Goal: Task Accomplishment & Management: Use online tool/utility

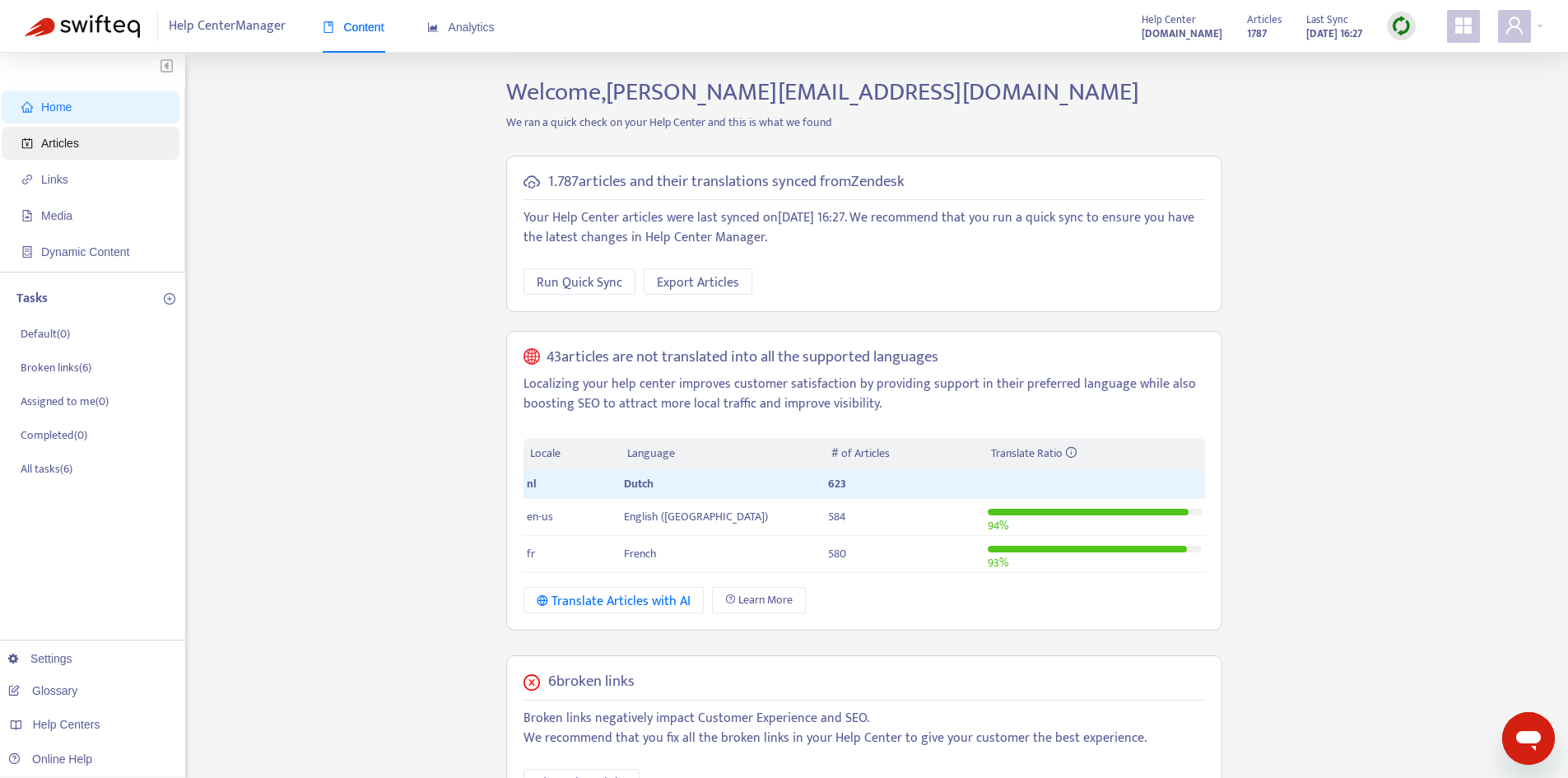
click at [66, 151] on span "Articles" at bounding box center [94, 144] width 145 height 33
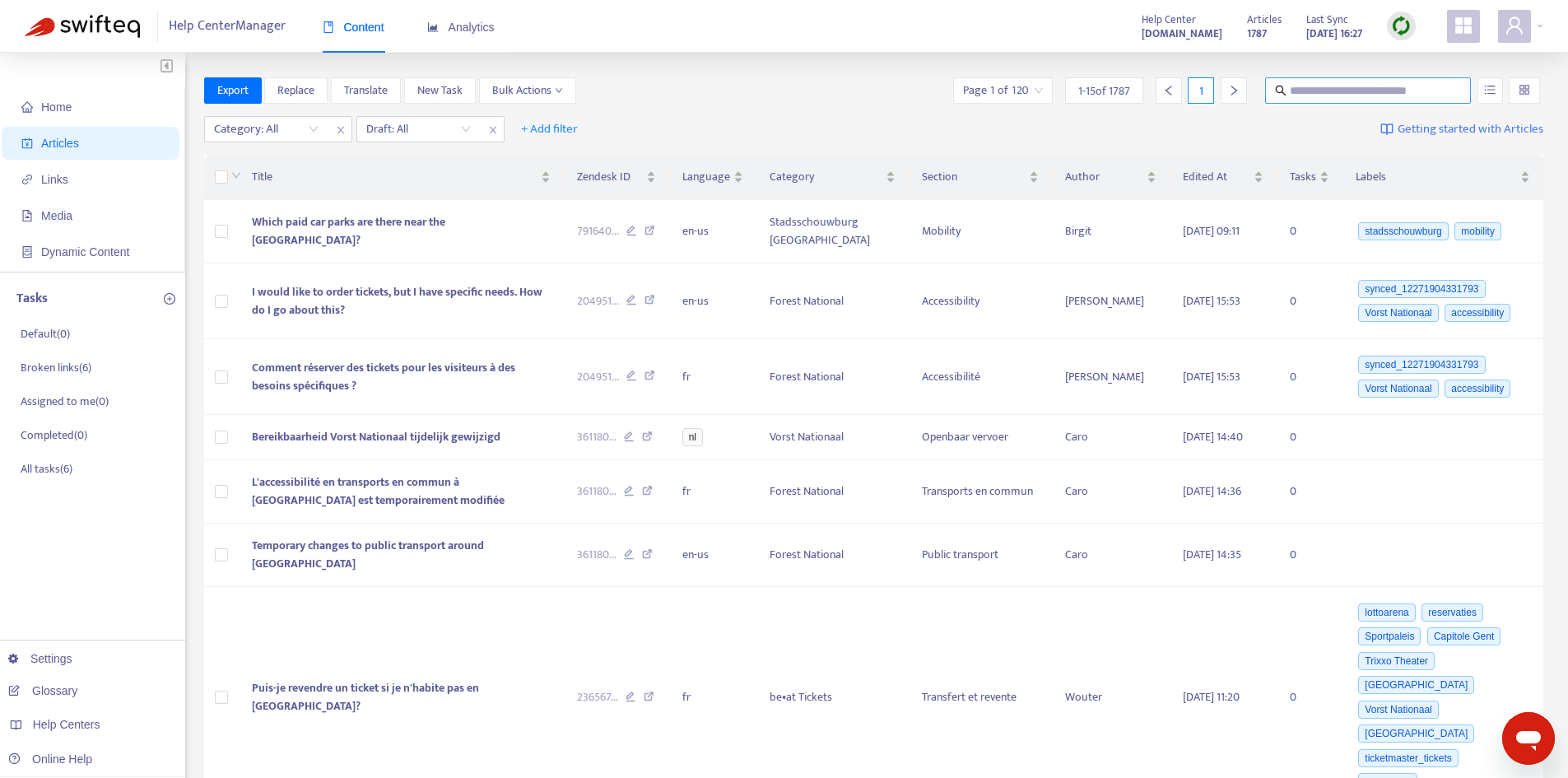
click at [1333, 96] on input "text" at bounding box center [1368, 90] width 158 height 18
type input "*********"
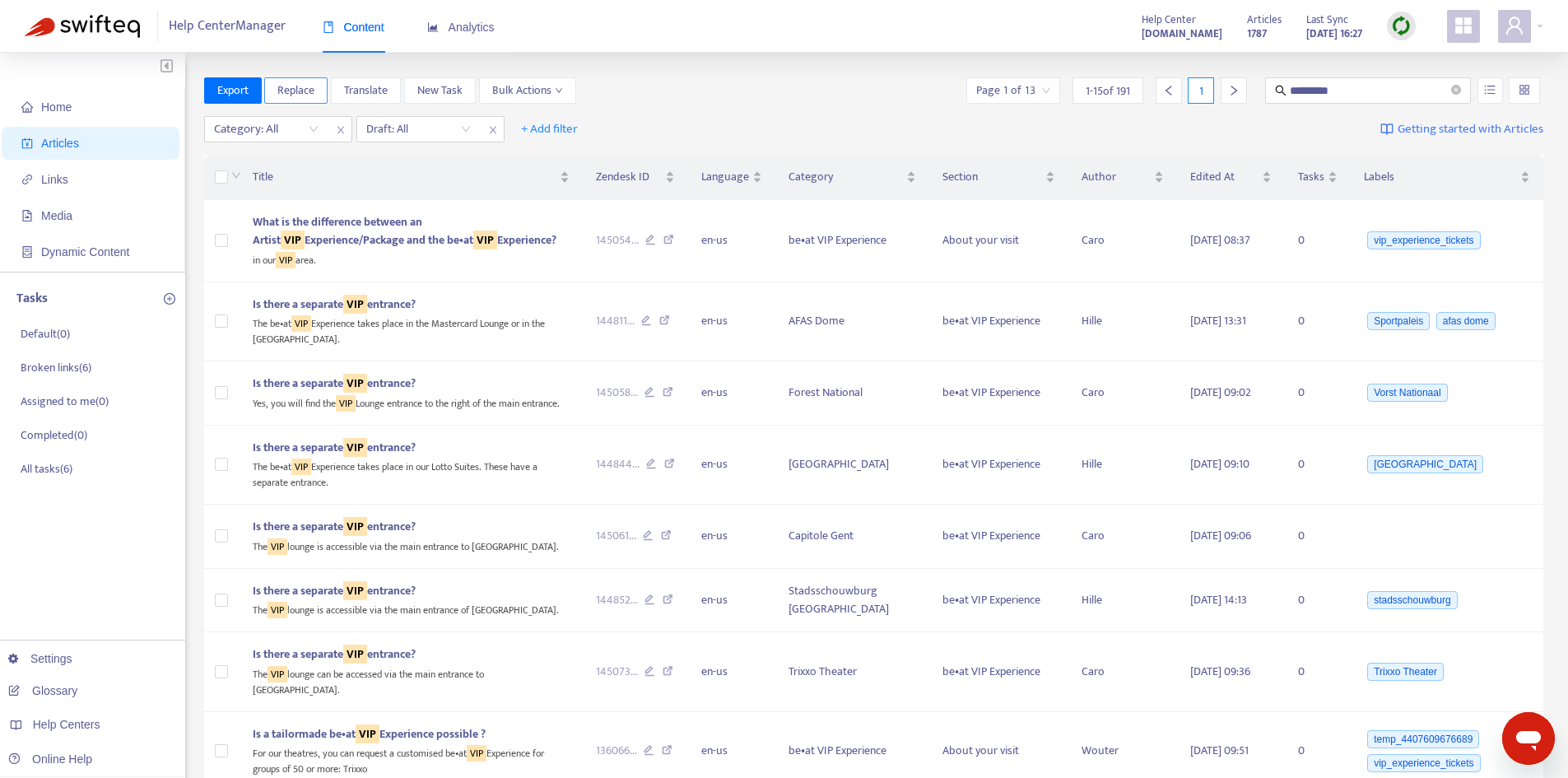
click at [290, 90] on span "Replace" at bounding box center [296, 90] width 37 height 18
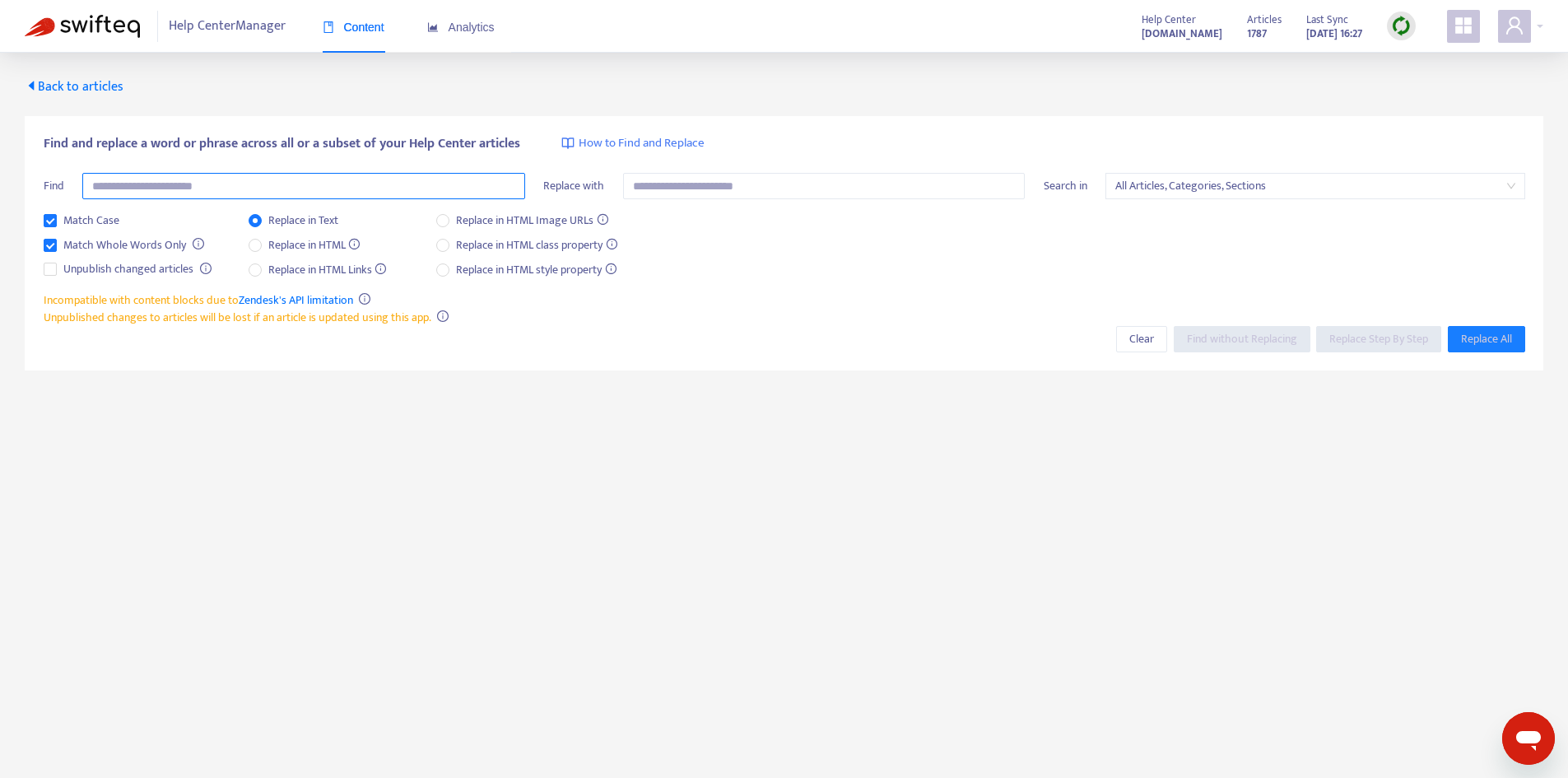
click at [291, 186] on input "text" at bounding box center [304, 186] width 443 height 26
type input "***"
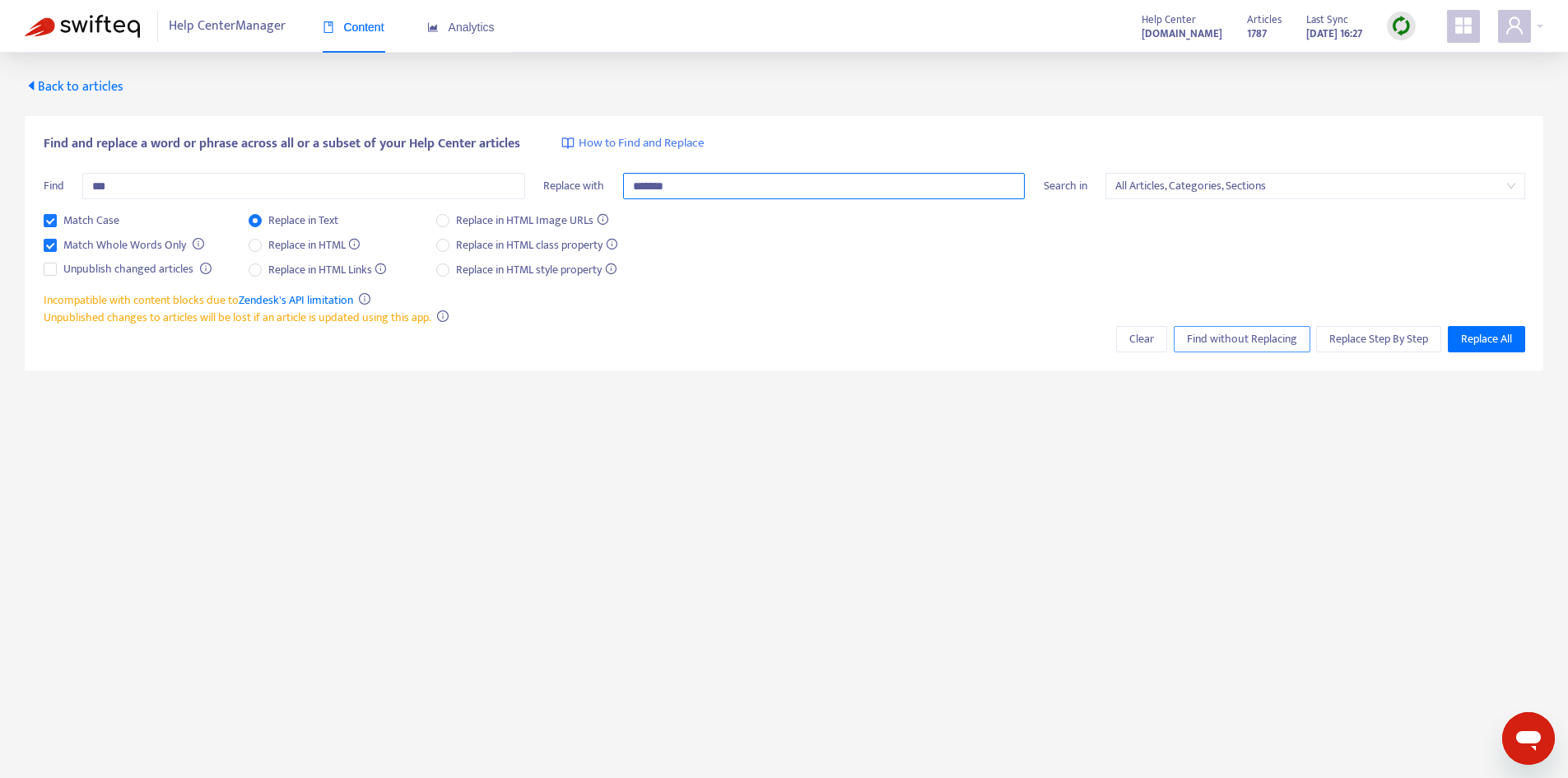
type input "*******"
click at [1222, 339] on span "Find without Replacing" at bounding box center [1242, 339] width 110 height 18
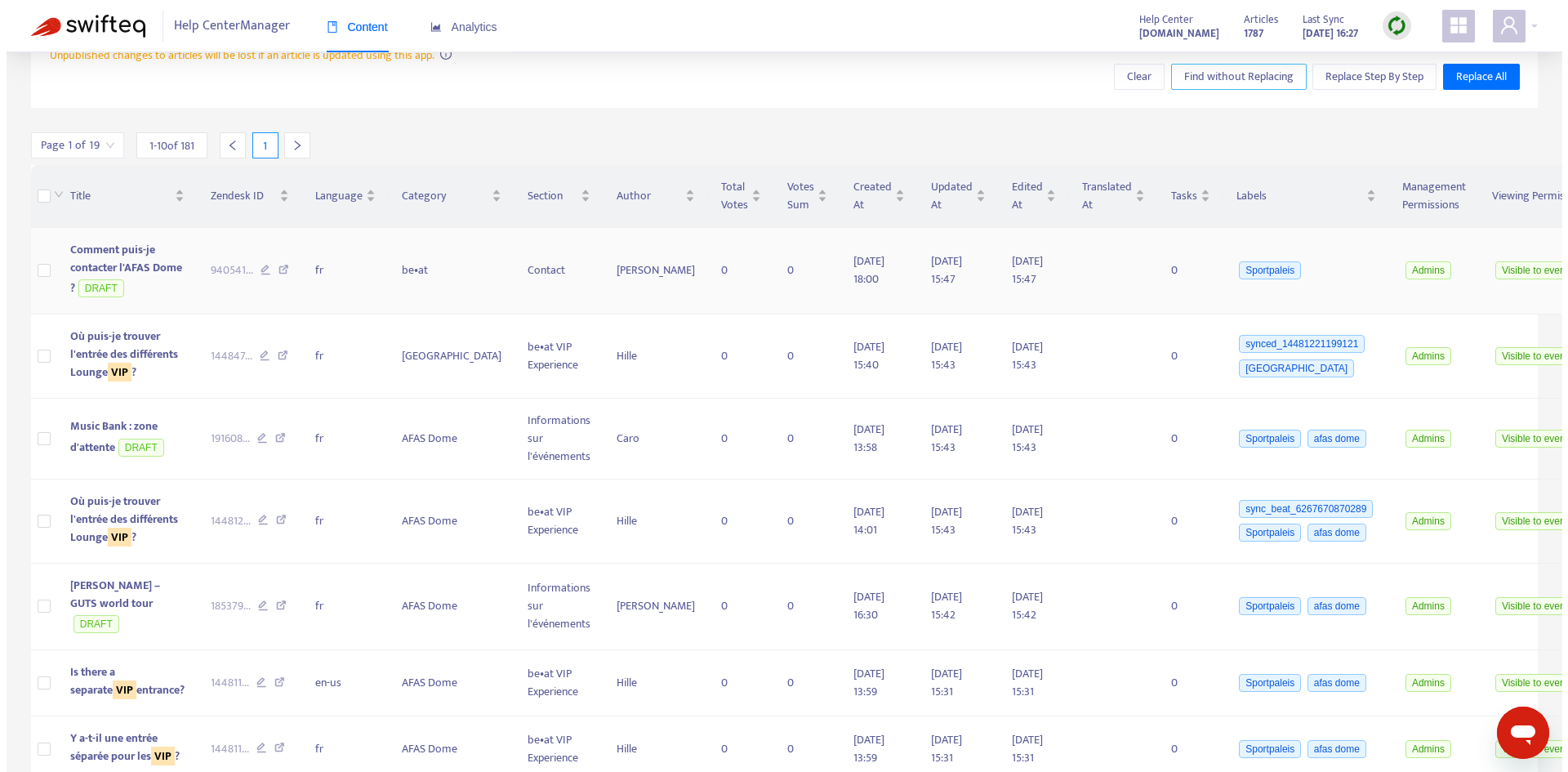
scroll to position [261, 0]
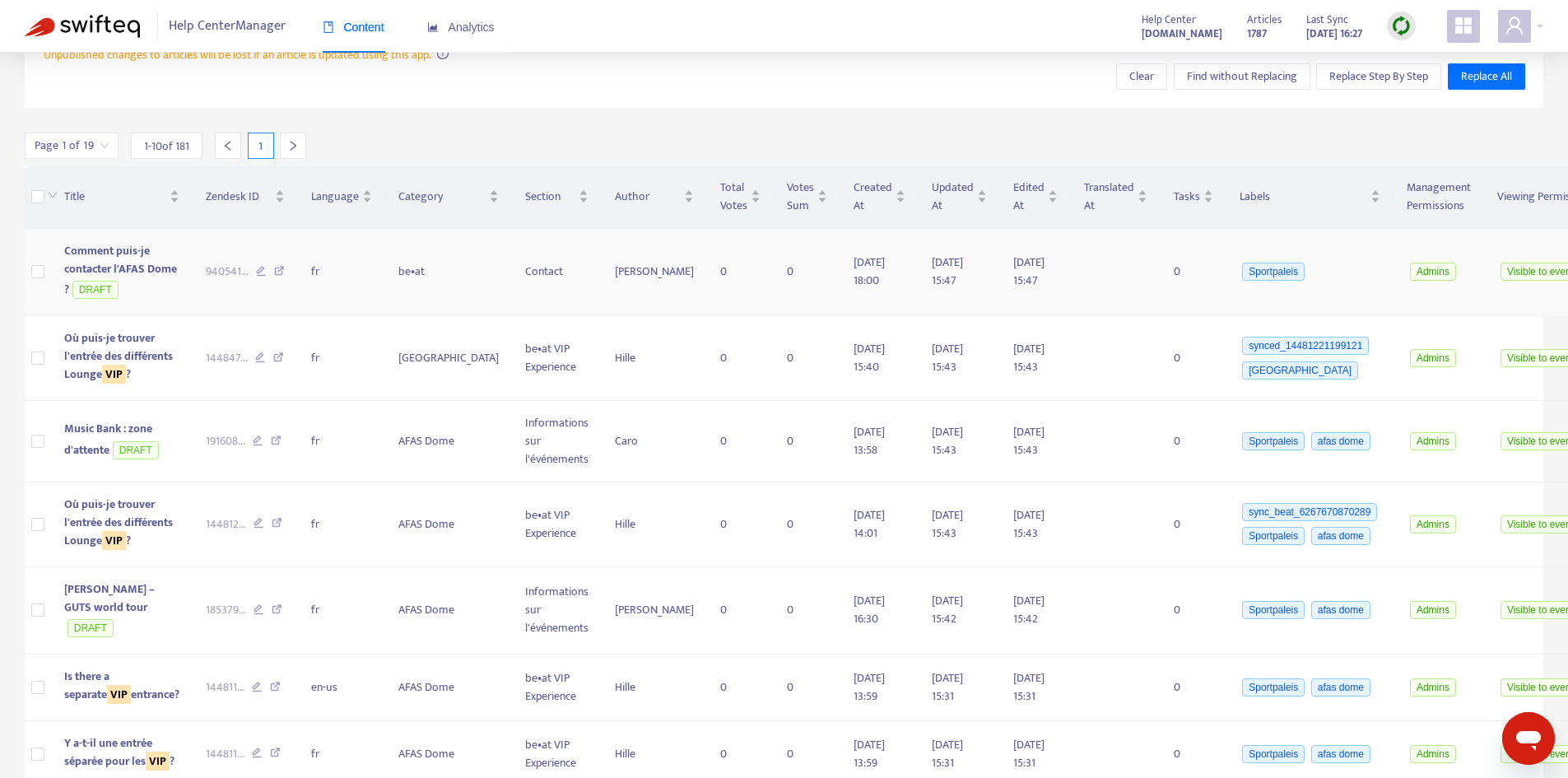
drag, startPoint x: 93, startPoint y: 278, endPoint x: 74, endPoint y: 263, distance: 24.2
click at [74, 263] on span "Comment puis-je contacter l'AFAS Dome ?" at bounding box center [120, 270] width 113 height 59
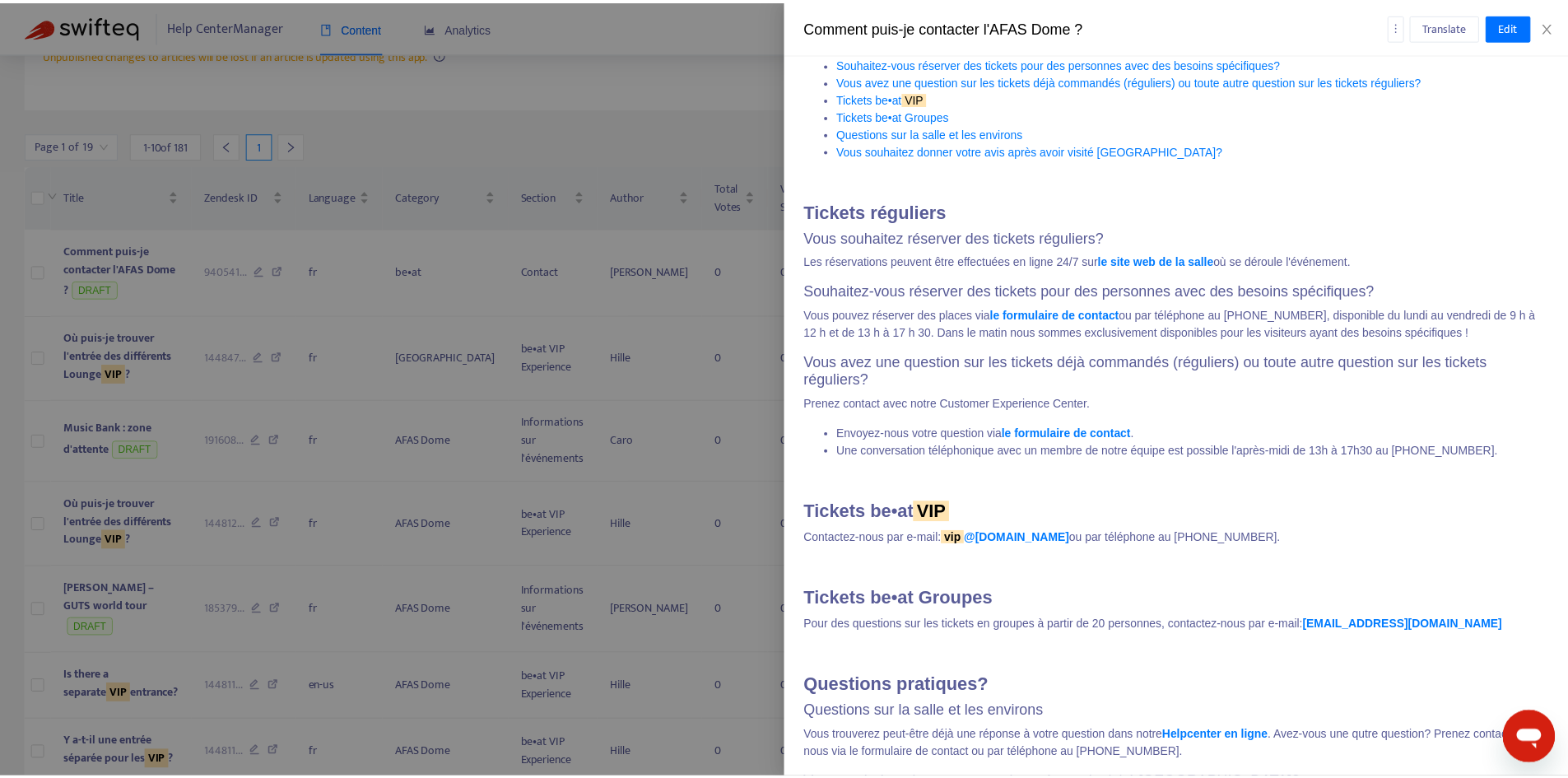
scroll to position [436, 0]
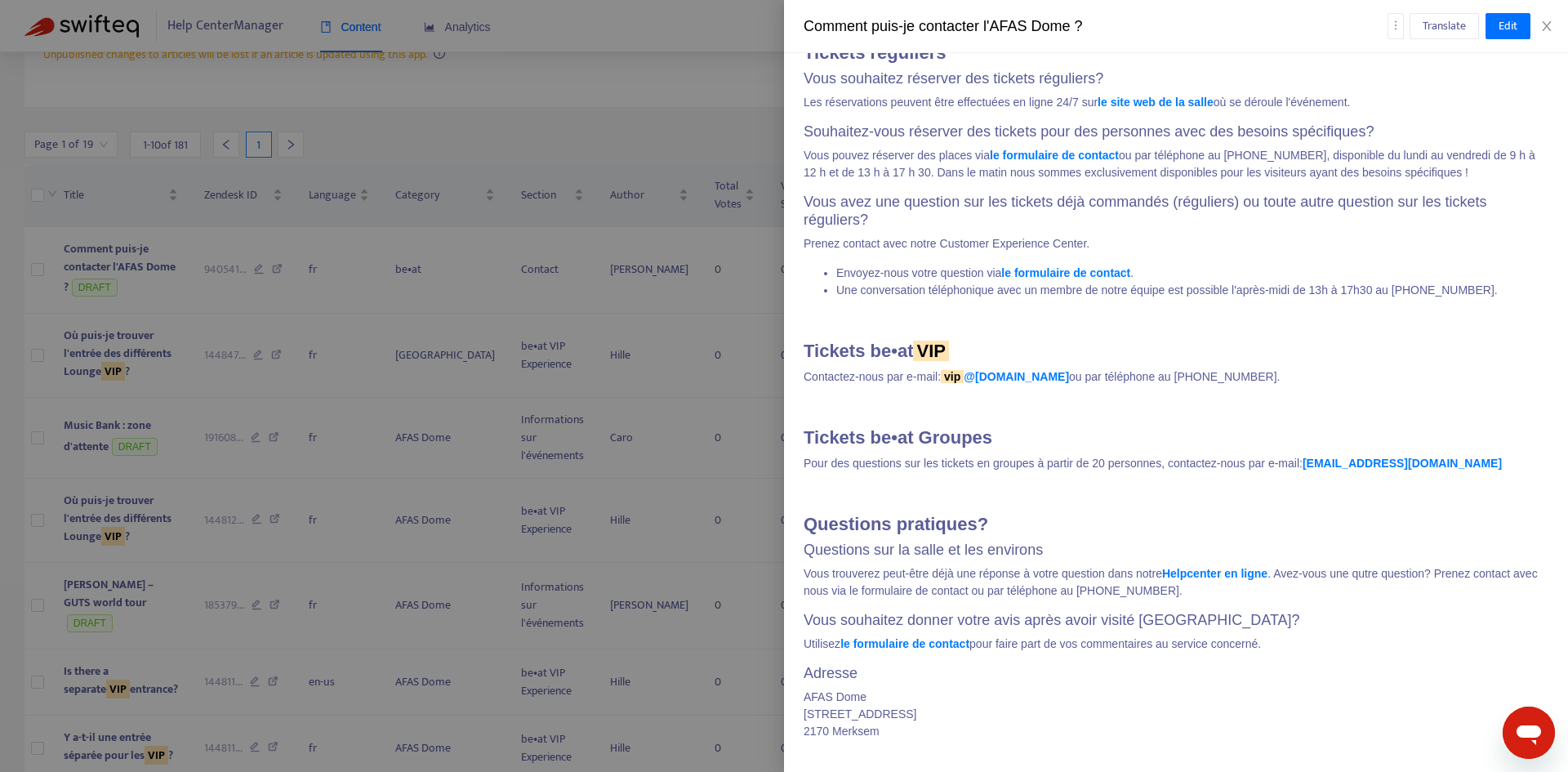
click at [583, 436] on div at bounding box center [784, 386] width 1568 height 772
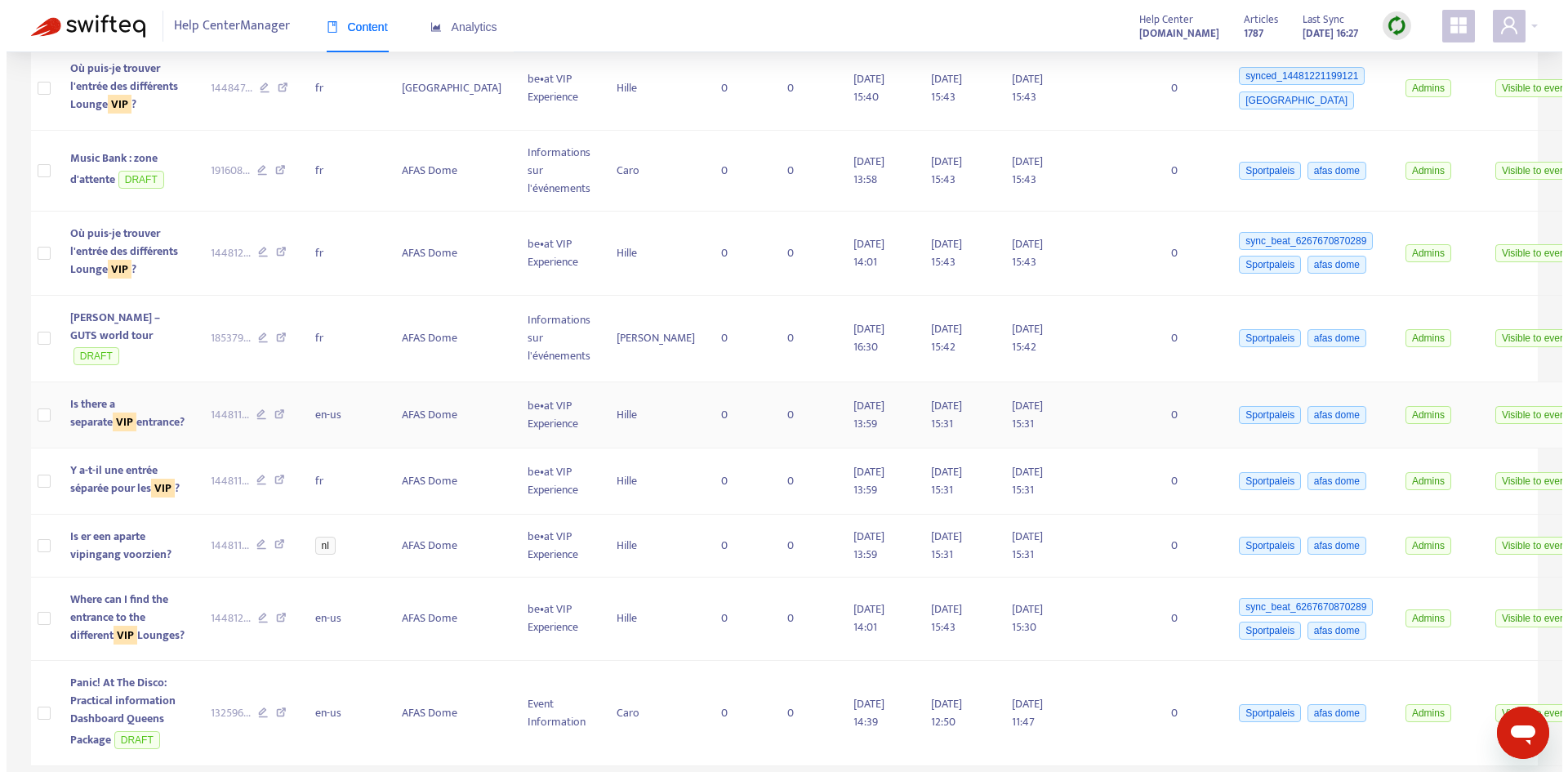
scroll to position [696, 0]
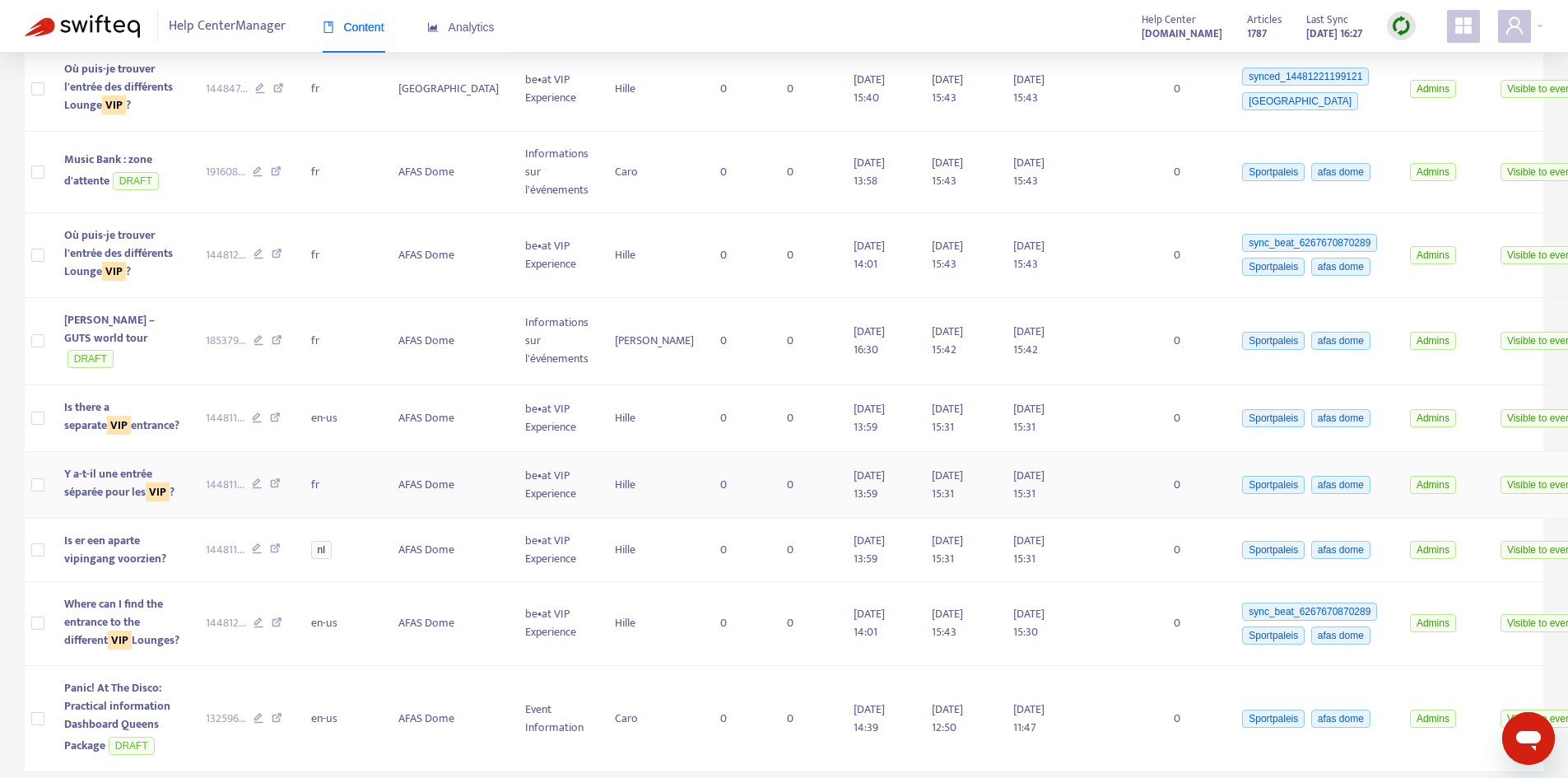
click at [145, 482] on sqkw "VIP" at bounding box center [157, 492] width 24 height 19
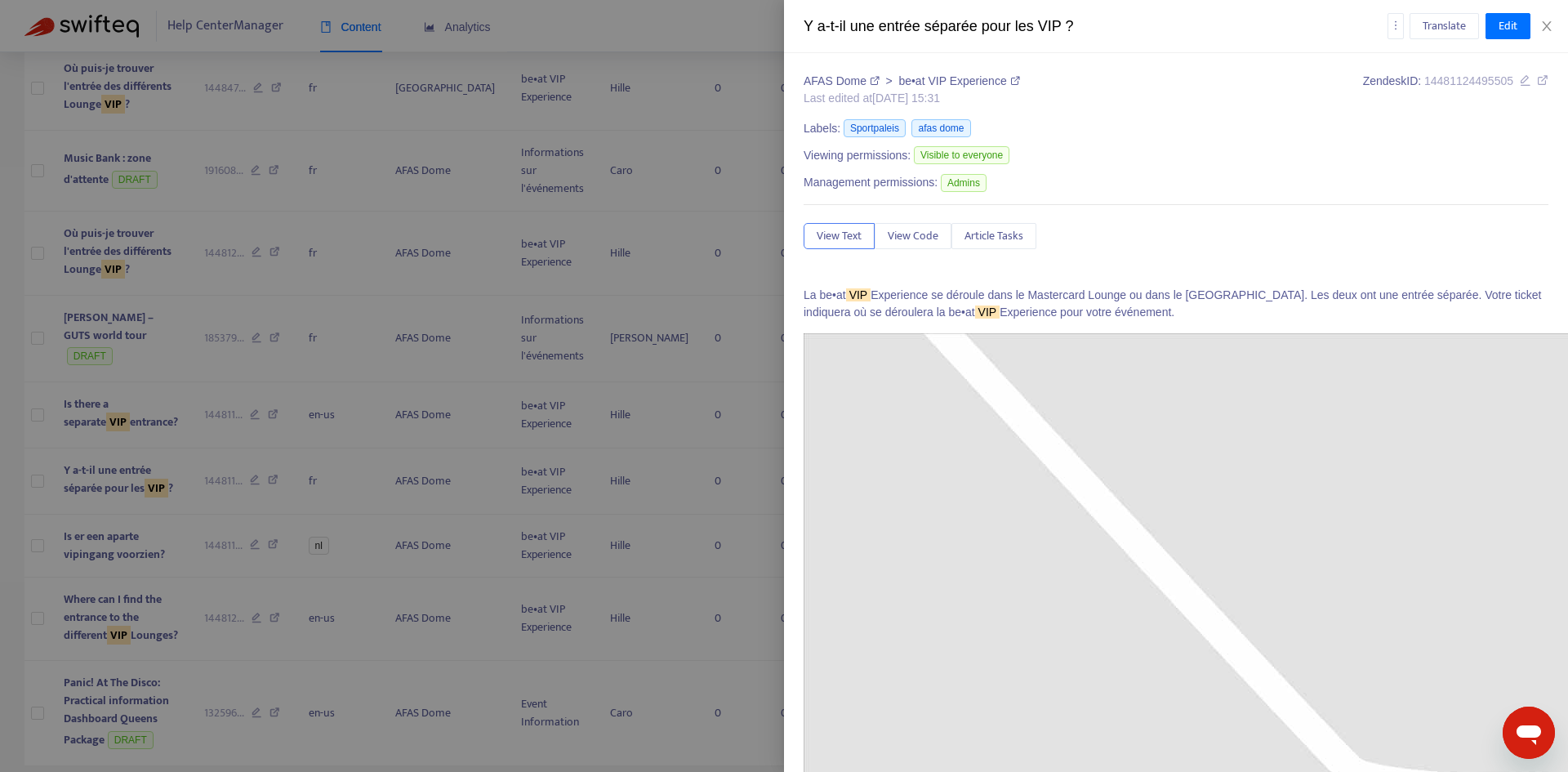
click at [585, 181] on div at bounding box center [784, 386] width 1568 height 772
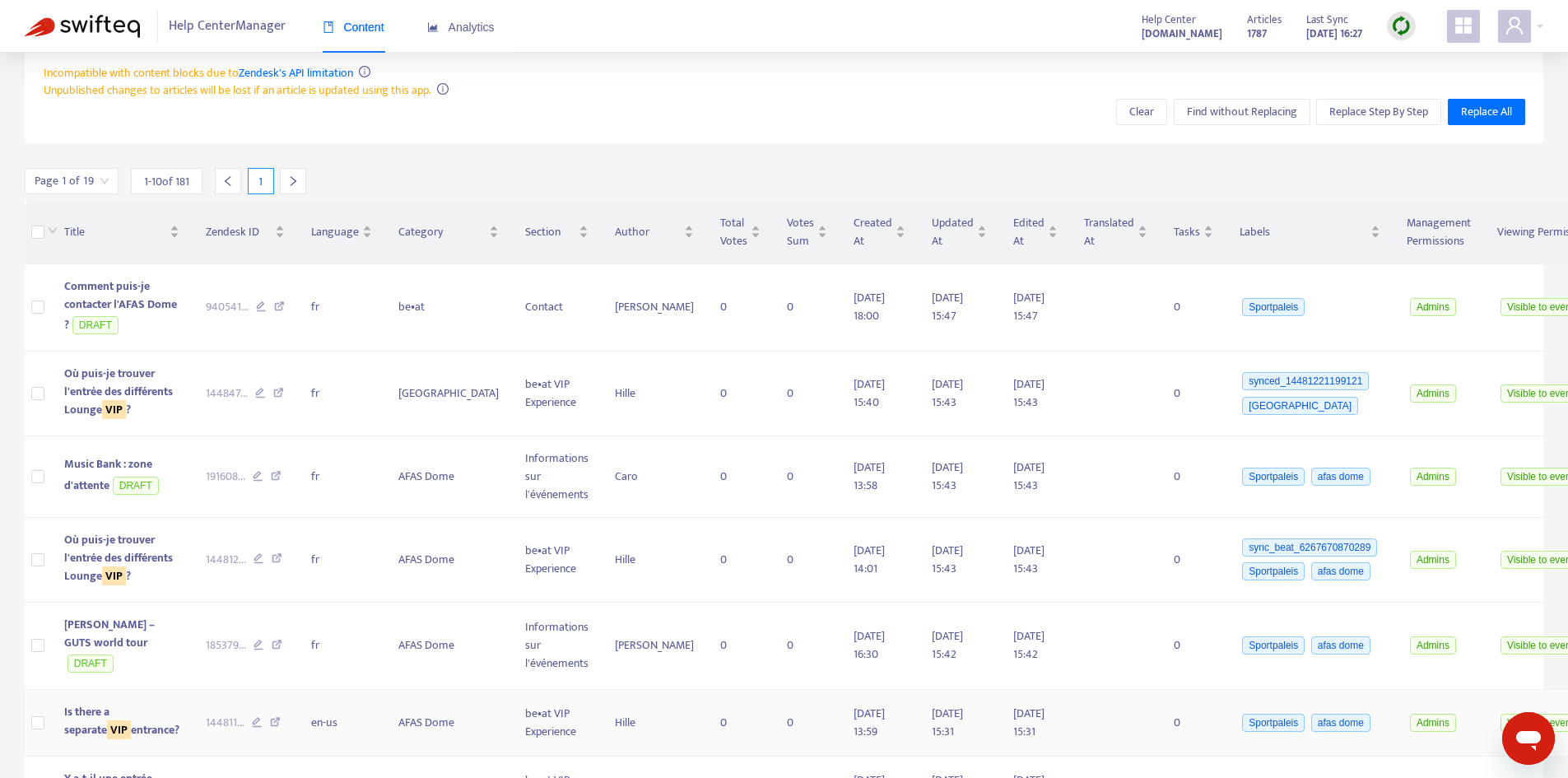
scroll to position [0, 0]
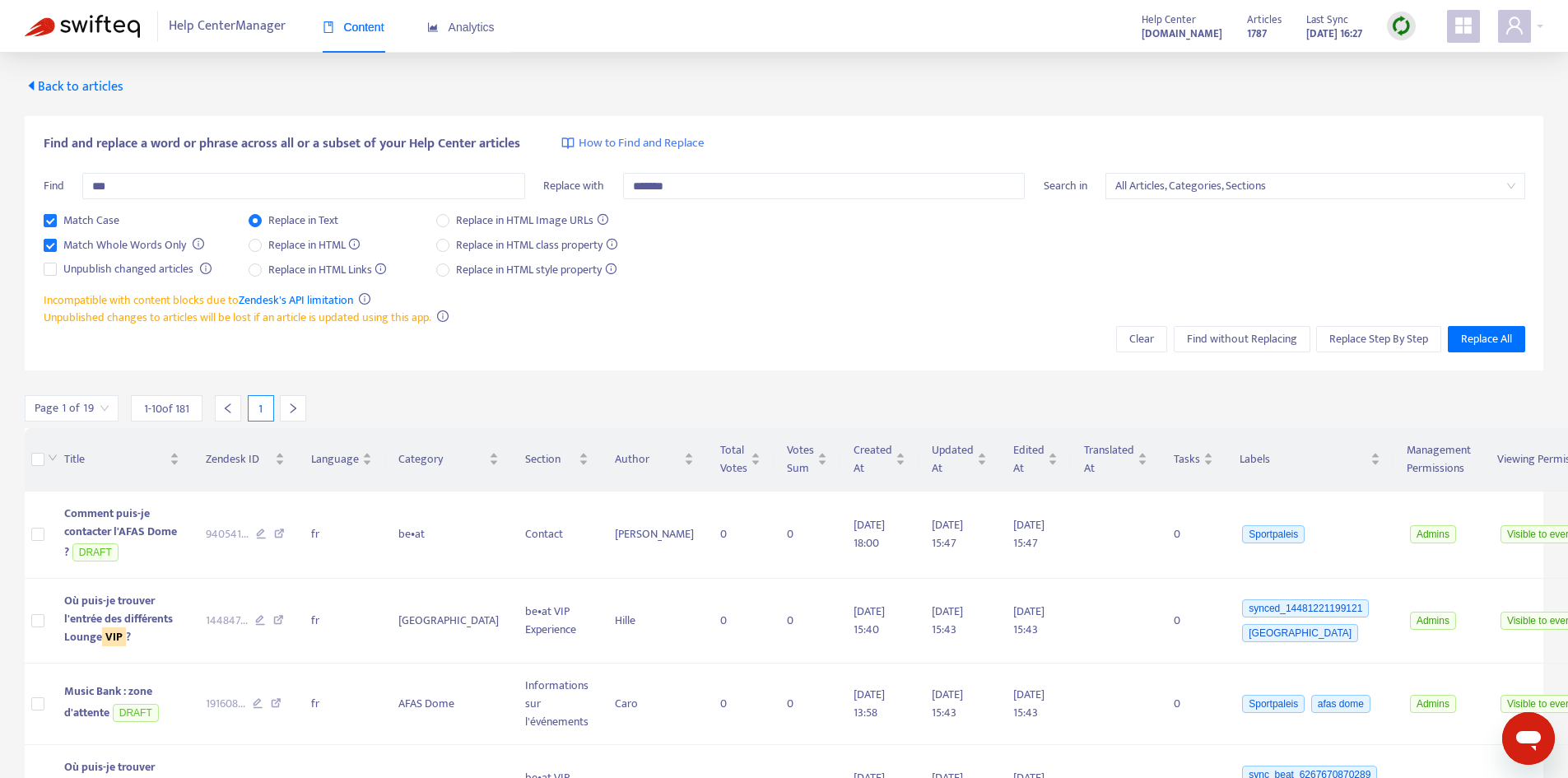
click at [291, 407] on icon "right" at bounding box center [292, 408] width 11 height 11
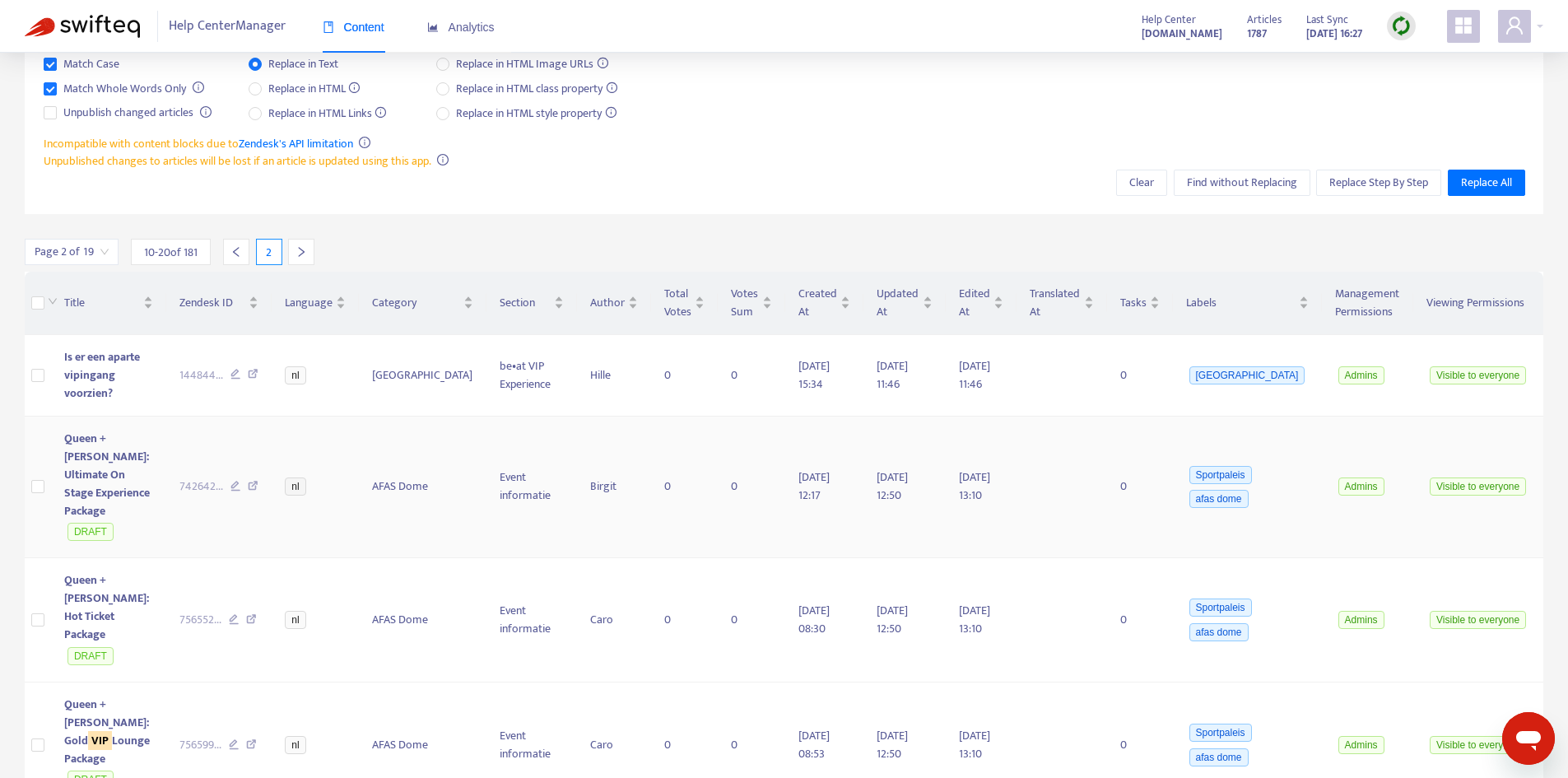
scroll to position [156, 0]
click at [69, 447] on span "Queen + Adam Lambert: Ultimate On Stage Experience Package" at bounding box center [107, 475] width 86 height 91
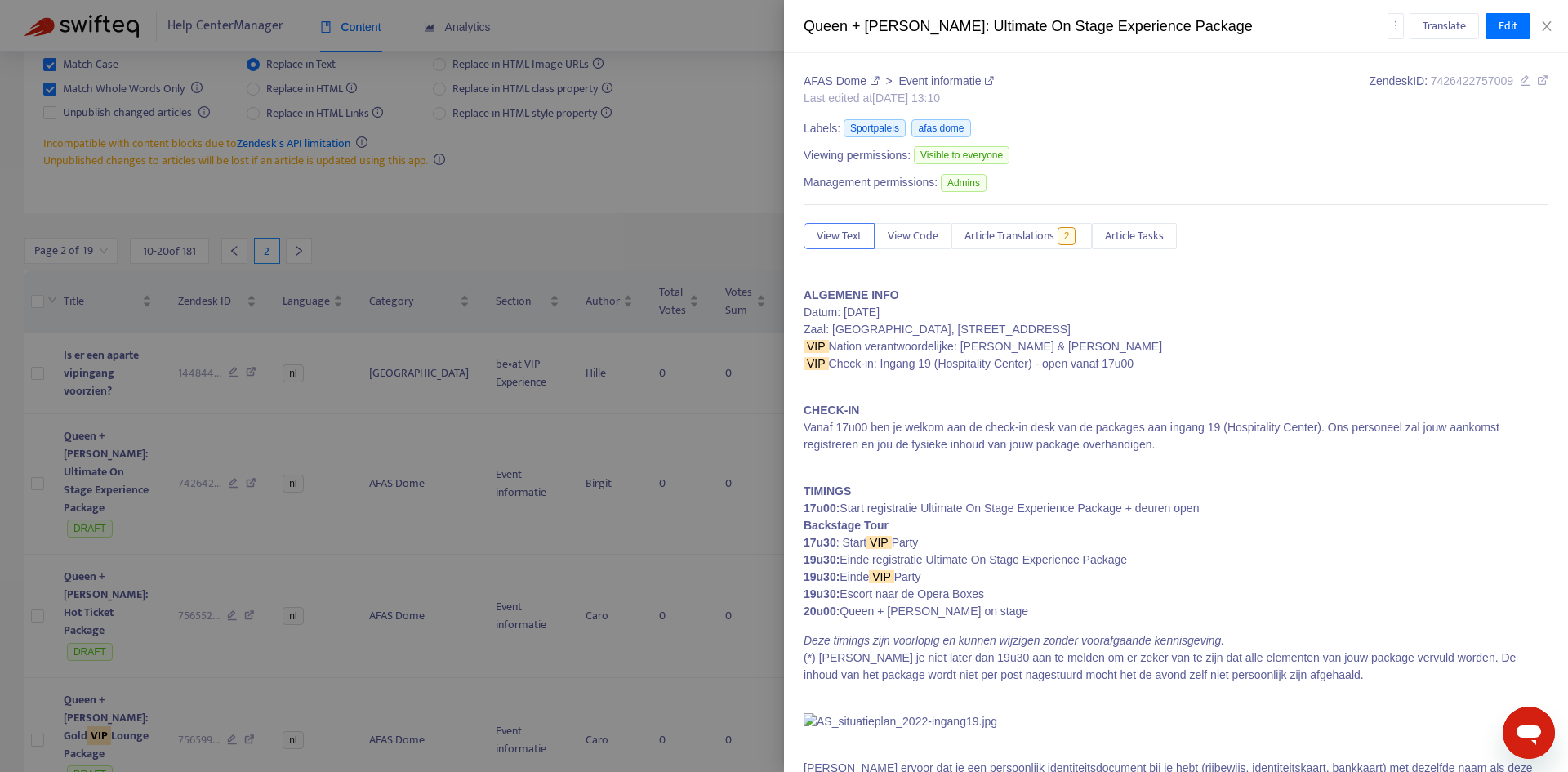
click at [163, 499] on div at bounding box center [784, 386] width 1568 height 772
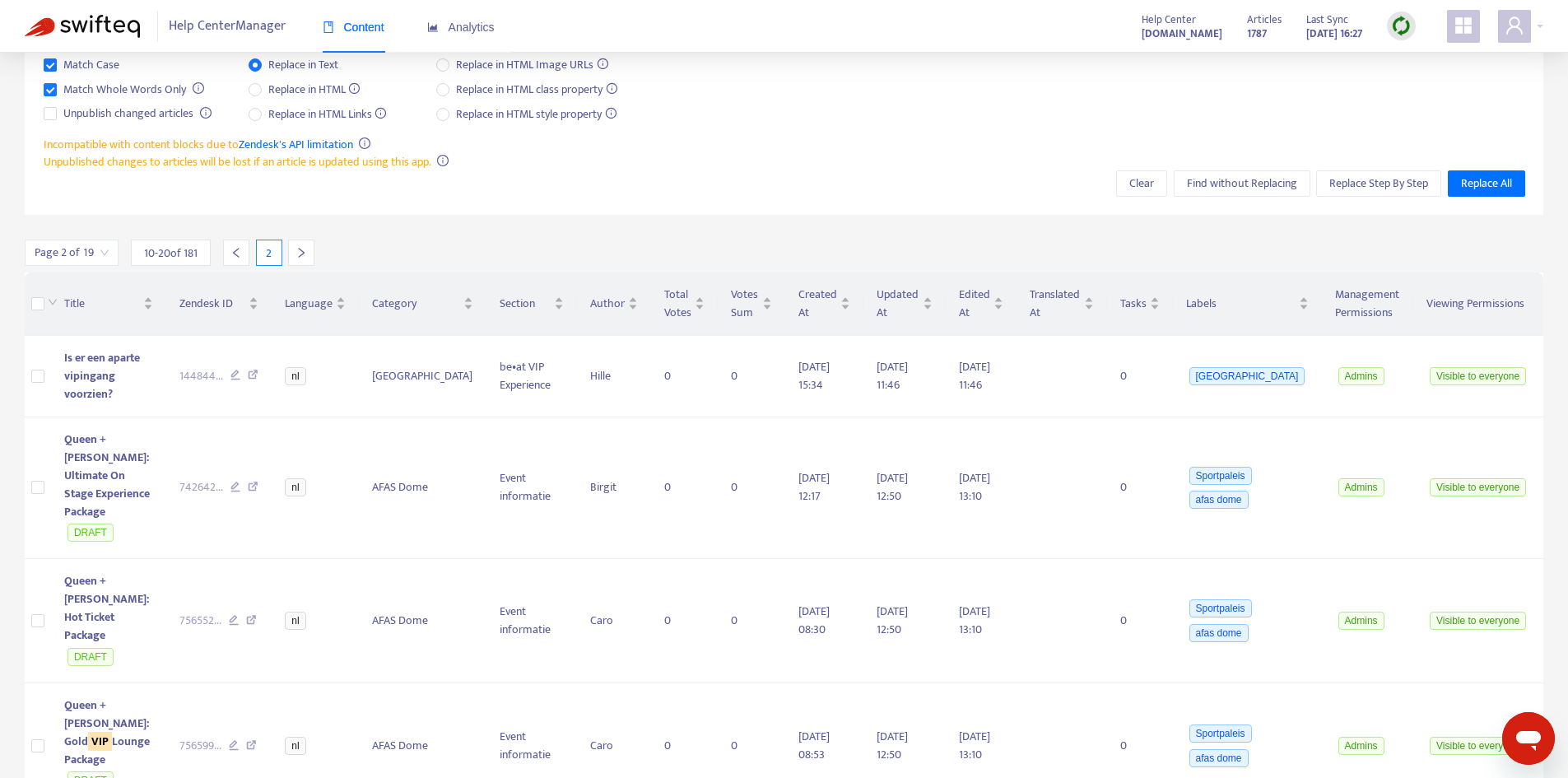
click at [238, 251] on icon "left" at bounding box center [235, 252] width 11 height 11
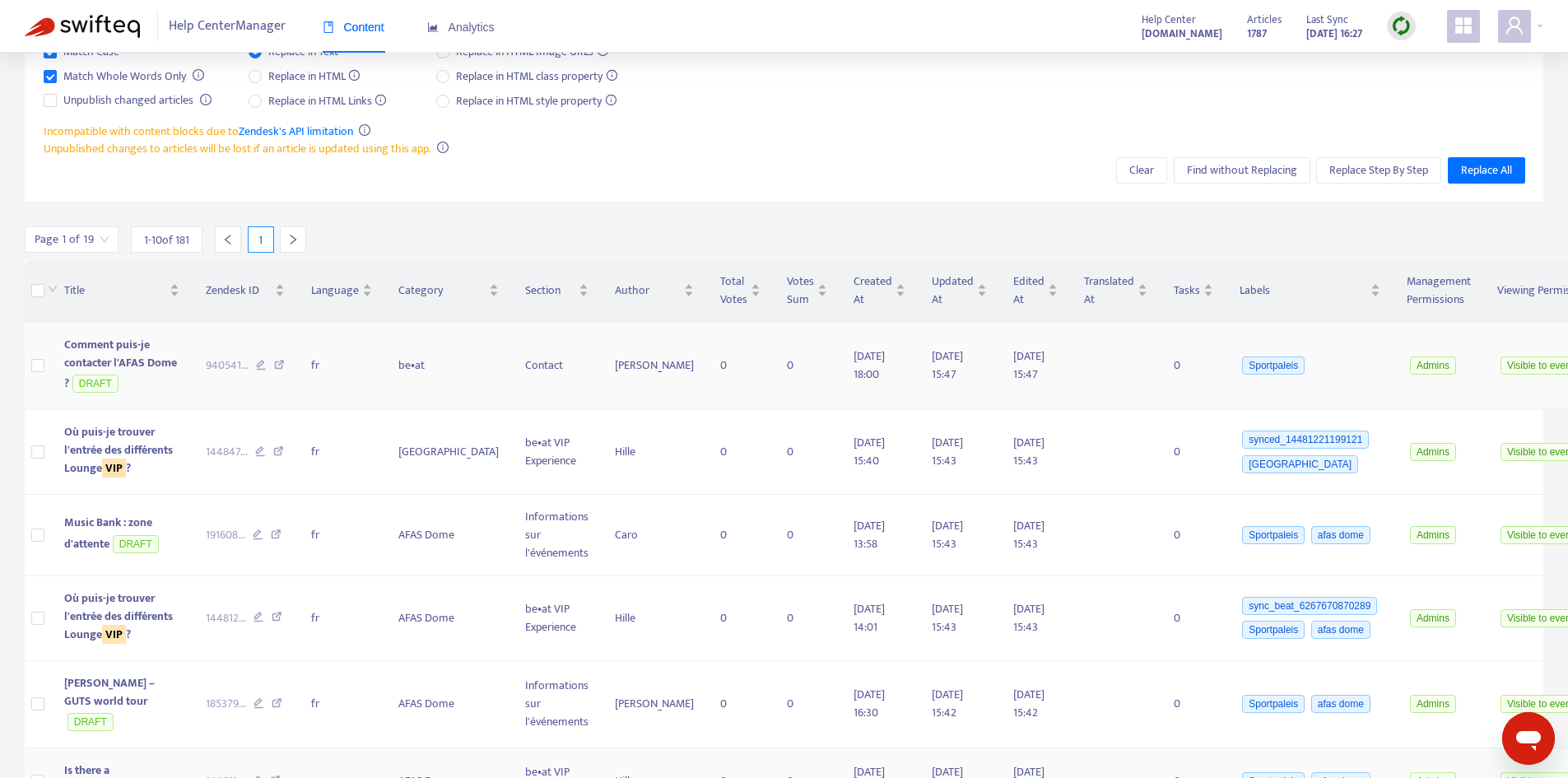
scroll to position [0, 0]
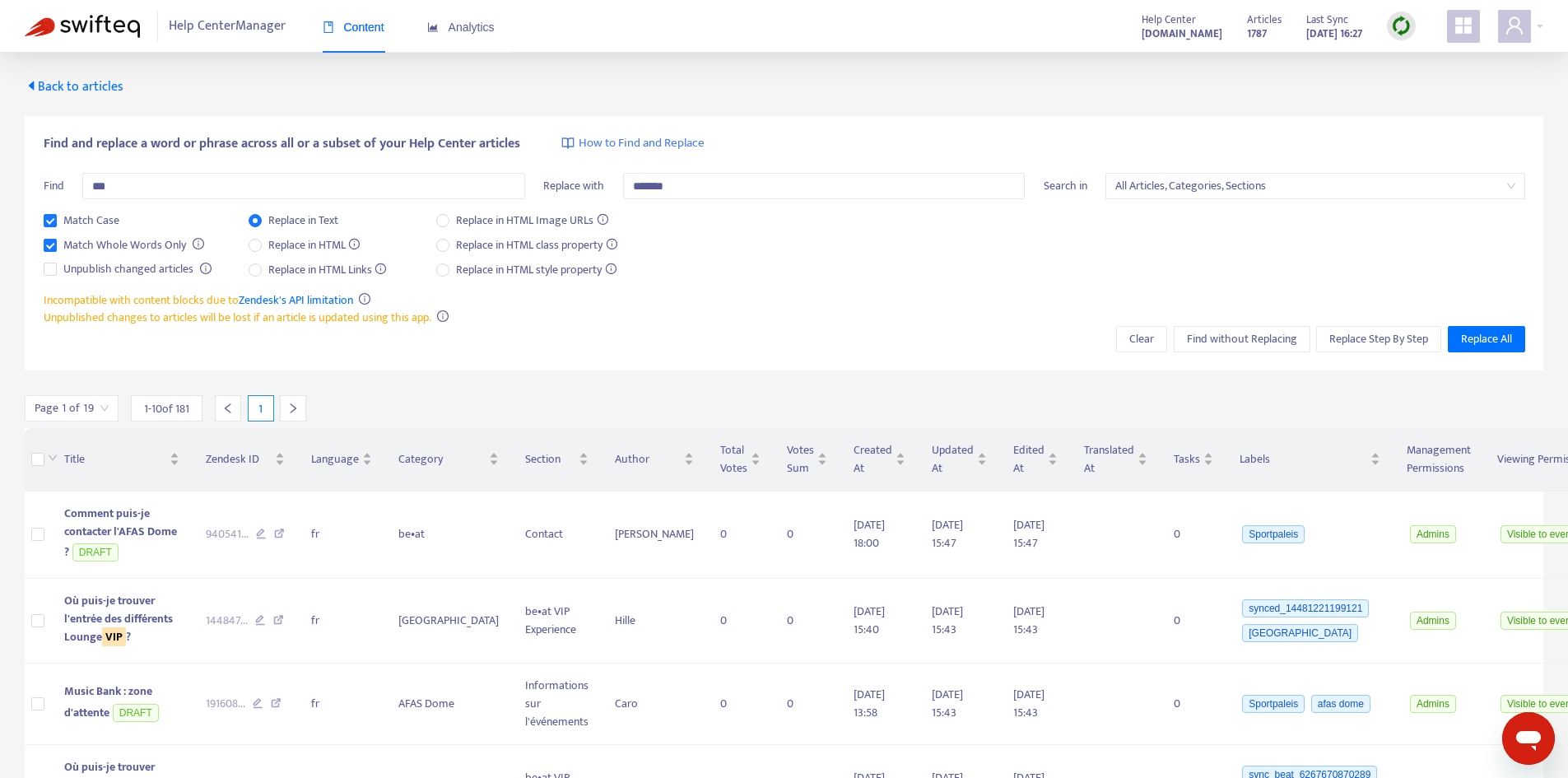
click at [298, 382] on div "Find and replace a word or phrase across all or a subset of your Help Center ar…" at bounding box center [783, 703] width 1518 height 1212
click at [290, 411] on icon "right" at bounding box center [292, 408] width 11 height 11
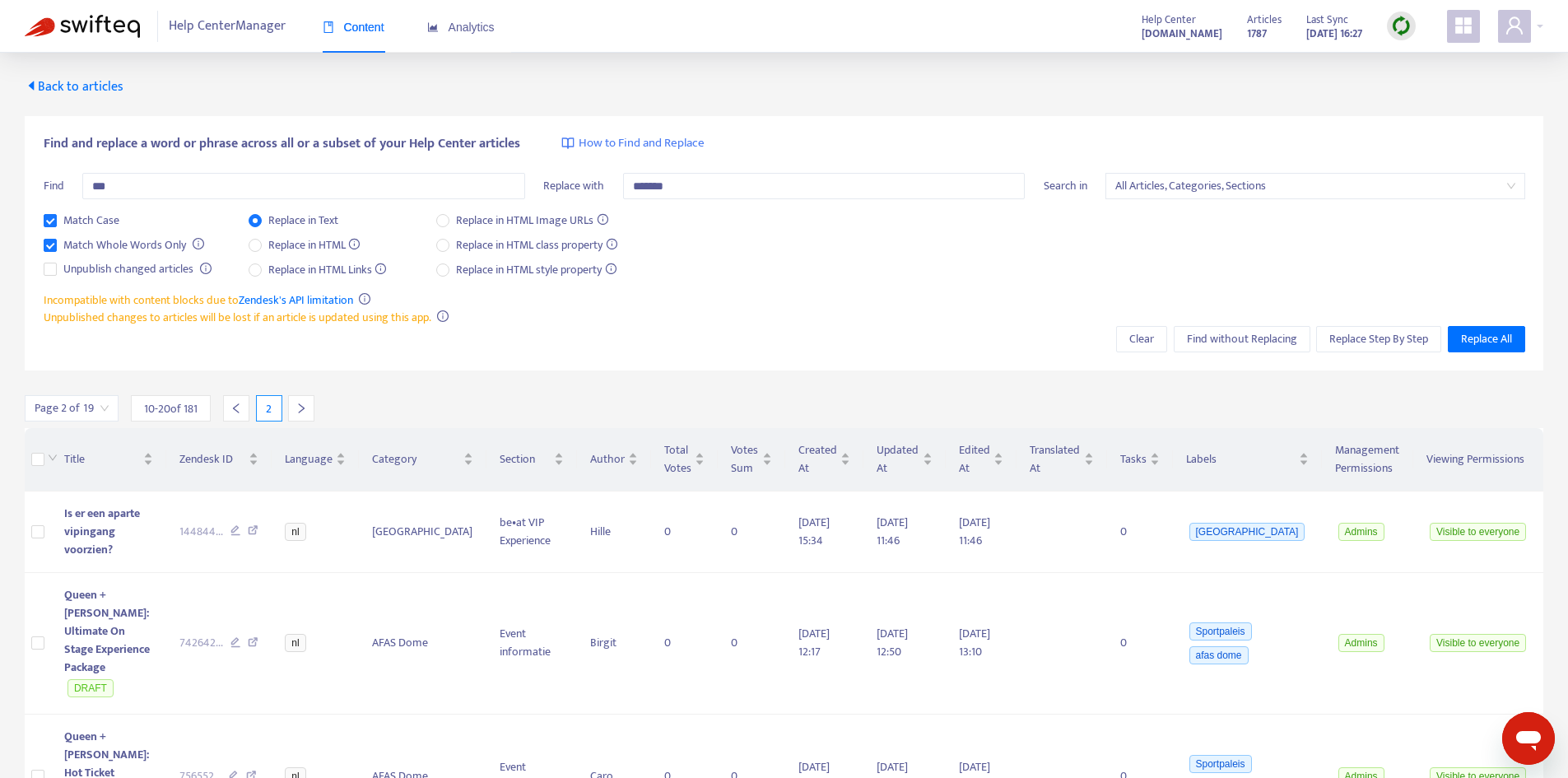
click at [1392, 26] on img at bounding box center [1401, 26] width 21 height 21
click at [1424, 90] on link "Full Sync" at bounding box center [1430, 86] width 60 height 19
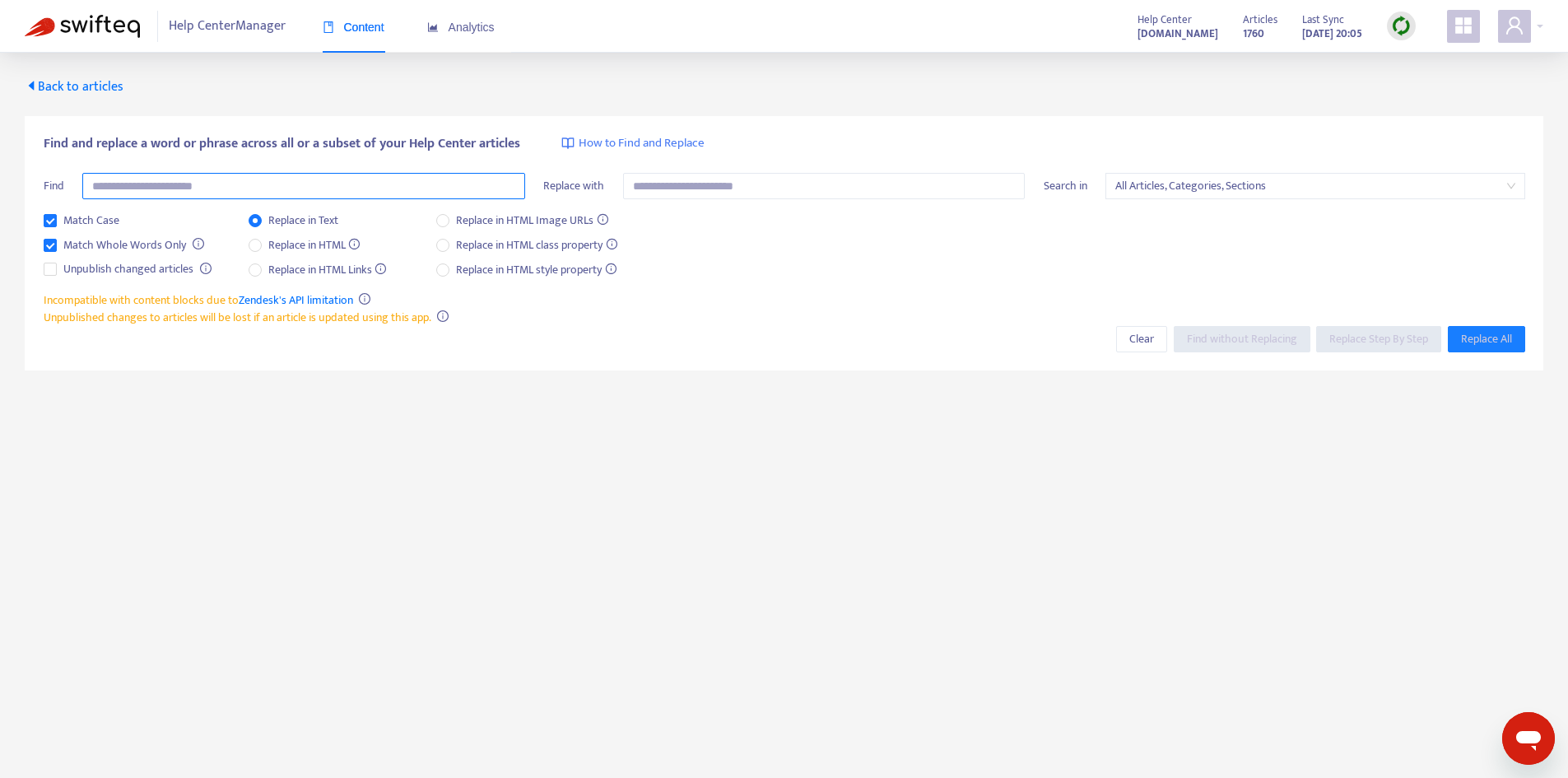
click at [200, 190] on input "text" at bounding box center [304, 186] width 443 height 26
type input "***"
click at [1222, 347] on span "Find without Replacing" at bounding box center [1242, 339] width 110 height 18
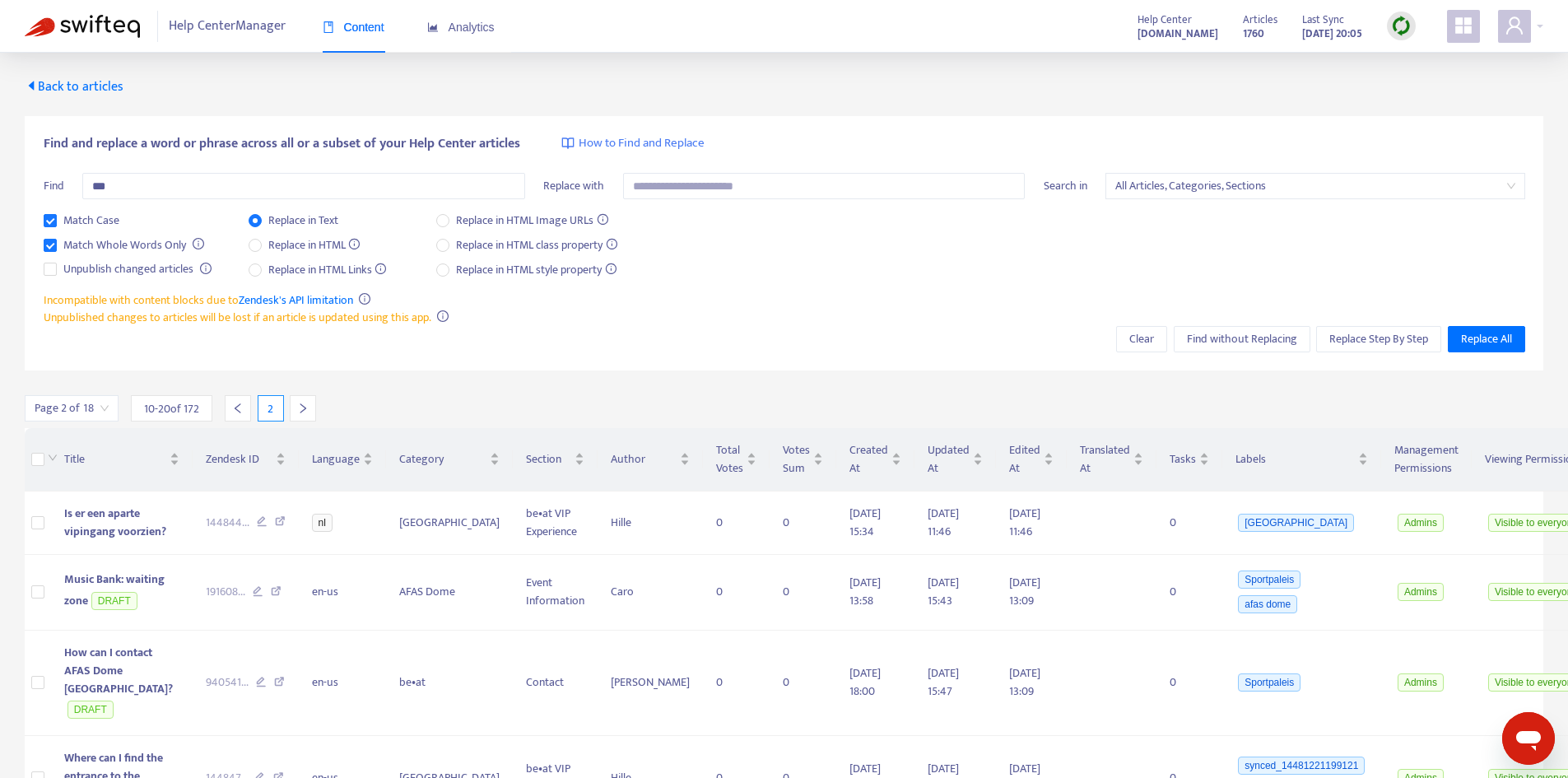
click at [298, 403] on icon "right" at bounding box center [302, 408] width 11 height 11
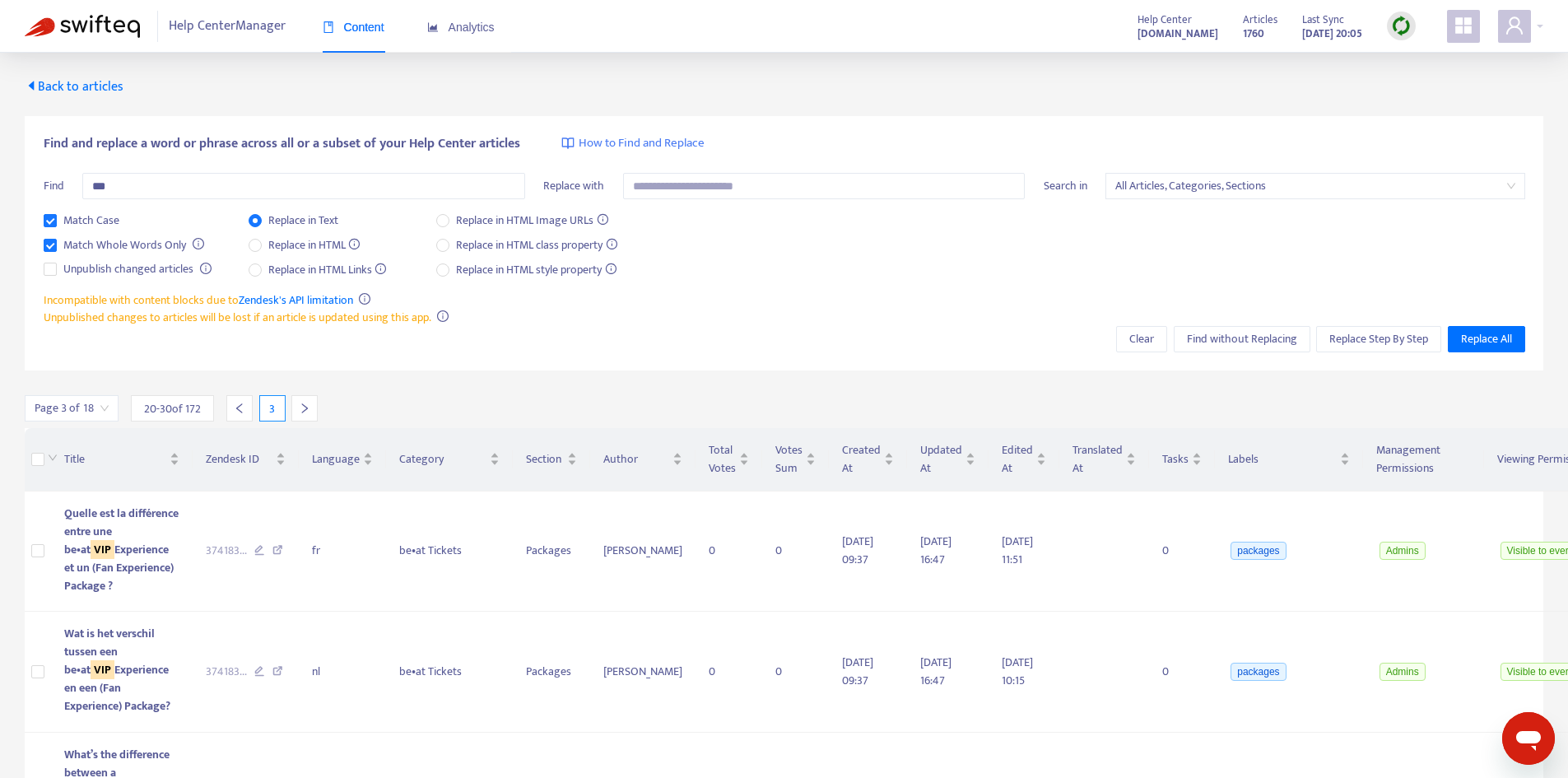
click at [298, 403] on div at bounding box center [304, 408] width 26 height 26
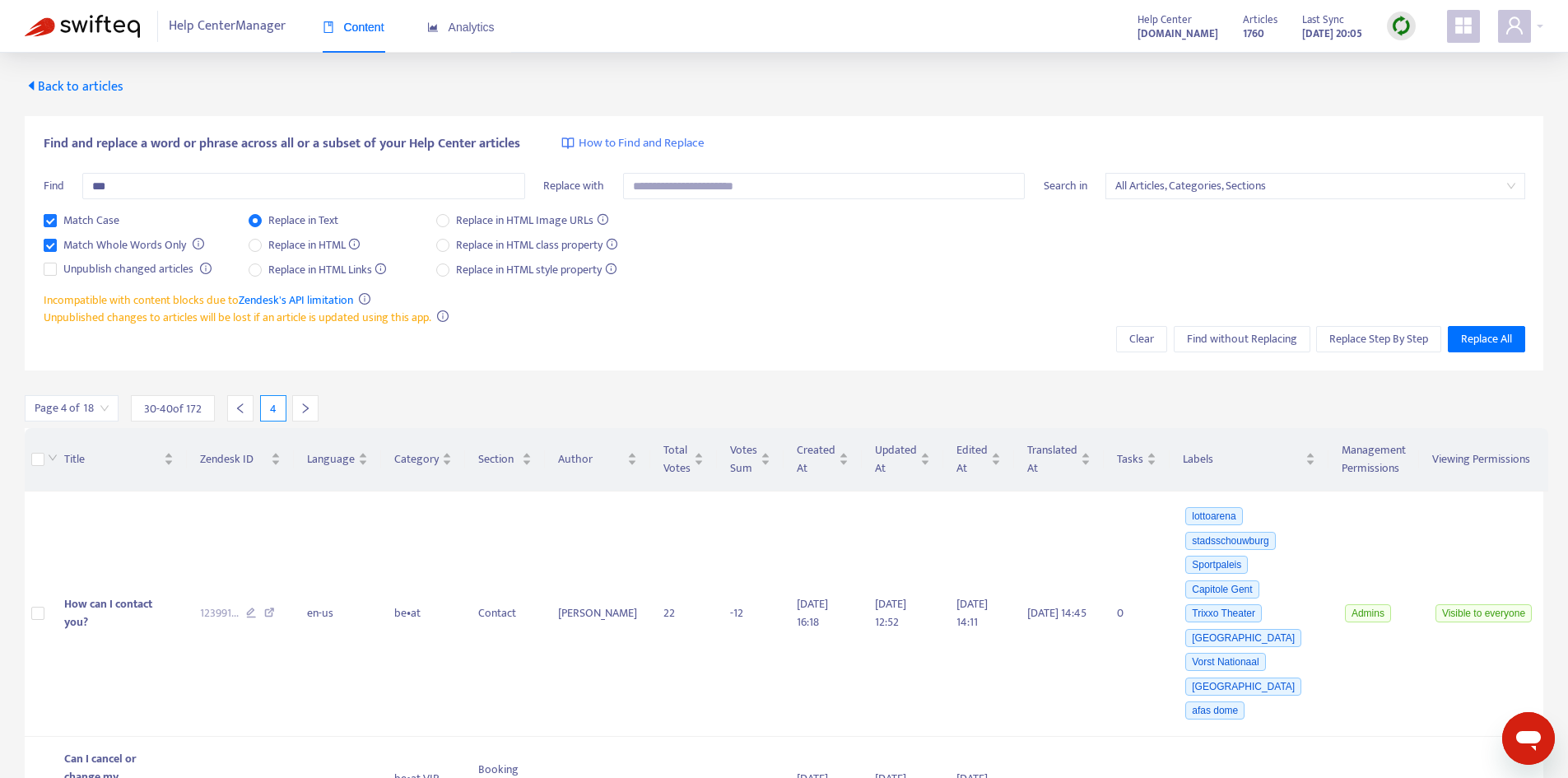
click at [240, 404] on icon "left" at bounding box center [240, 408] width 11 height 11
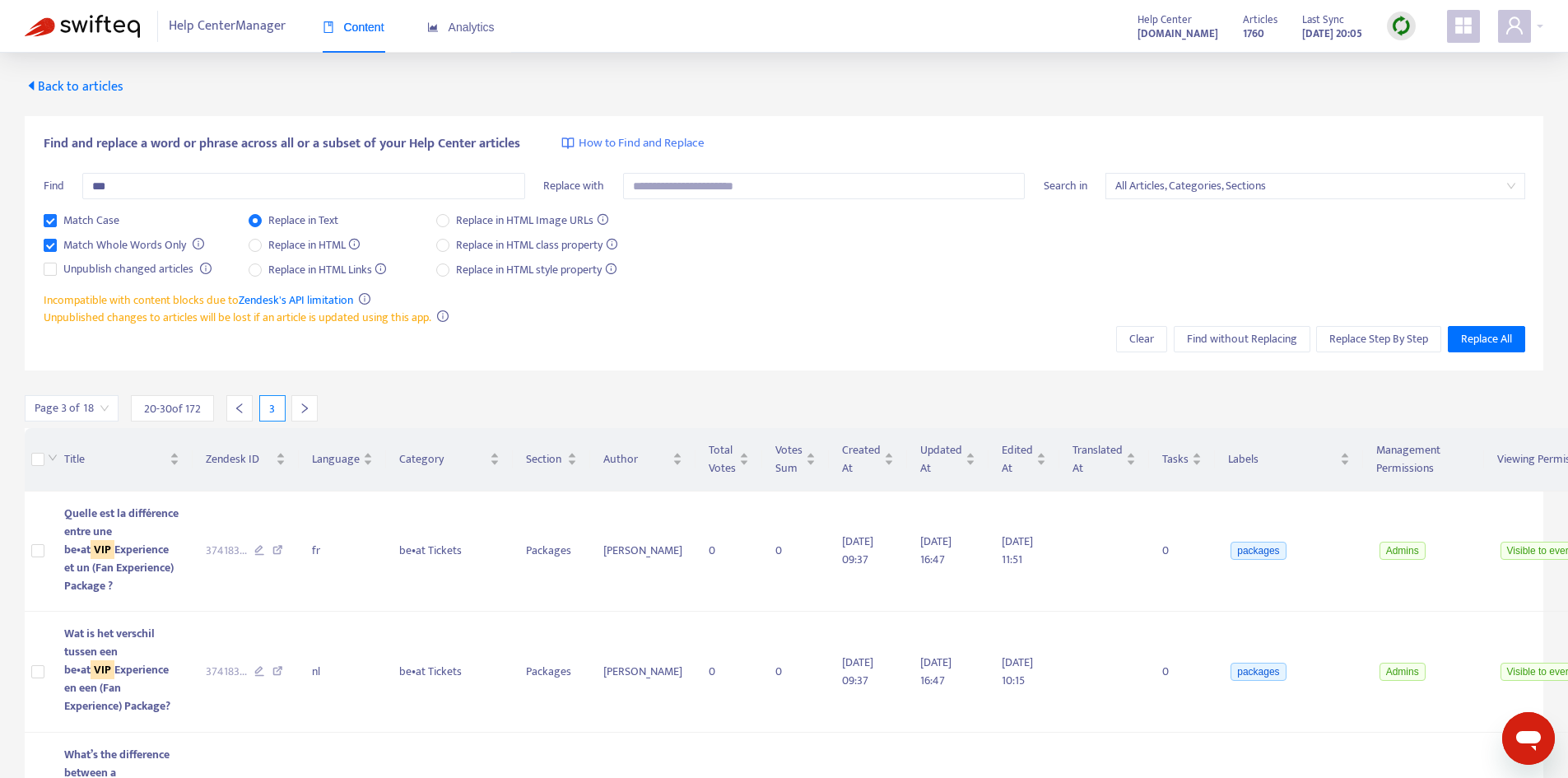
click at [236, 403] on icon "left" at bounding box center [239, 408] width 11 height 11
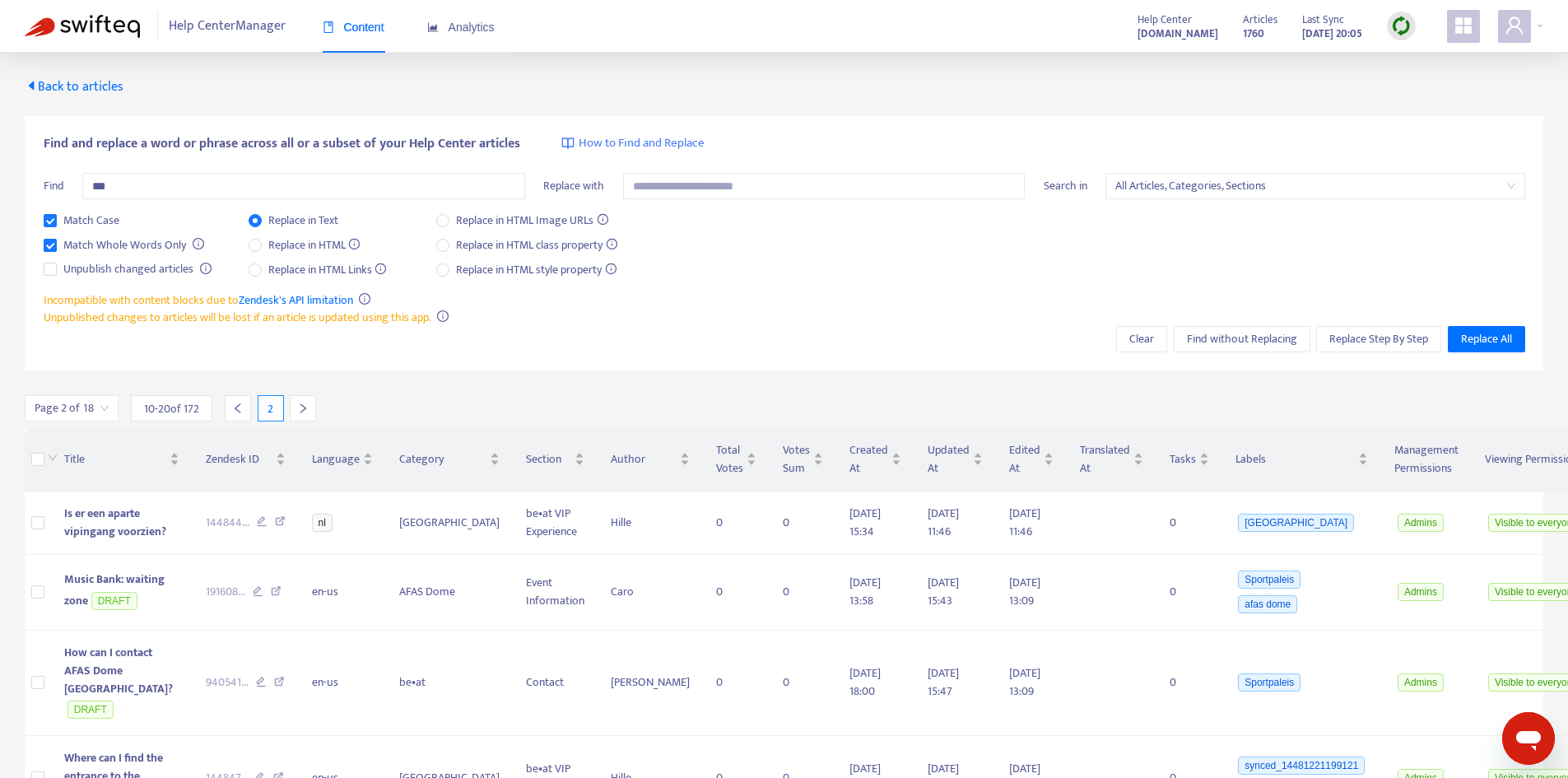
click at [242, 402] on div at bounding box center [238, 408] width 26 height 26
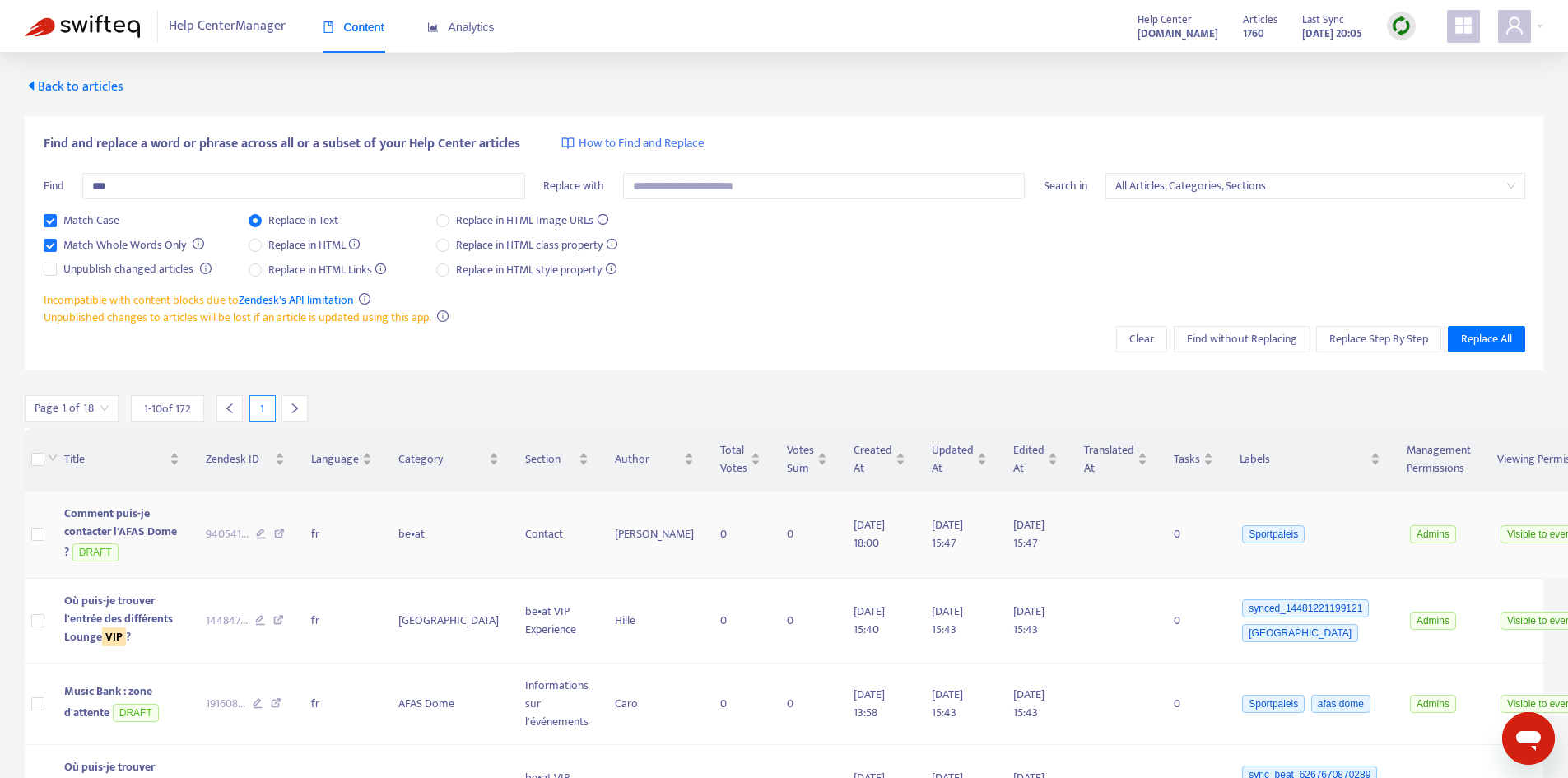
click at [28, 546] on td at bounding box center [38, 535] width 26 height 88
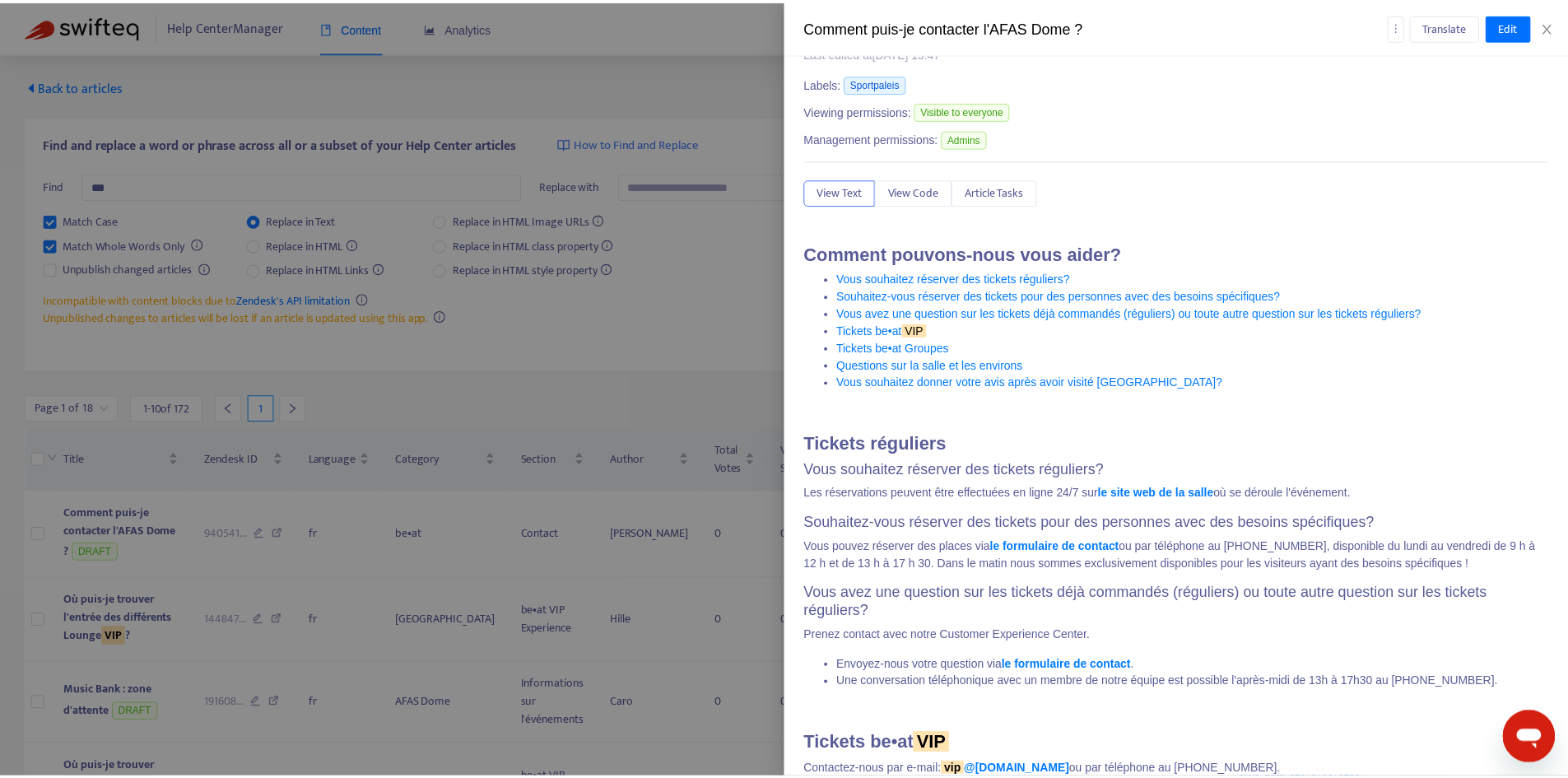
scroll to position [46, 0]
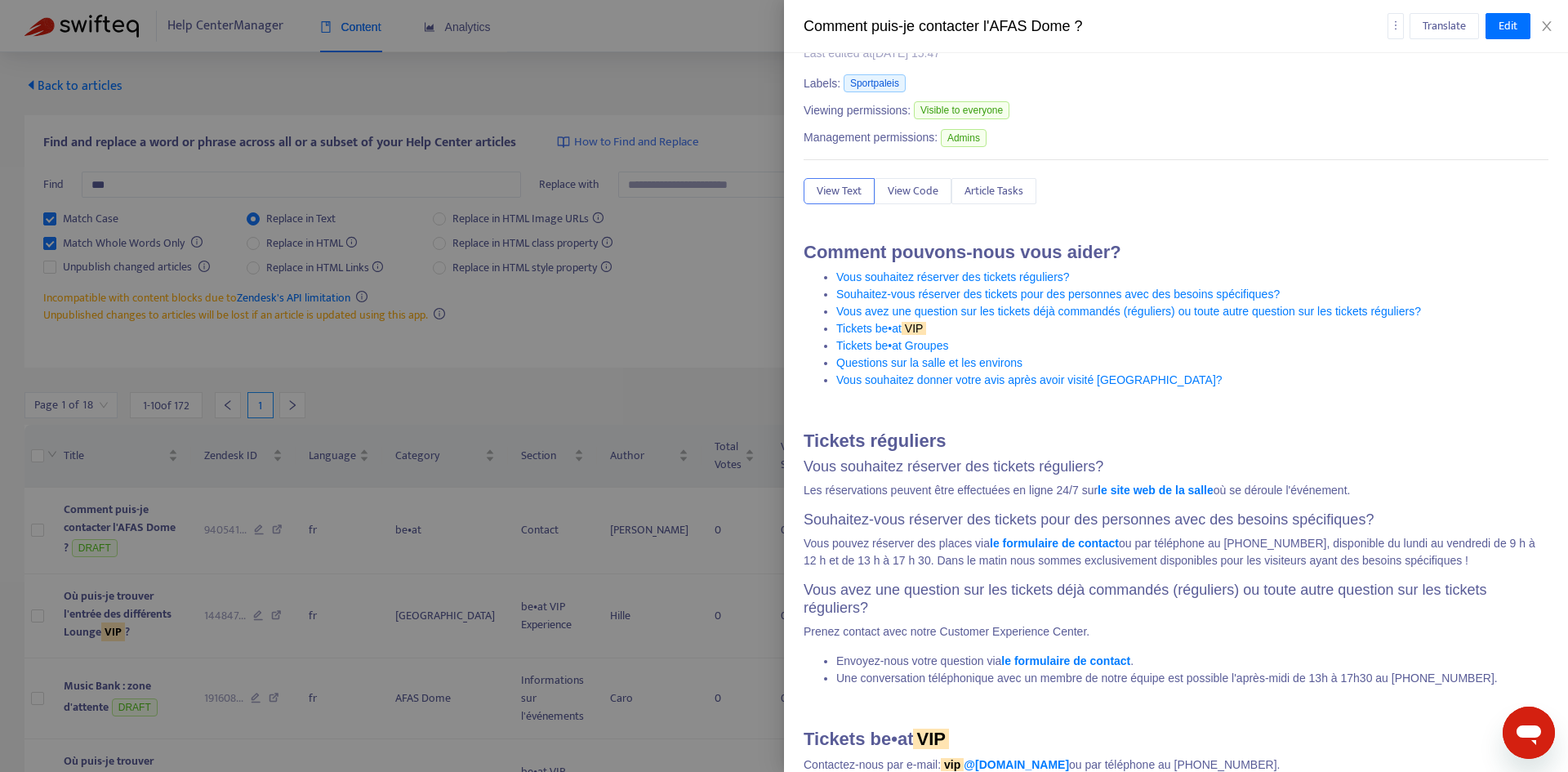
click at [34, 535] on div at bounding box center [784, 386] width 1568 height 772
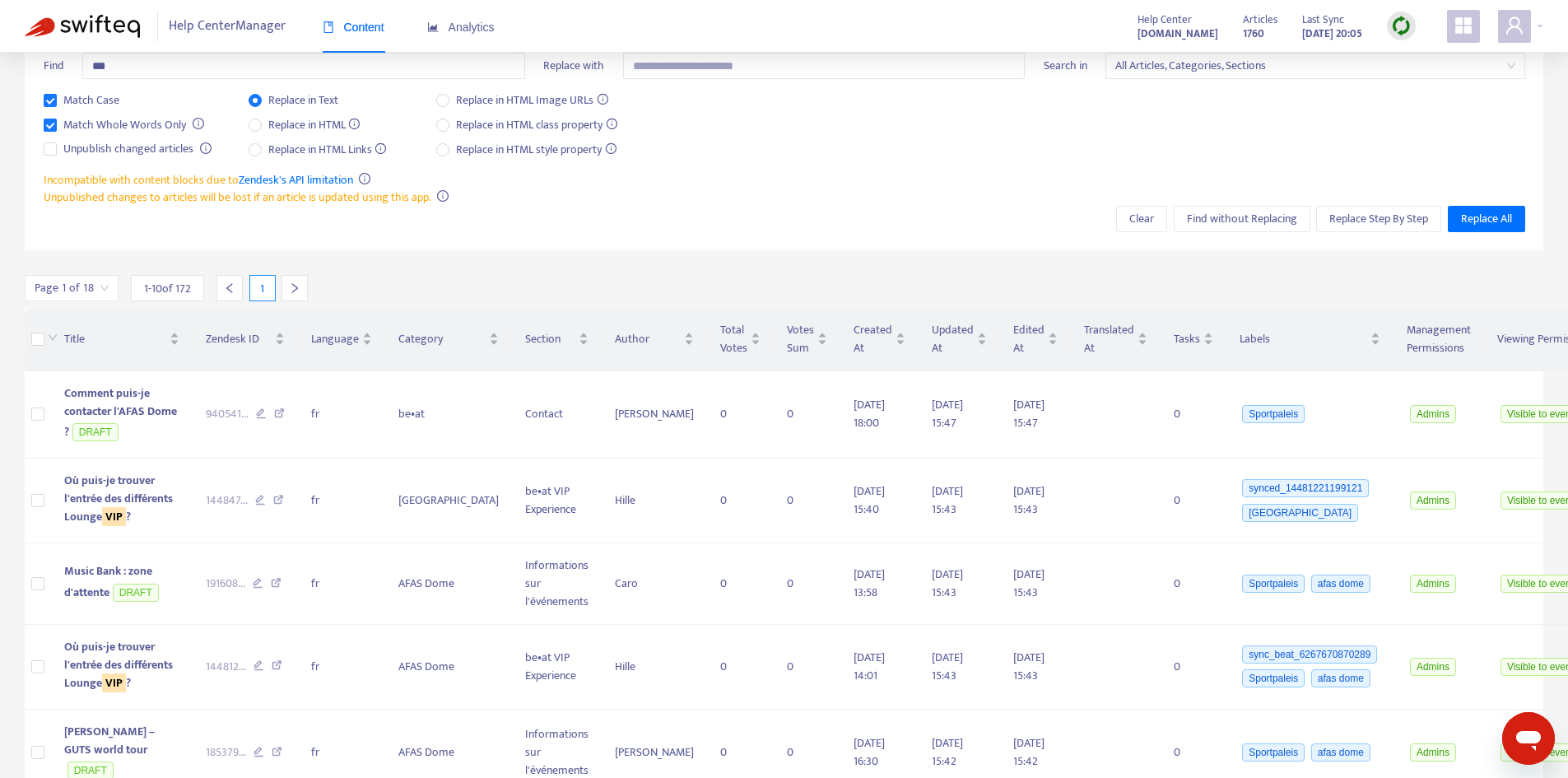
scroll to position [122, 0]
click at [1357, 228] on button "Replace Step By Step" at bounding box center [1378, 217] width 125 height 26
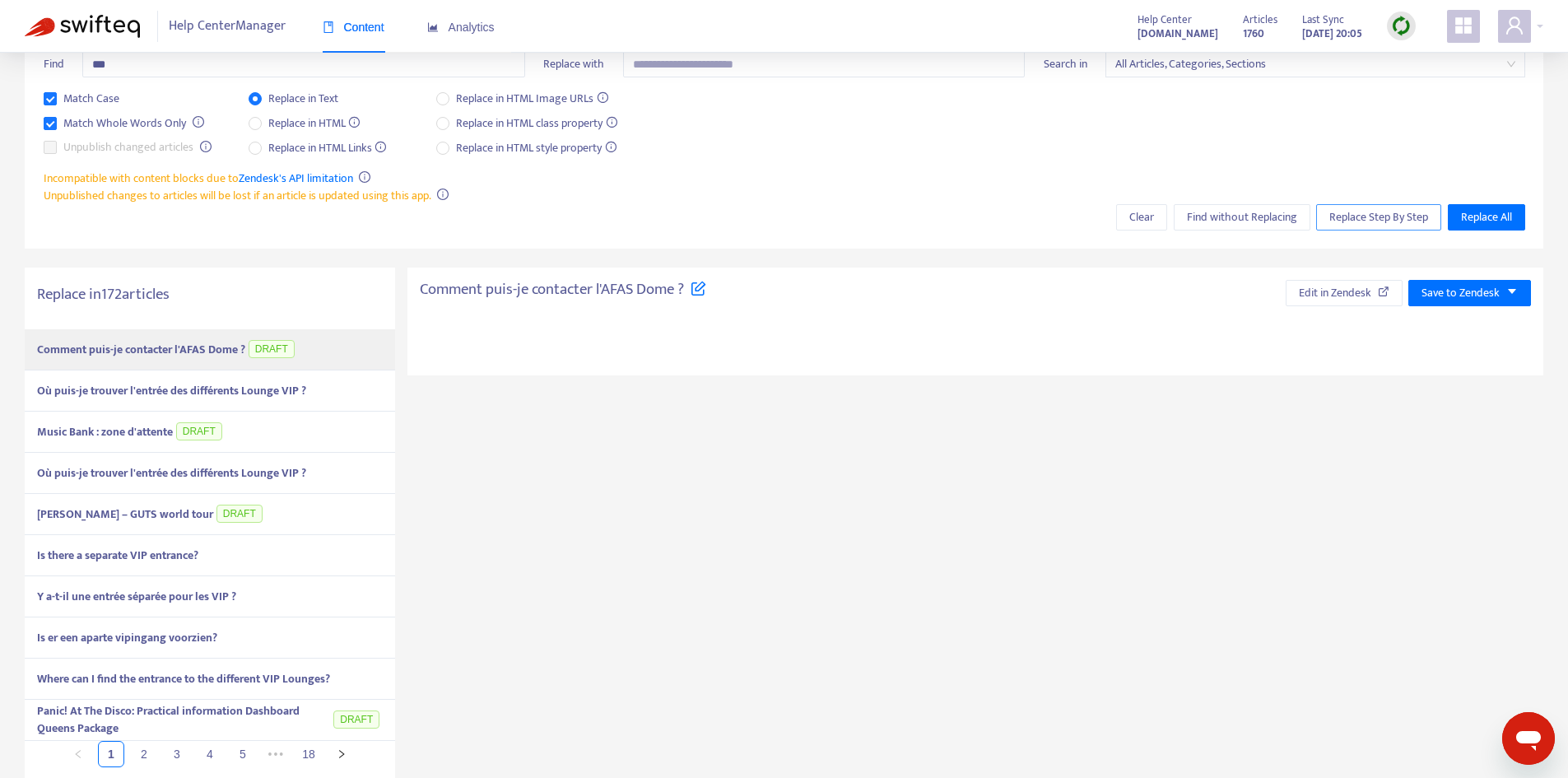
type textarea "**********"
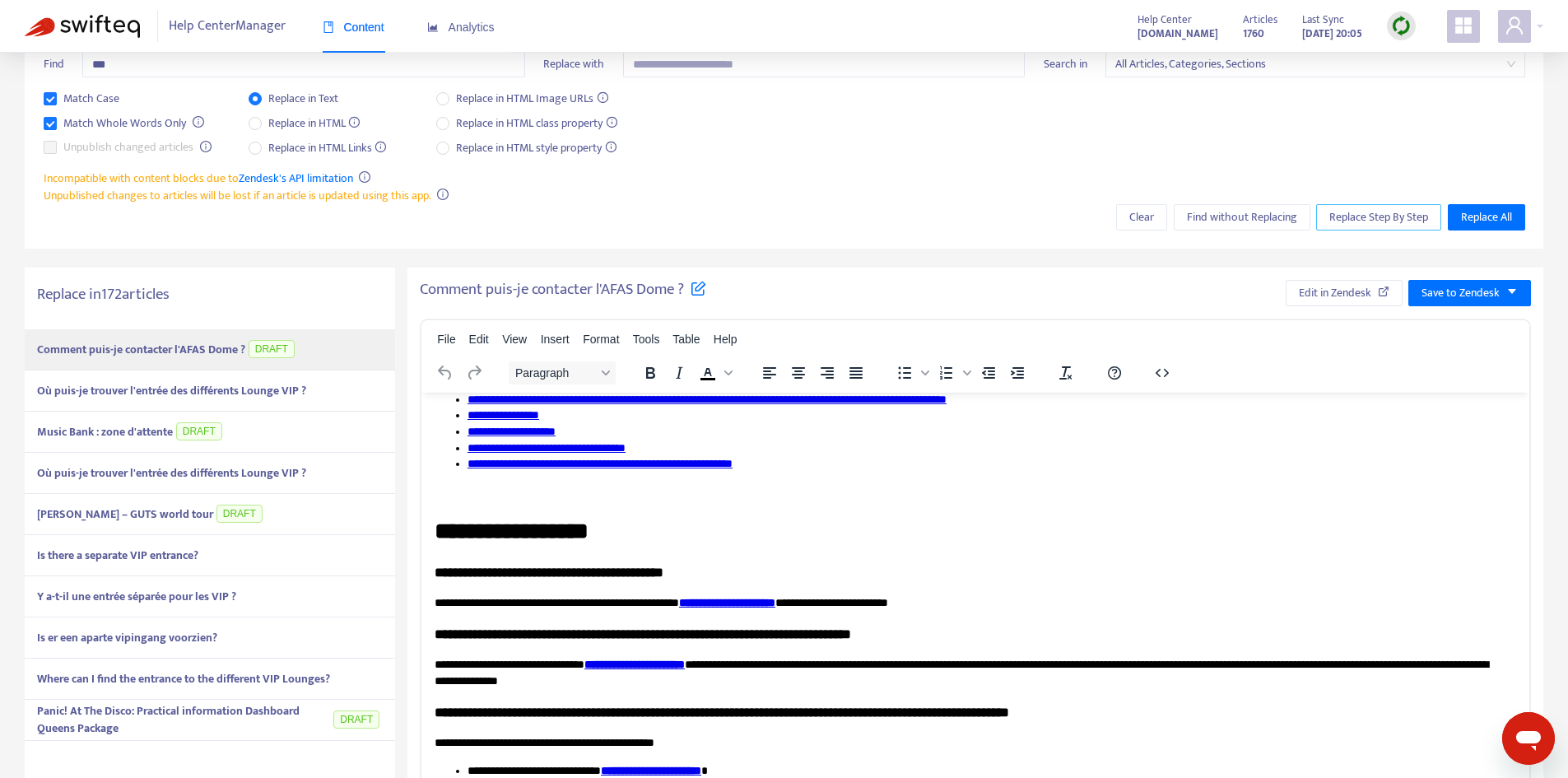
scroll to position [0, 0]
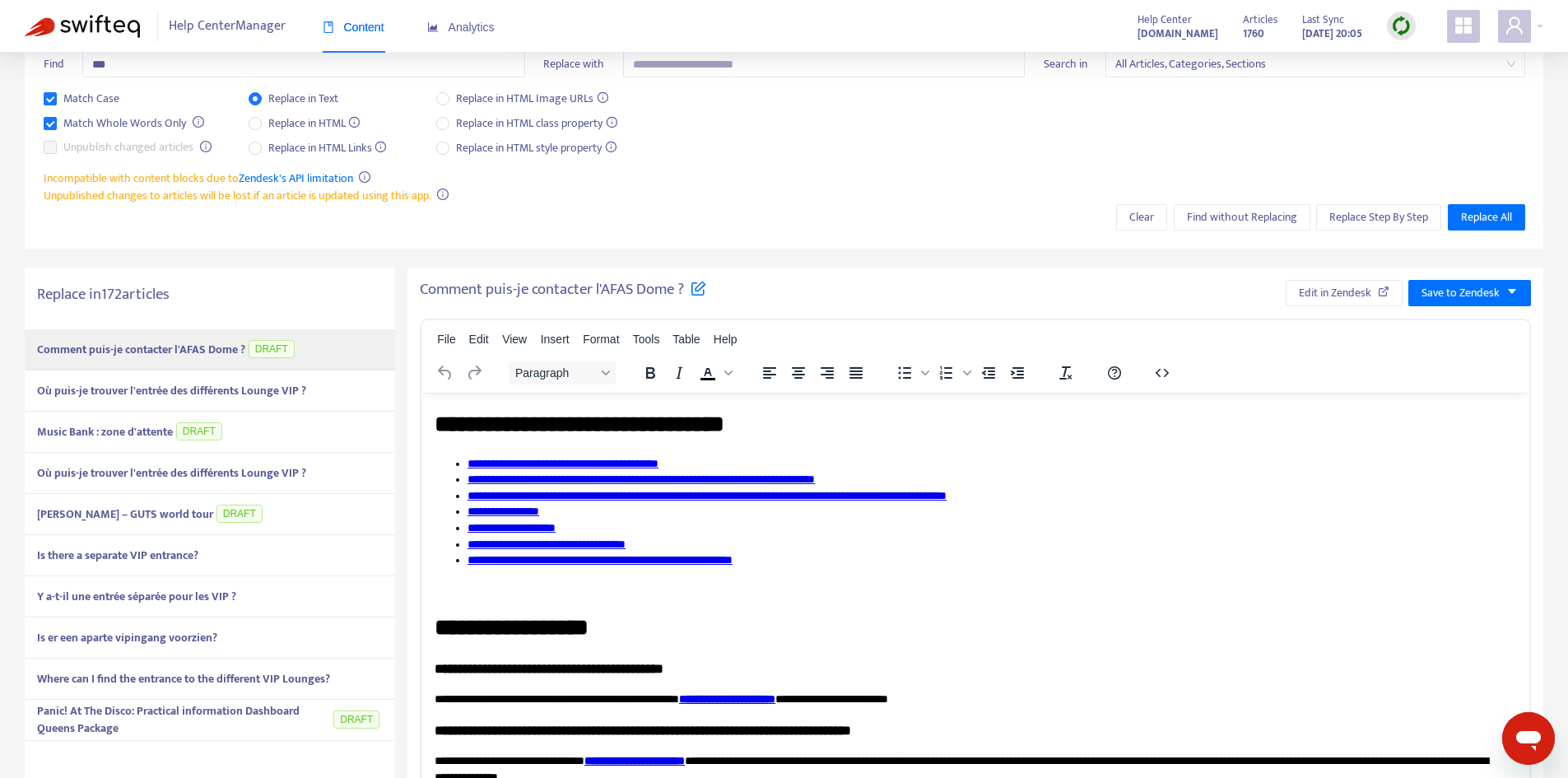
click at [314, 382] on div "Où puis-je trouver l'entrée des différents Lounge VIP ?" at bounding box center [209, 390] width 370 height 41
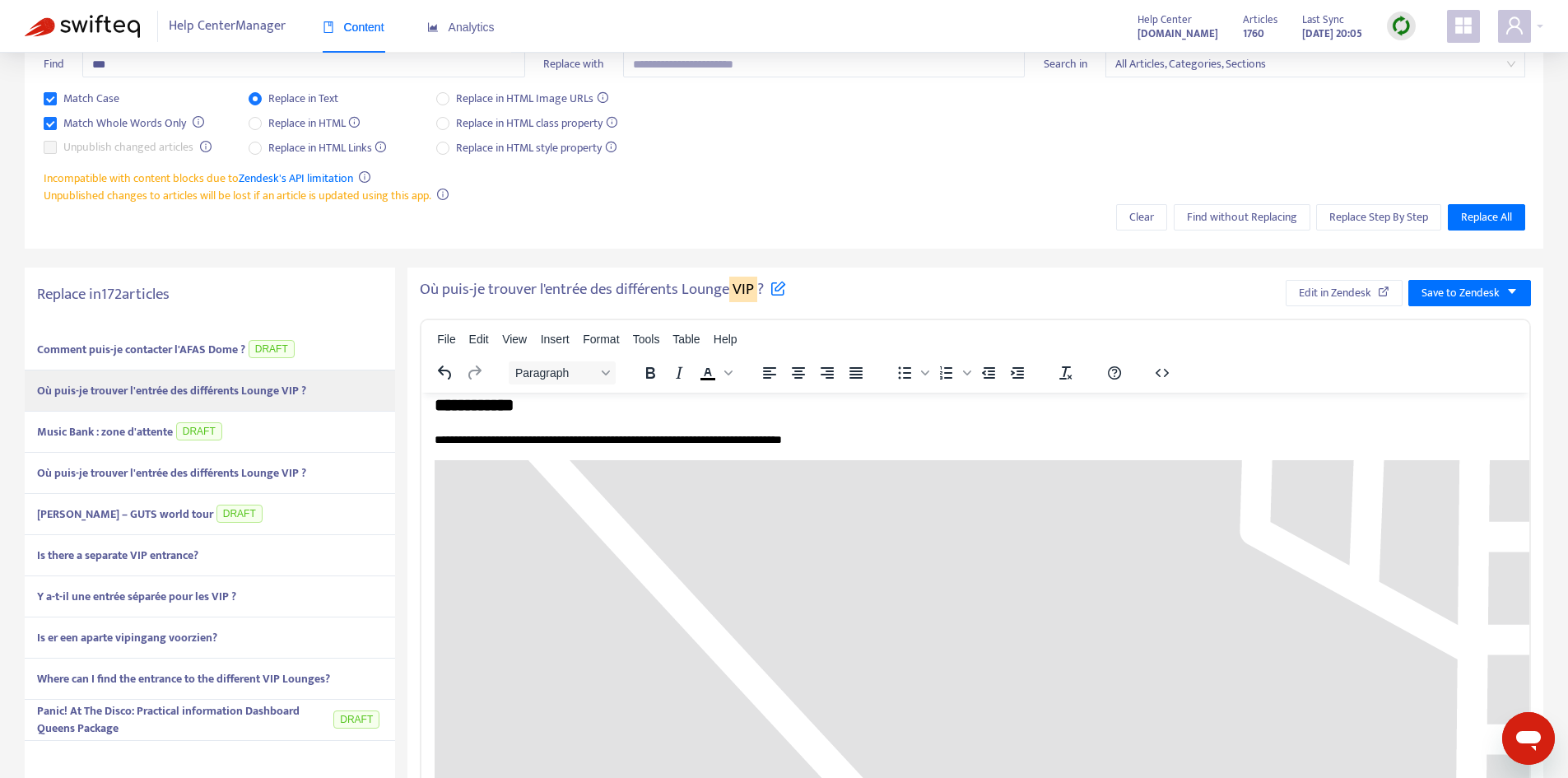
scroll to position [168, 0]
click at [1495, 296] on span "Save to Zendesk" at bounding box center [1460, 292] width 78 height 18
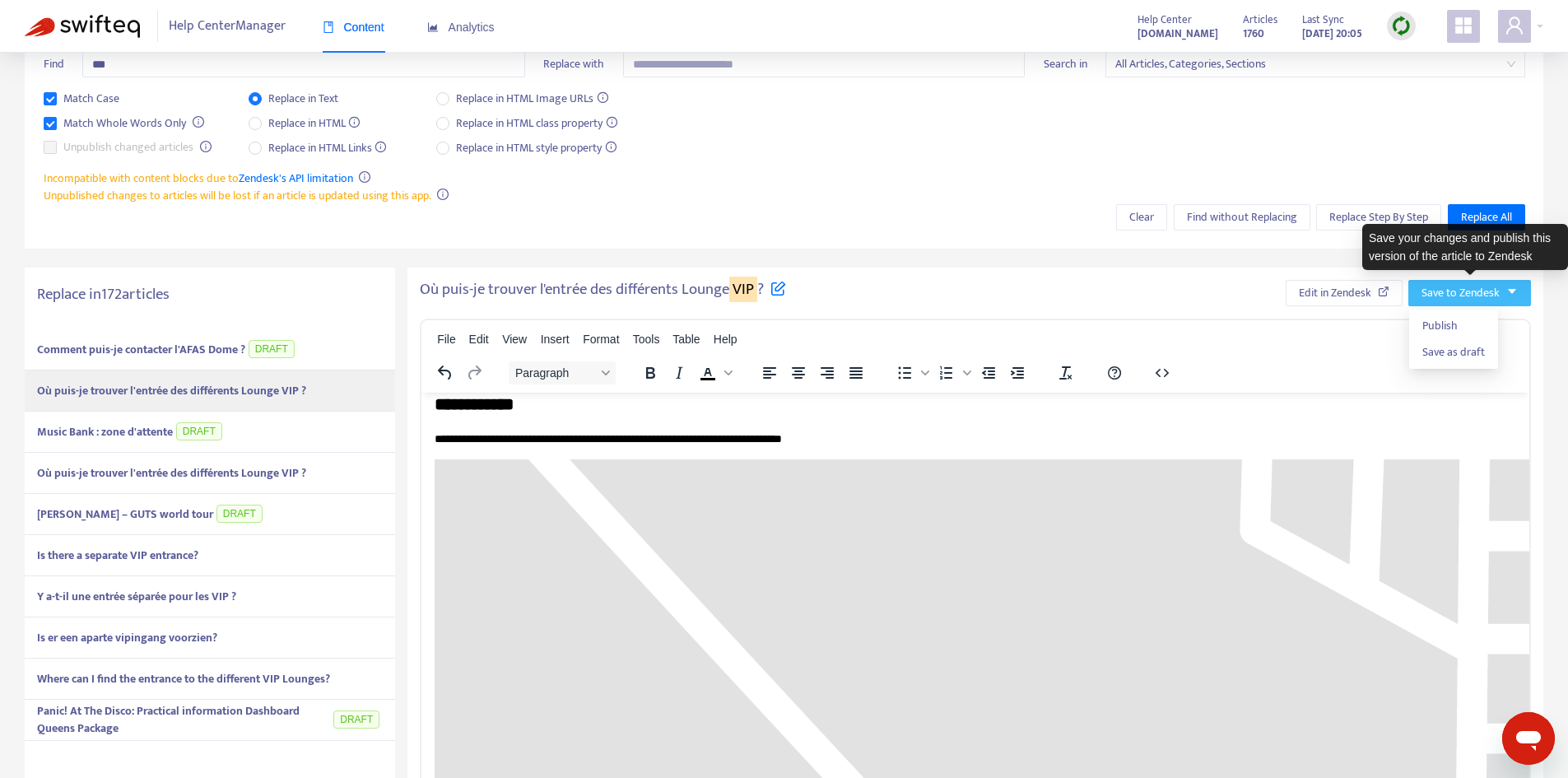
click at [1495, 296] on span "Save to Zendesk" at bounding box center [1460, 292] width 78 height 18
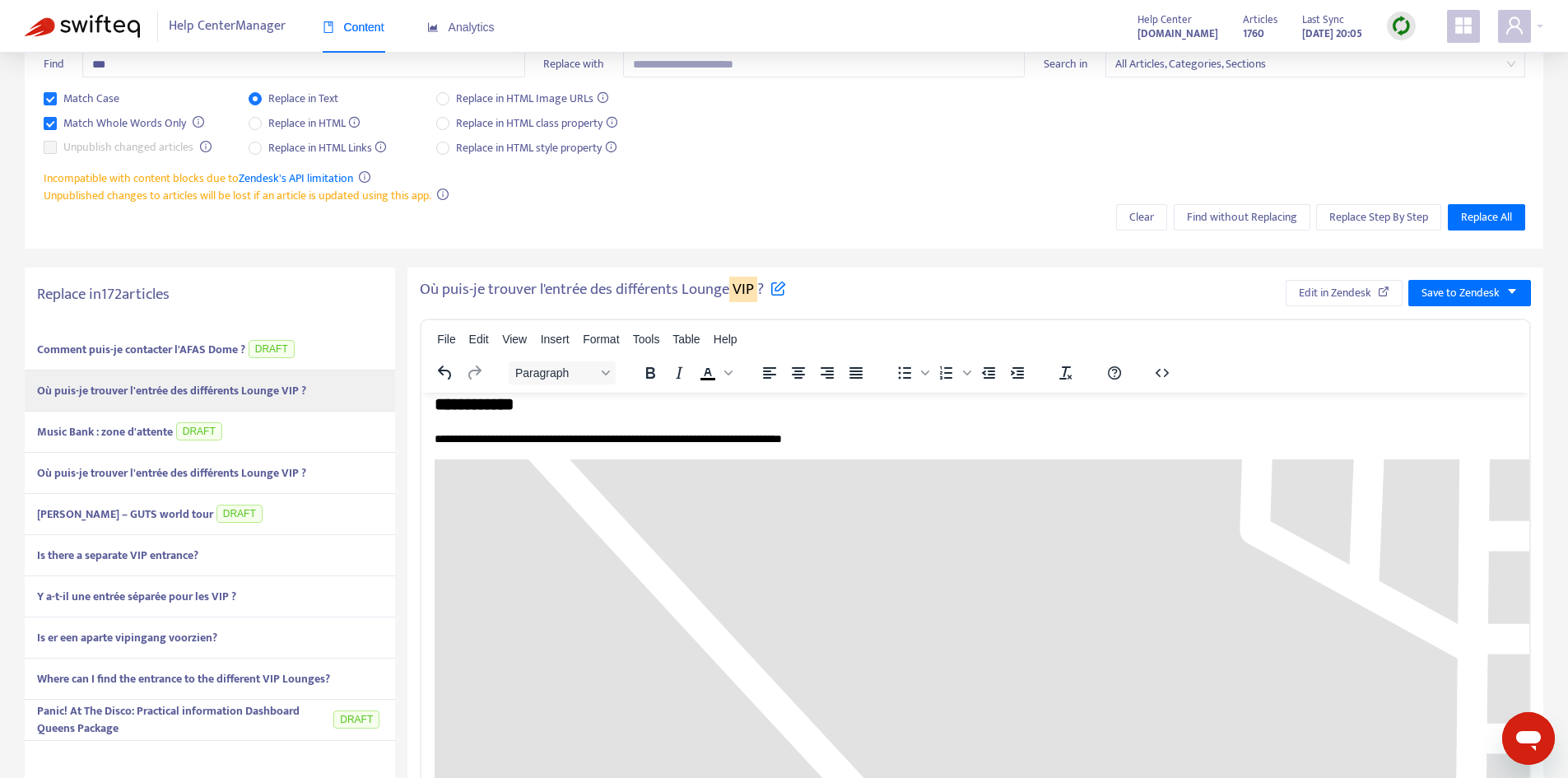
click at [1038, 328] on div "File Edit View Insert Format Tools Table Help" at bounding box center [976, 340] width 1108 height 32
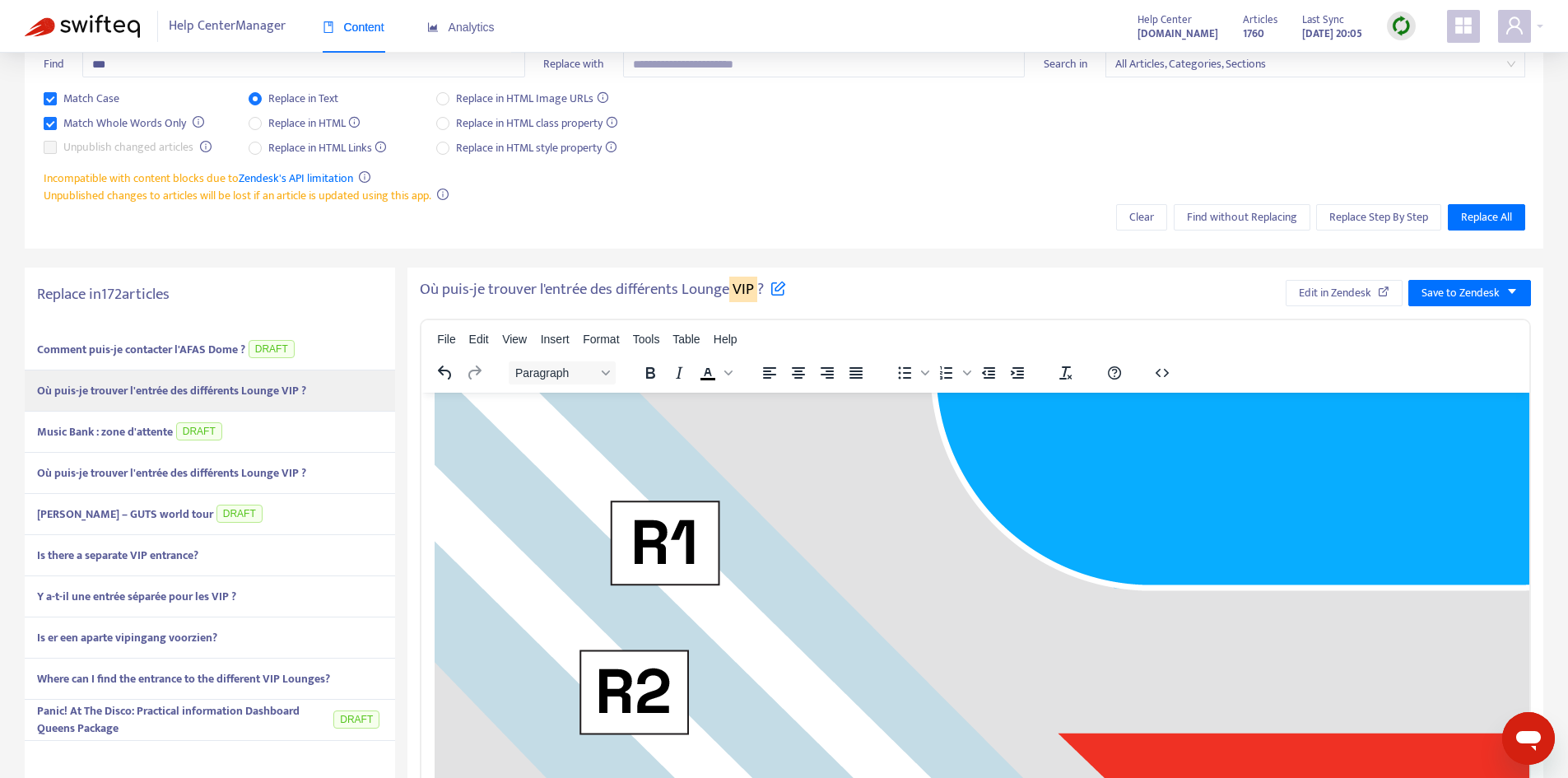
scroll to position [1745, 0]
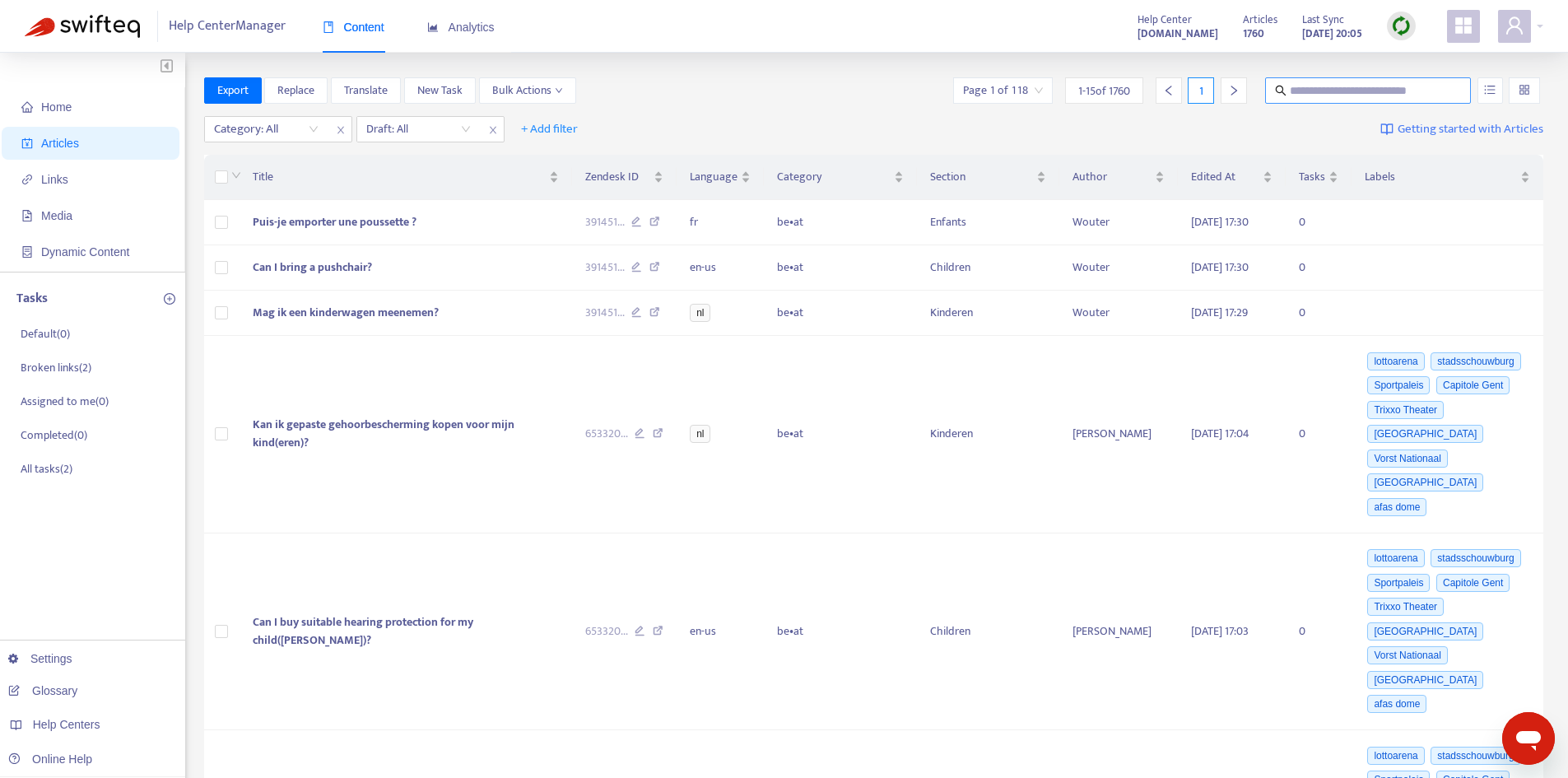
click at [1325, 94] on input "text" at bounding box center [1368, 90] width 158 height 18
type input "***"
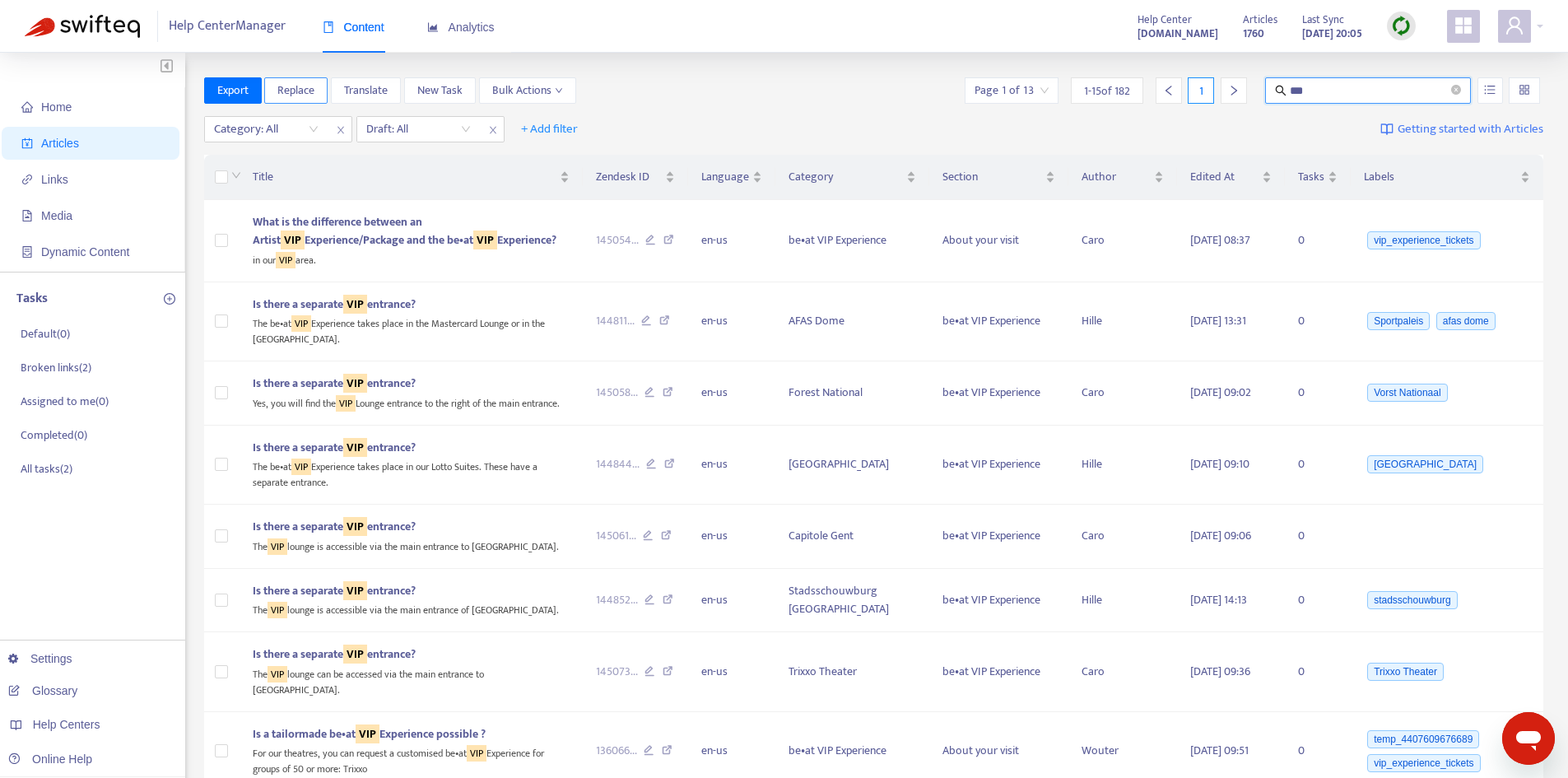
click at [307, 90] on span "Replace" at bounding box center [296, 90] width 37 height 18
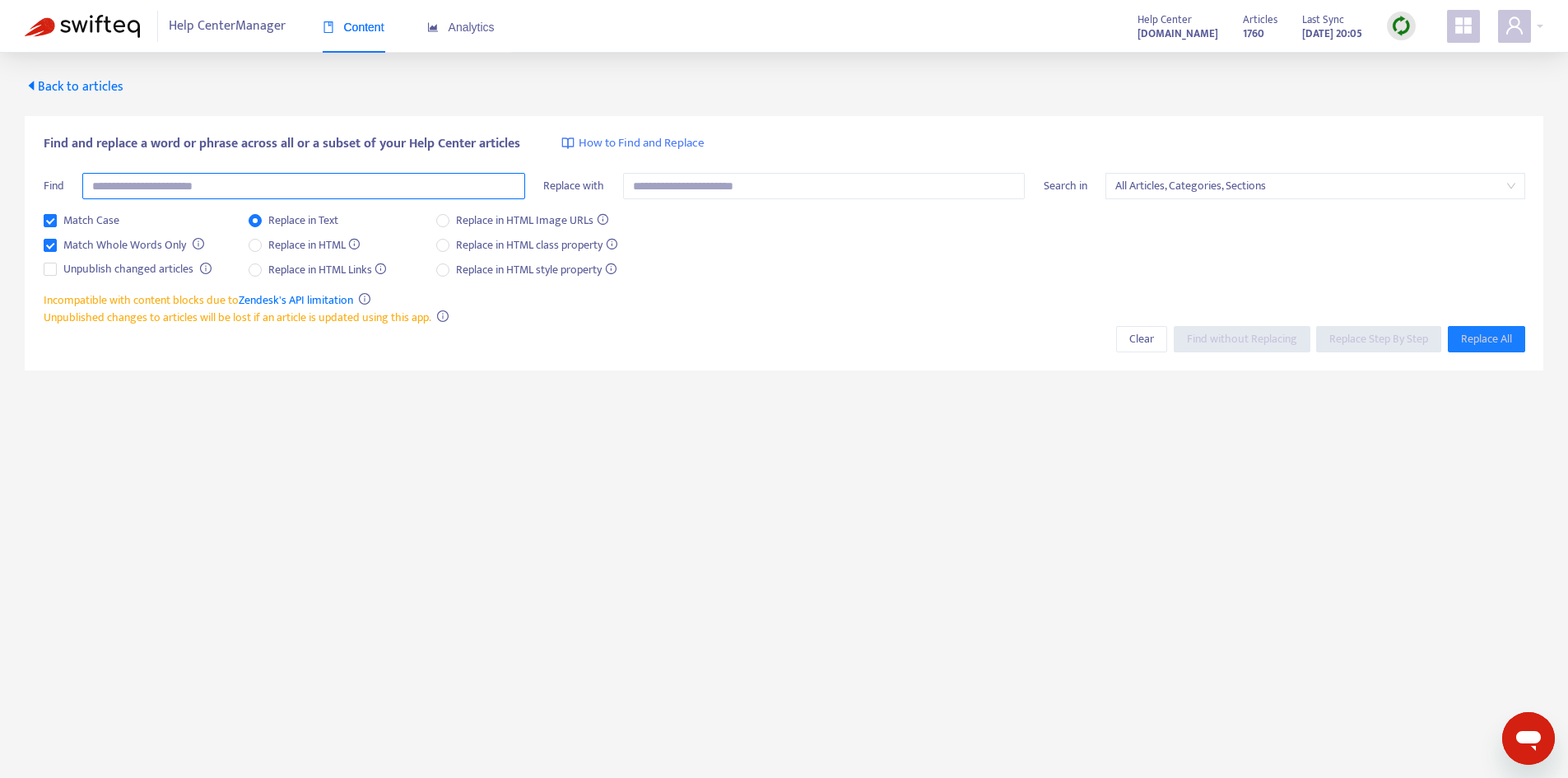
click at [337, 180] on input "text" at bounding box center [304, 186] width 443 height 26
type input "***"
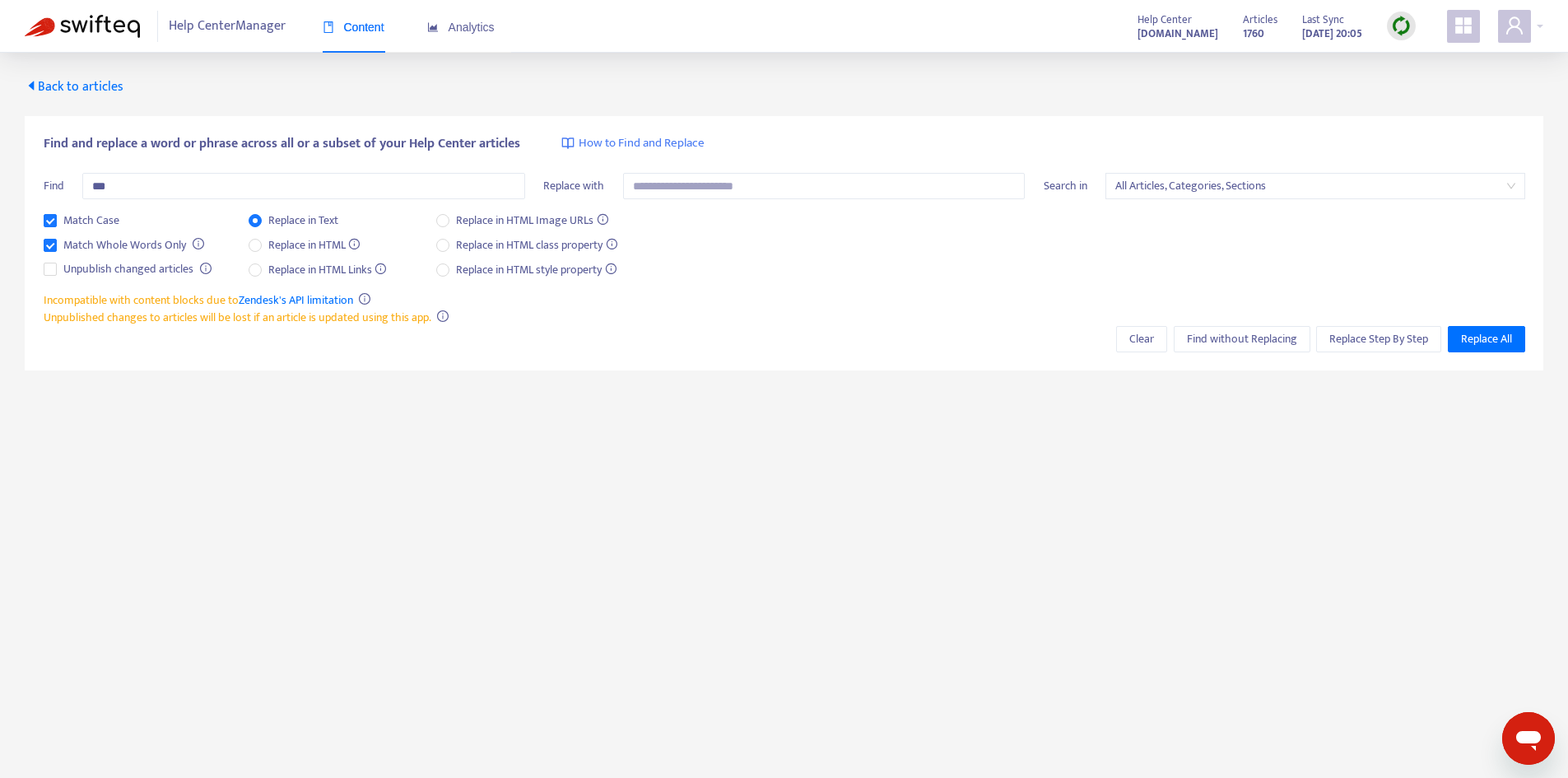
click at [736, 166] on div "Find and replace a word or phrase across all or a subset of your Help Center ar…" at bounding box center [784, 213] width 1481 height 158
click at [715, 200] on div "Replace with" at bounding box center [784, 192] width 481 height 39
click at [715, 196] on input "text" at bounding box center [824, 186] width 402 height 26
type input "*******"
click at [1230, 347] on span "Find without Replacing" at bounding box center [1242, 339] width 110 height 18
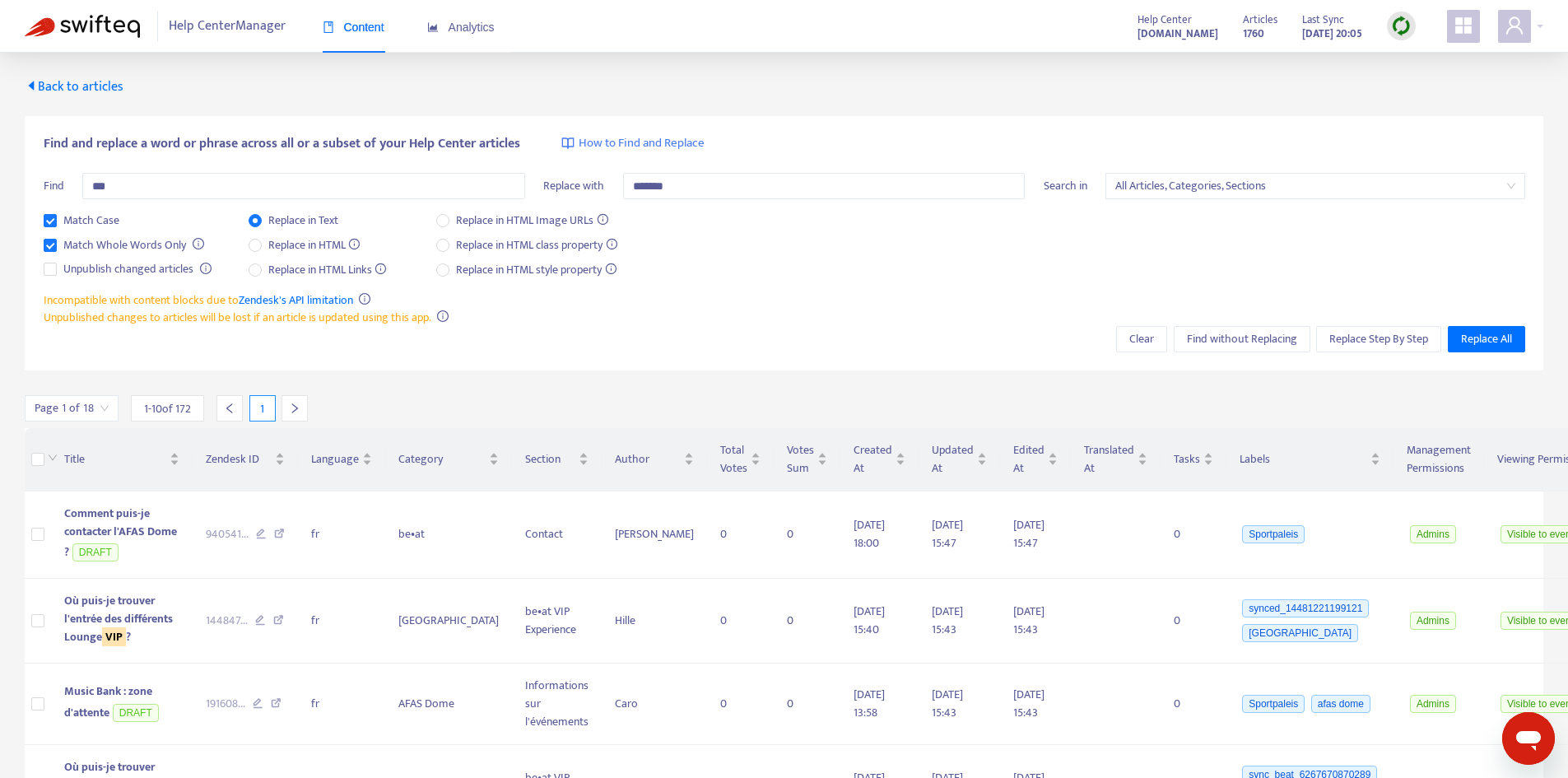
click at [295, 415] on div at bounding box center [295, 408] width 26 height 26
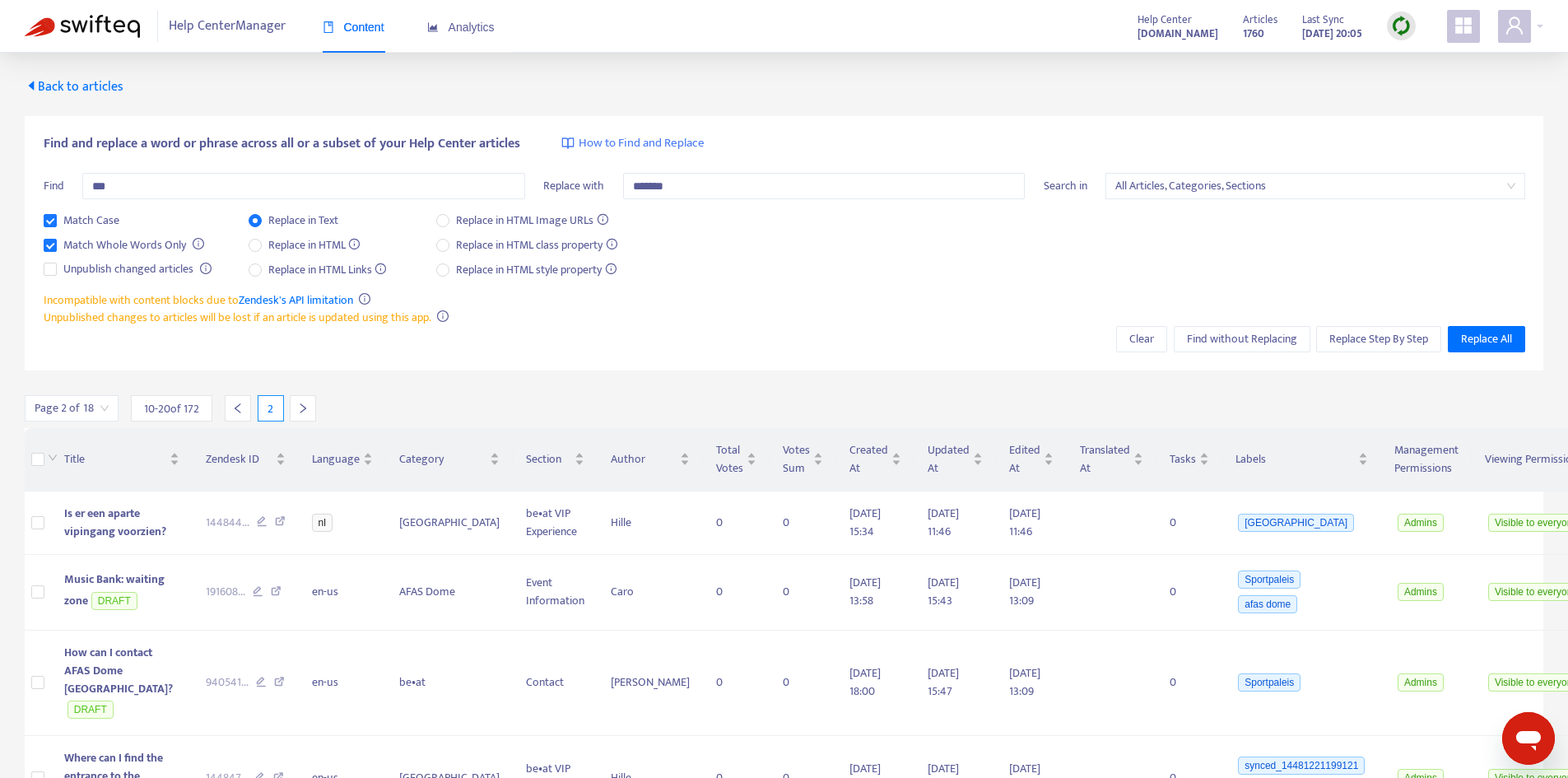
click at [291, 403] on div at bounding box center [303, 408] width 26 height 26
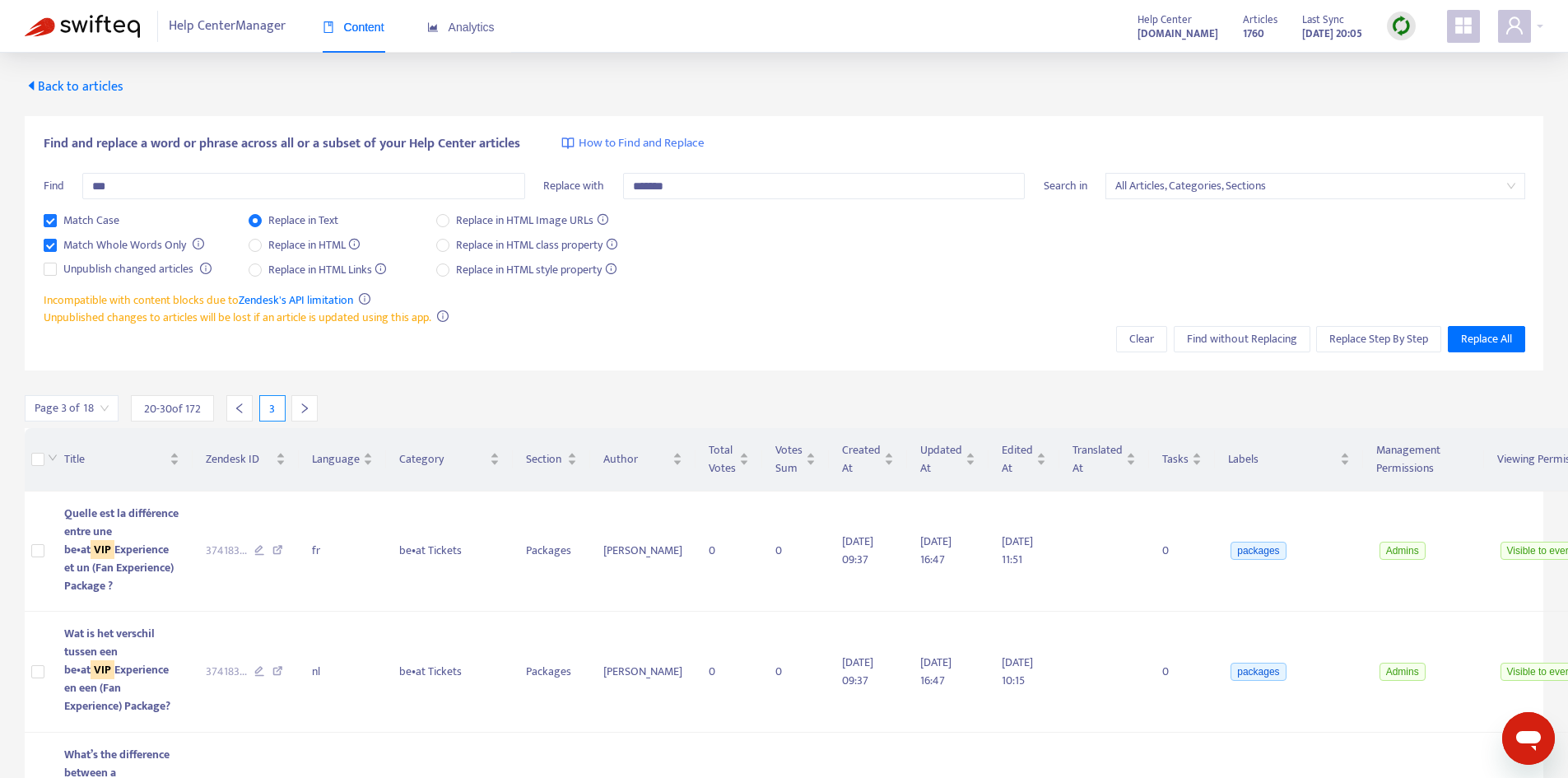
click at [297, 403] on div at bounding box center [304, 408] width 26 height 26
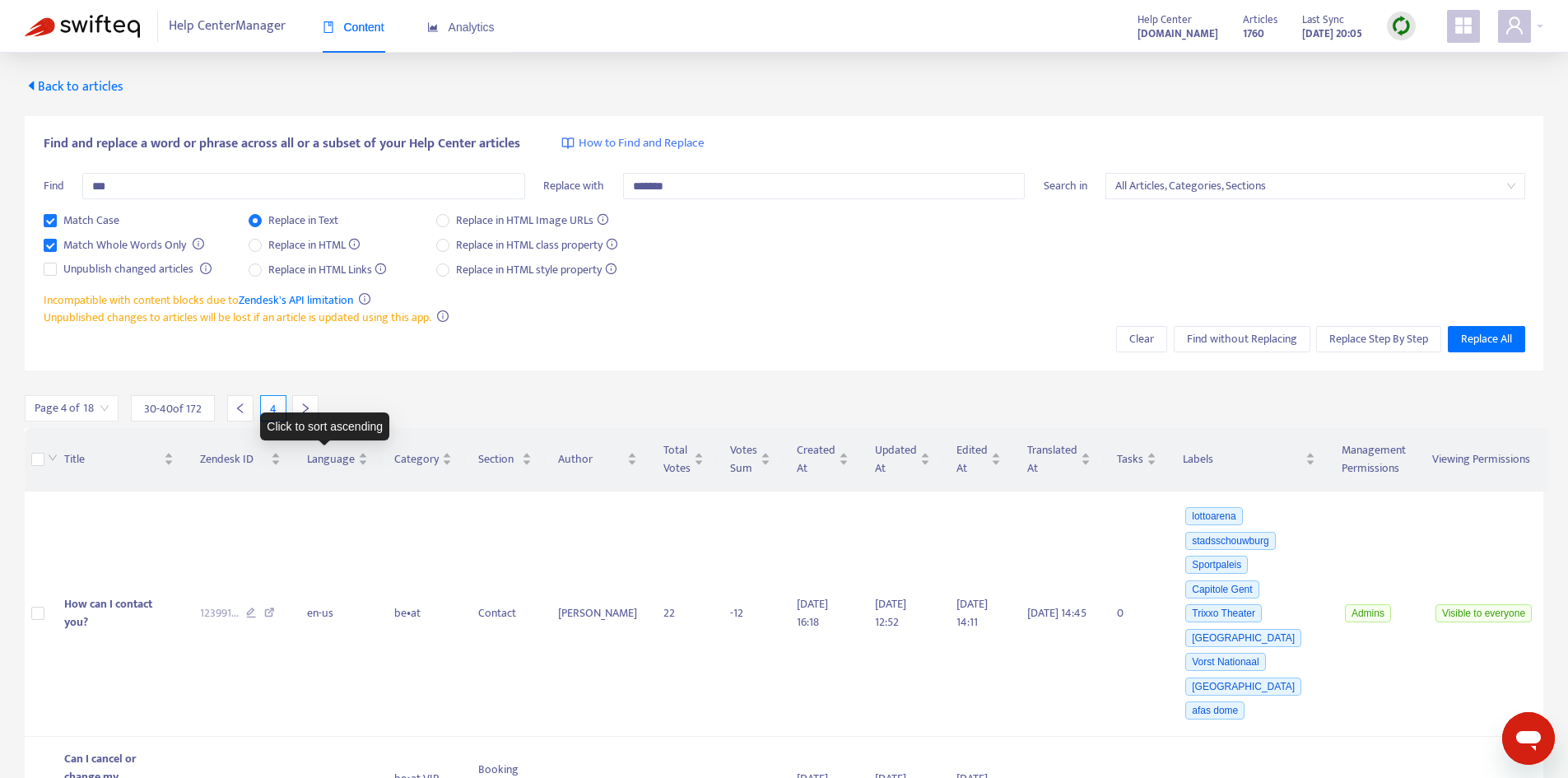
click at [303, 413] on div "Click to sort ascending" at bounding box center [325, 426] width 130 height 28
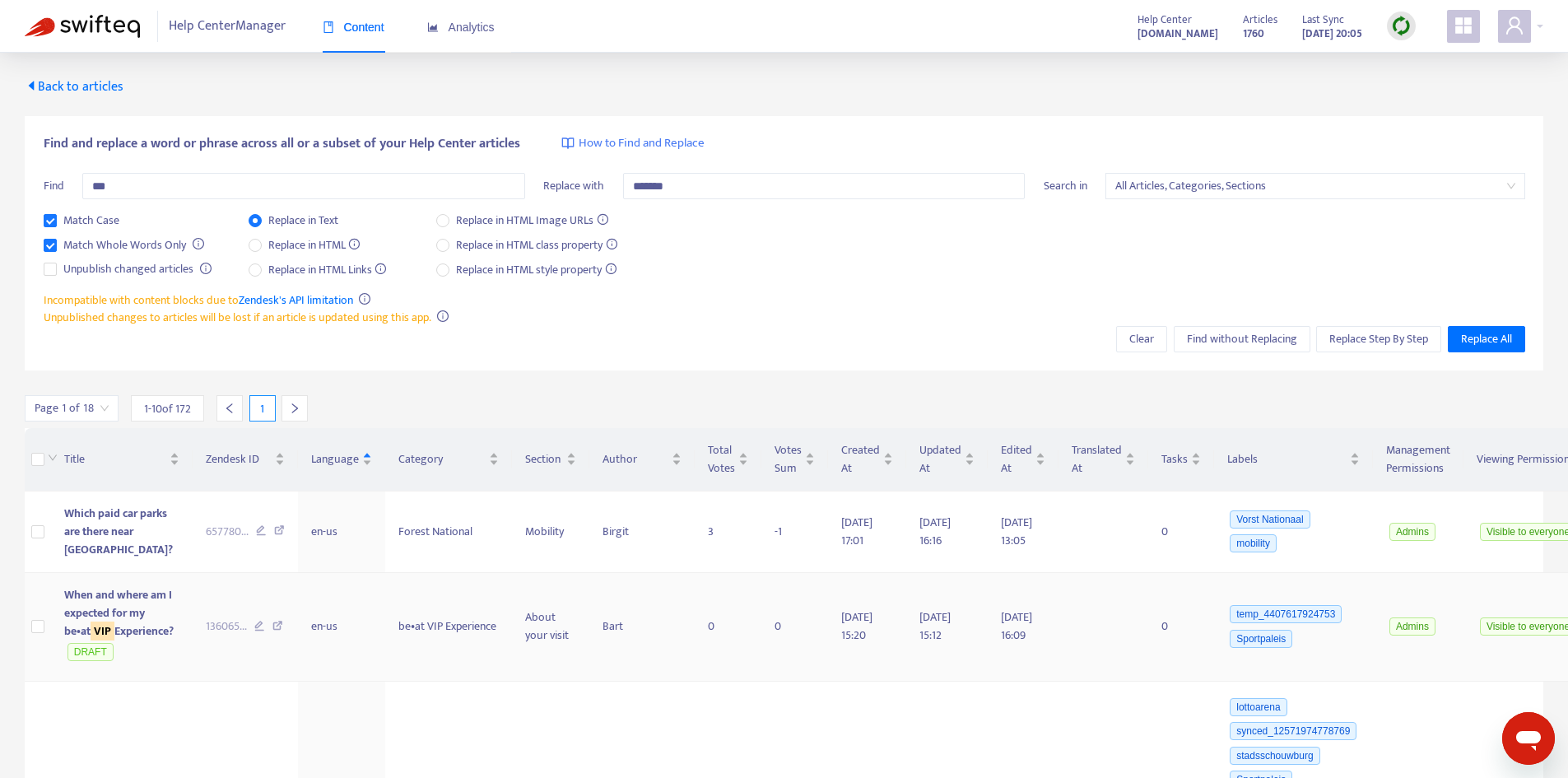
scroll to position [112, 0]
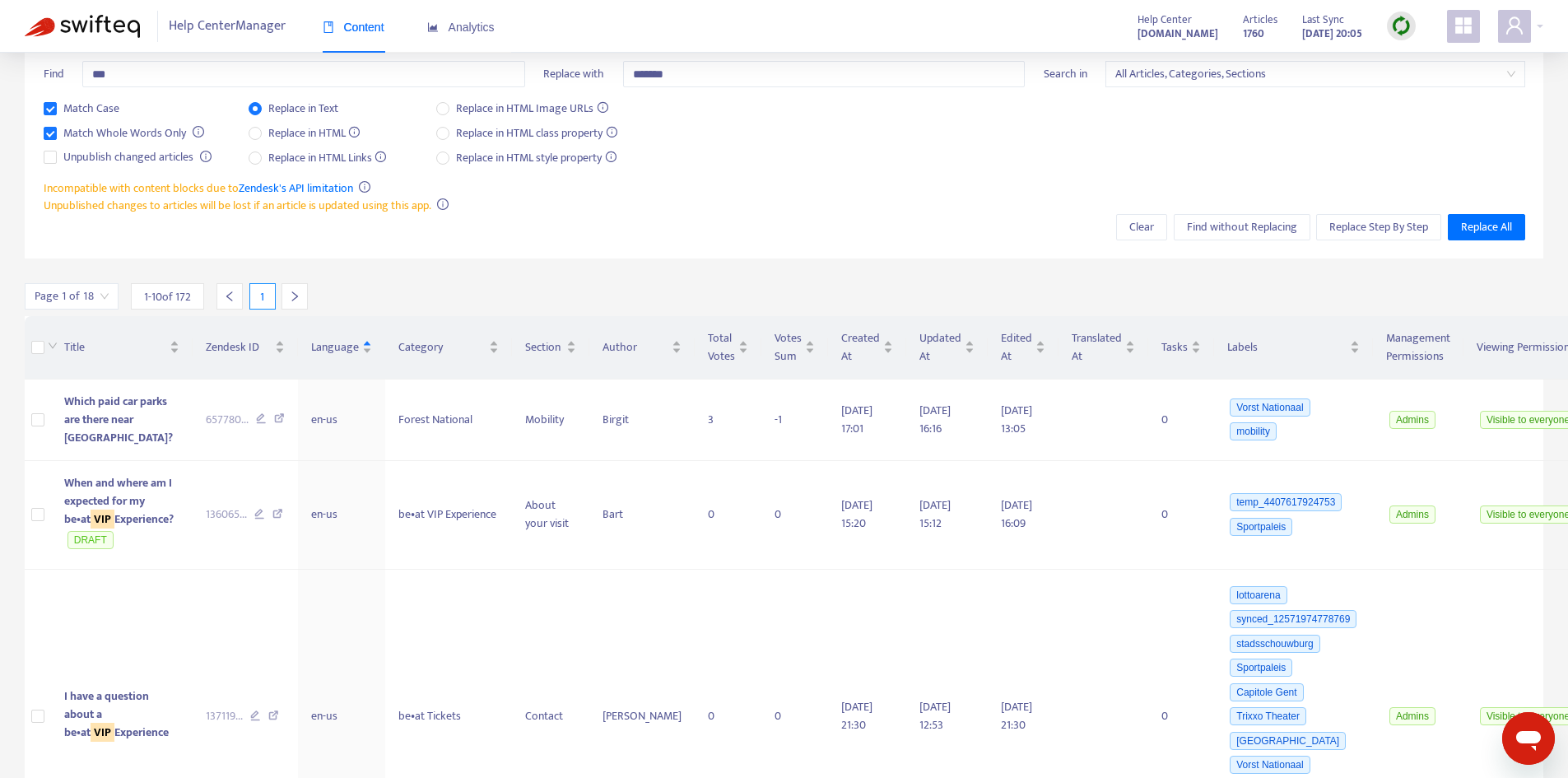
click at [300, 297] on icon "right" at bounding box center [294, 296] width 11 height 11
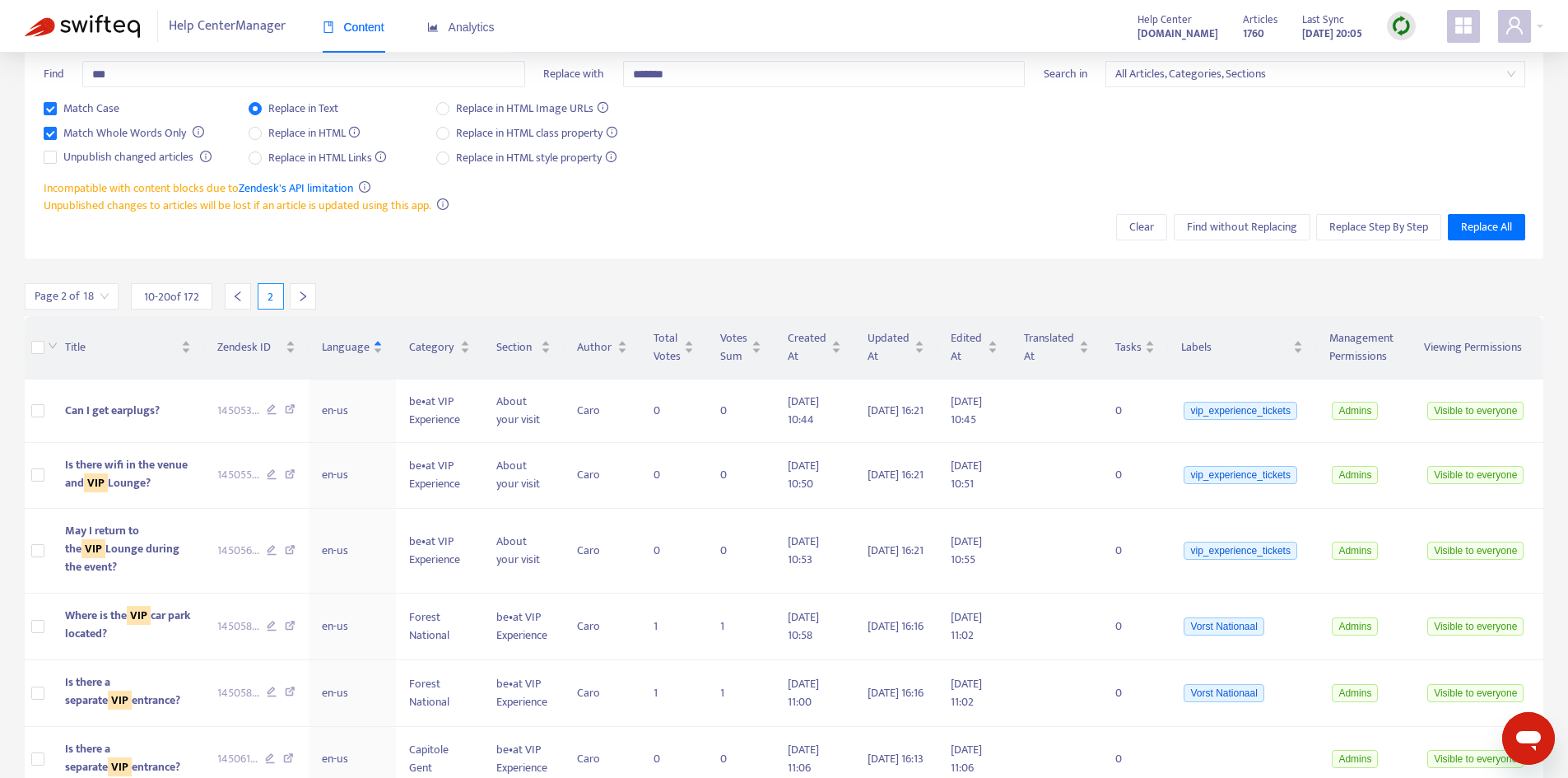
click at [300, 297] on icon "right" at bounding box center [302, 296] width 11 height 11
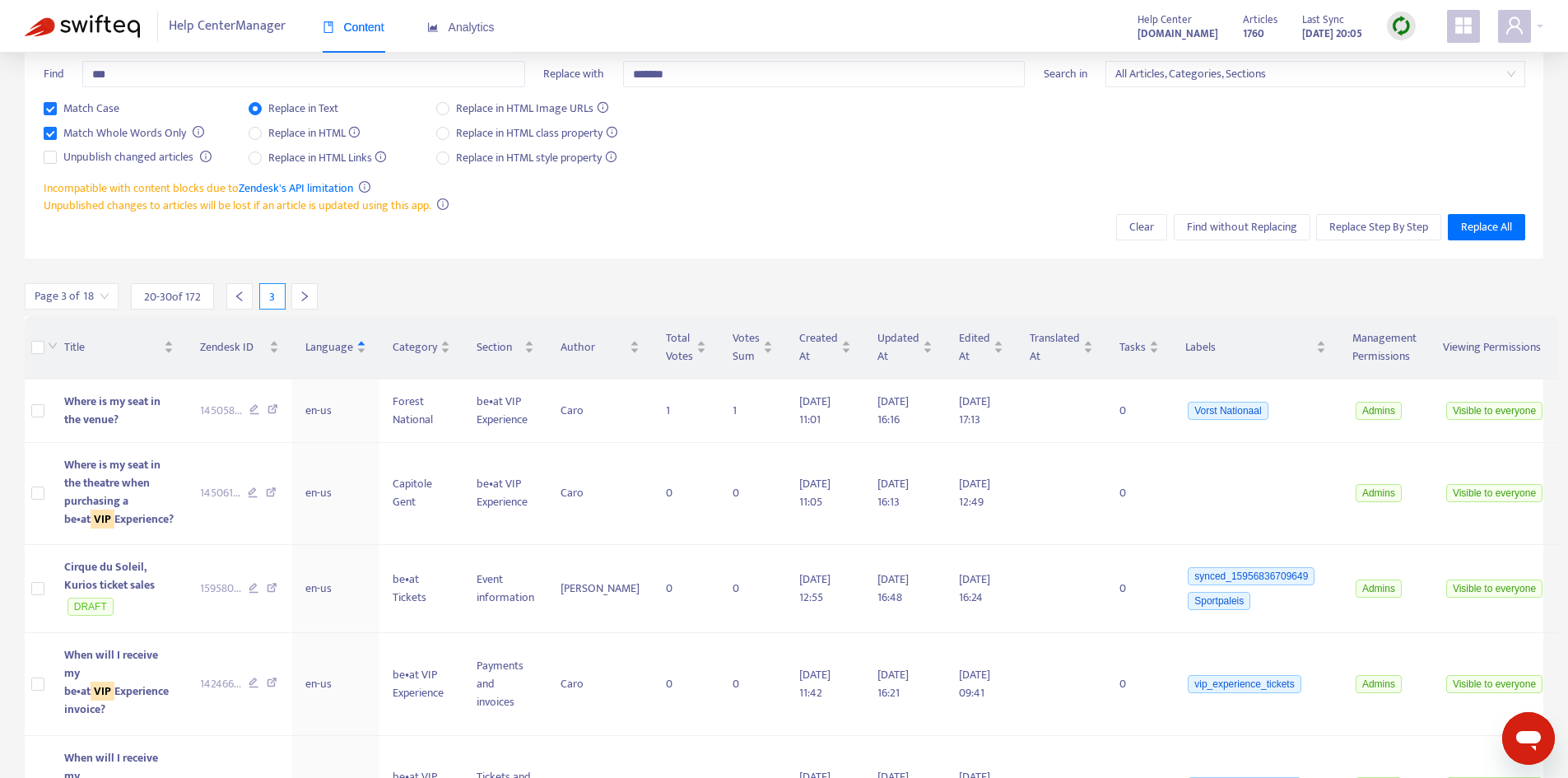
click at [300, 297] on icon "right" at bounding box center [304, 296] width 11 height 11
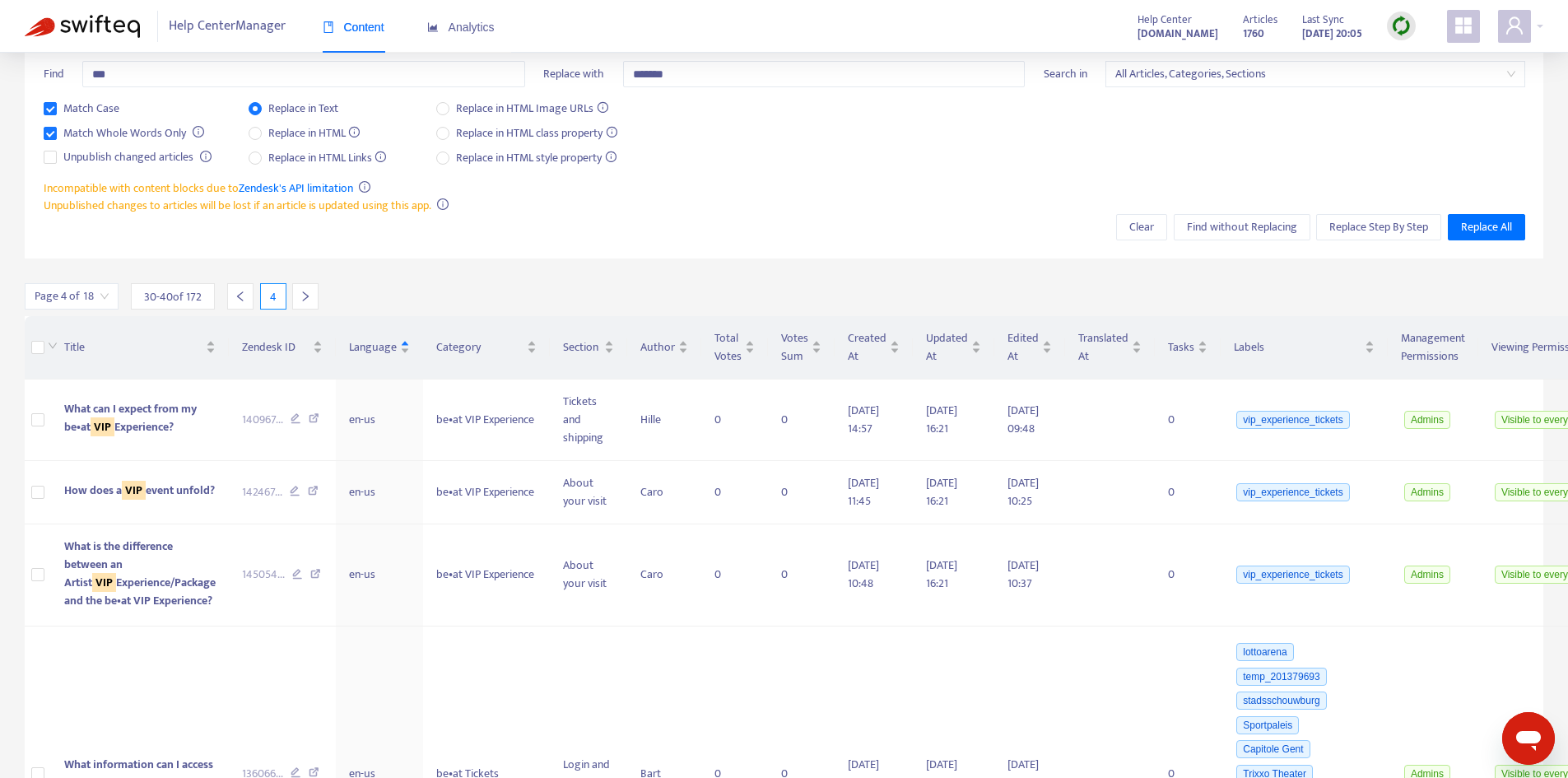
click at [300, 297] on icon "right" at bounding box center [304, 296] width 11 height 11
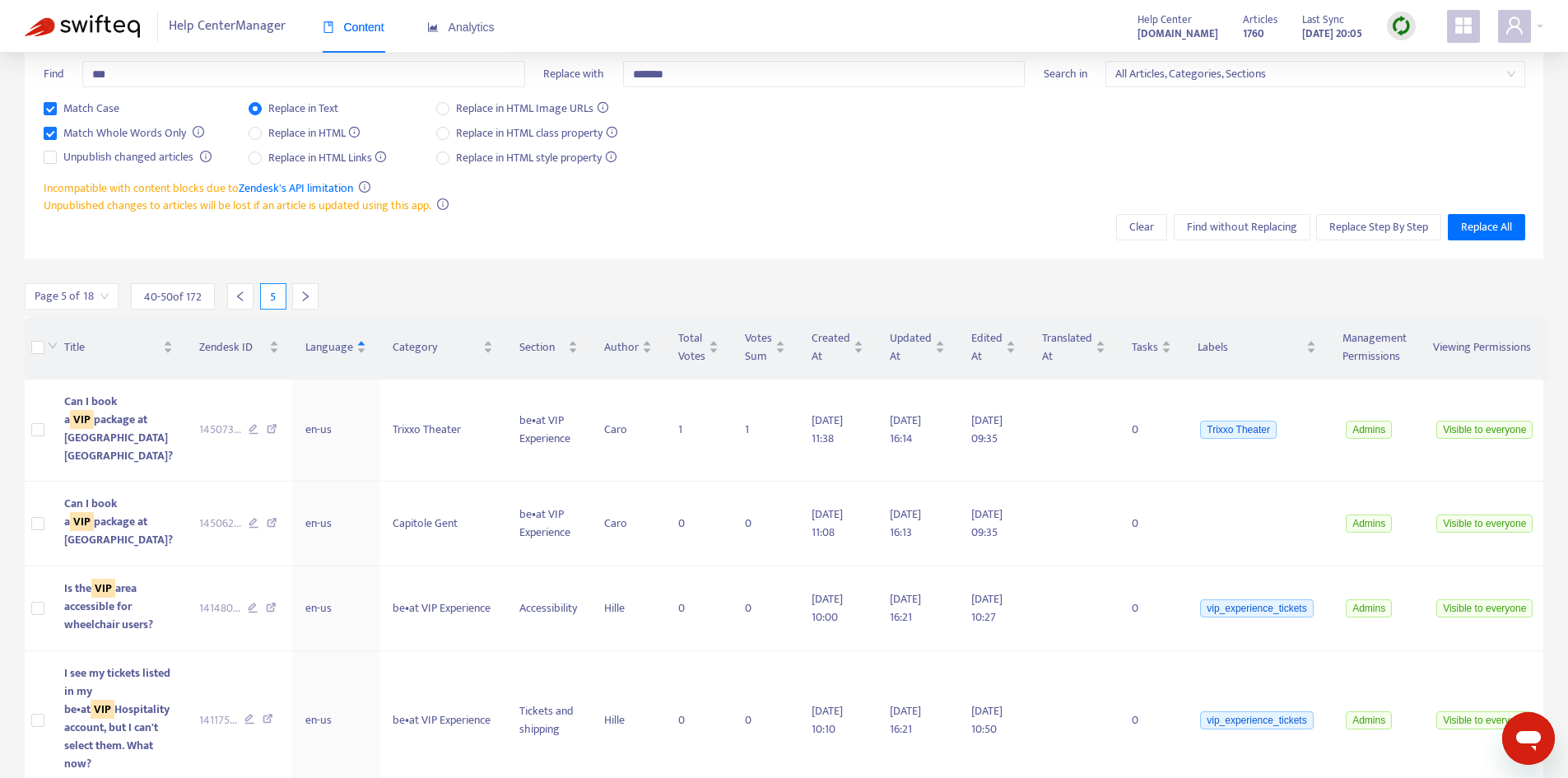
click at [300, 297] on icon "right" at bounding box center [304, 296] width 11 height 11
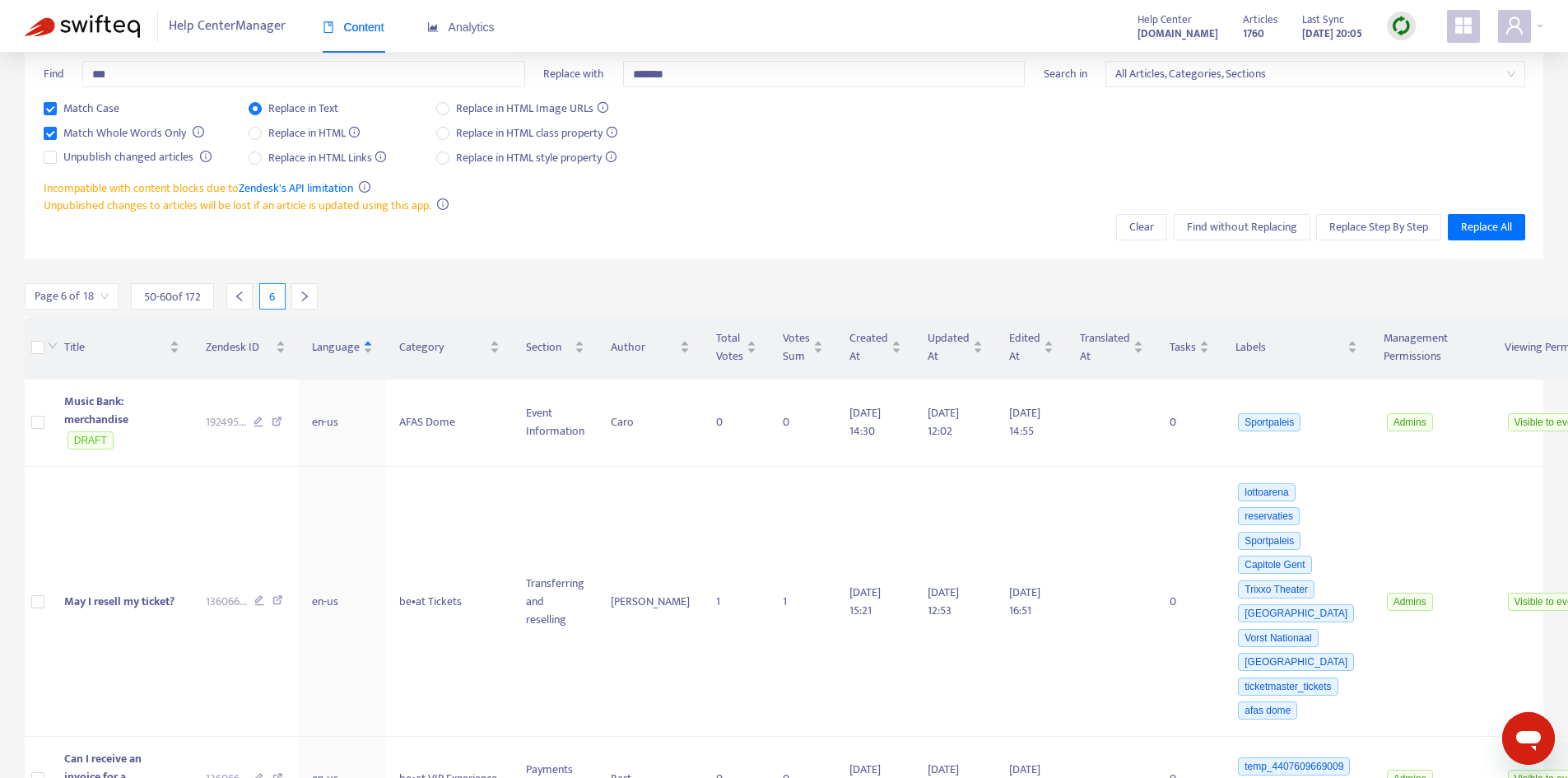
click at [228, 294] on div at bounding box center [240, 297] width 26 height 26
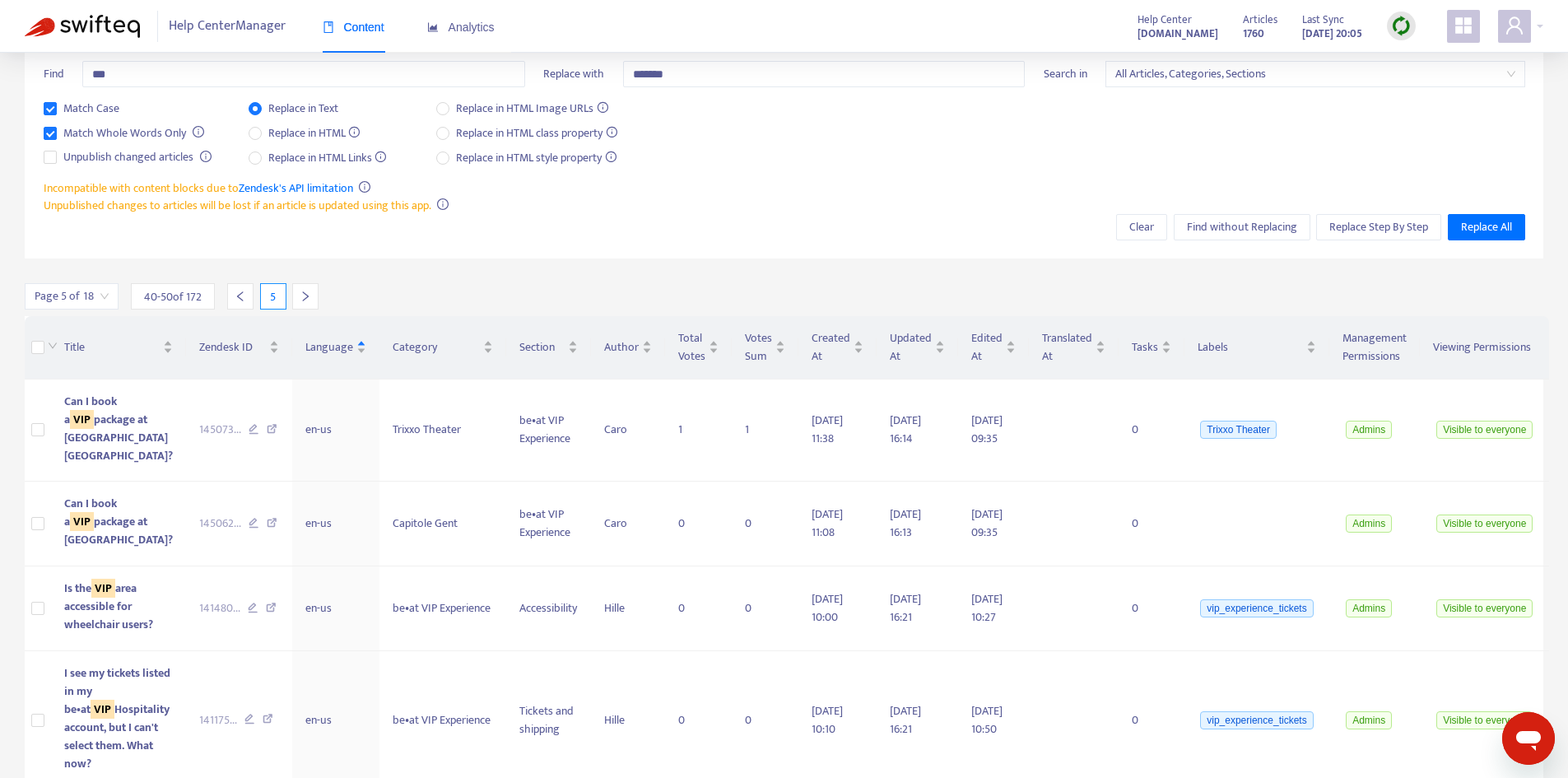
click at [298, 296] on div at bounding box center [305, 297] width 26 height 26
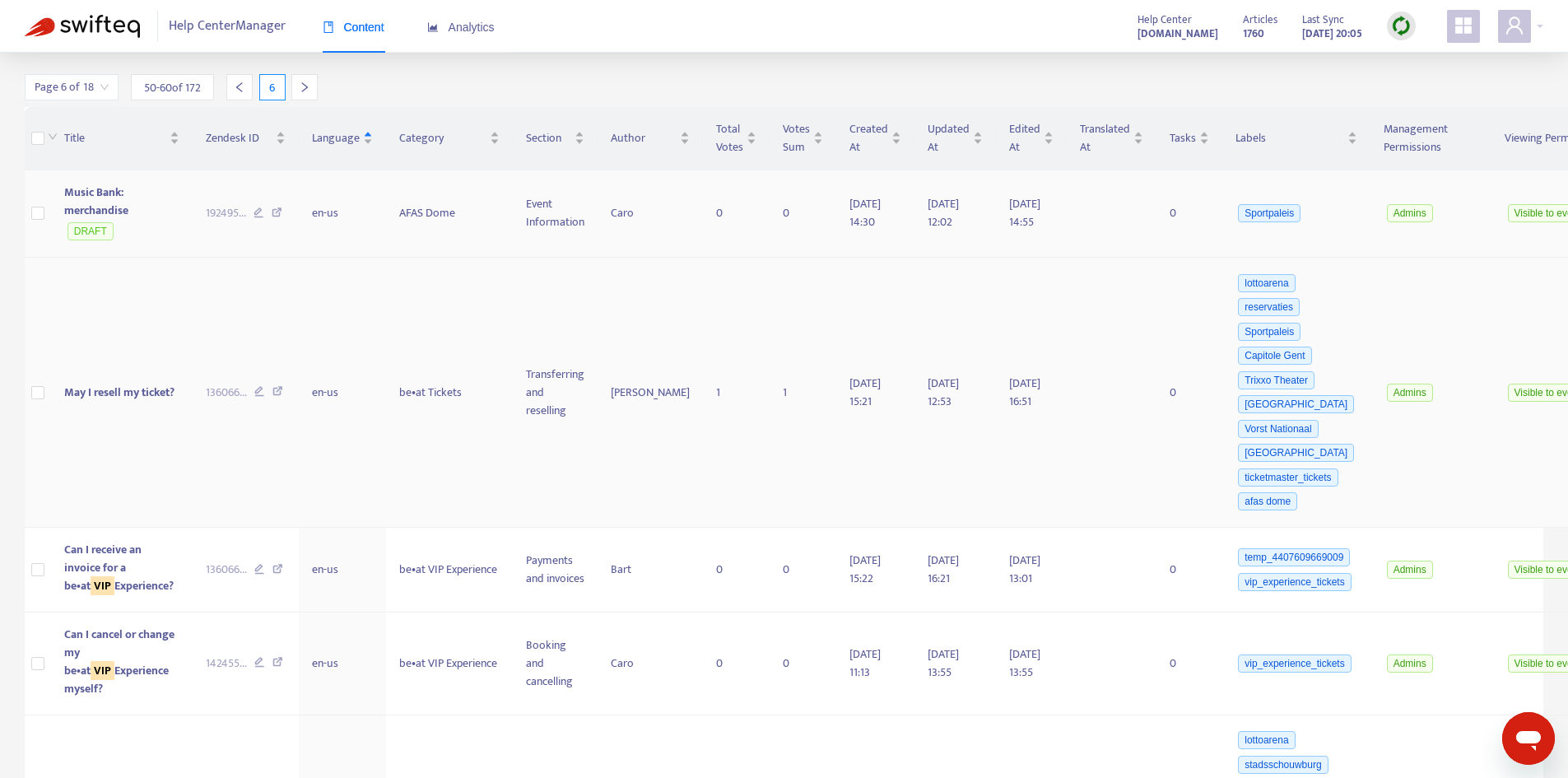
scroll to position [320, 0]
click at [114, 387] on span "May I resell my ticket?" at bounding box center [119, 393] width 110 height 19
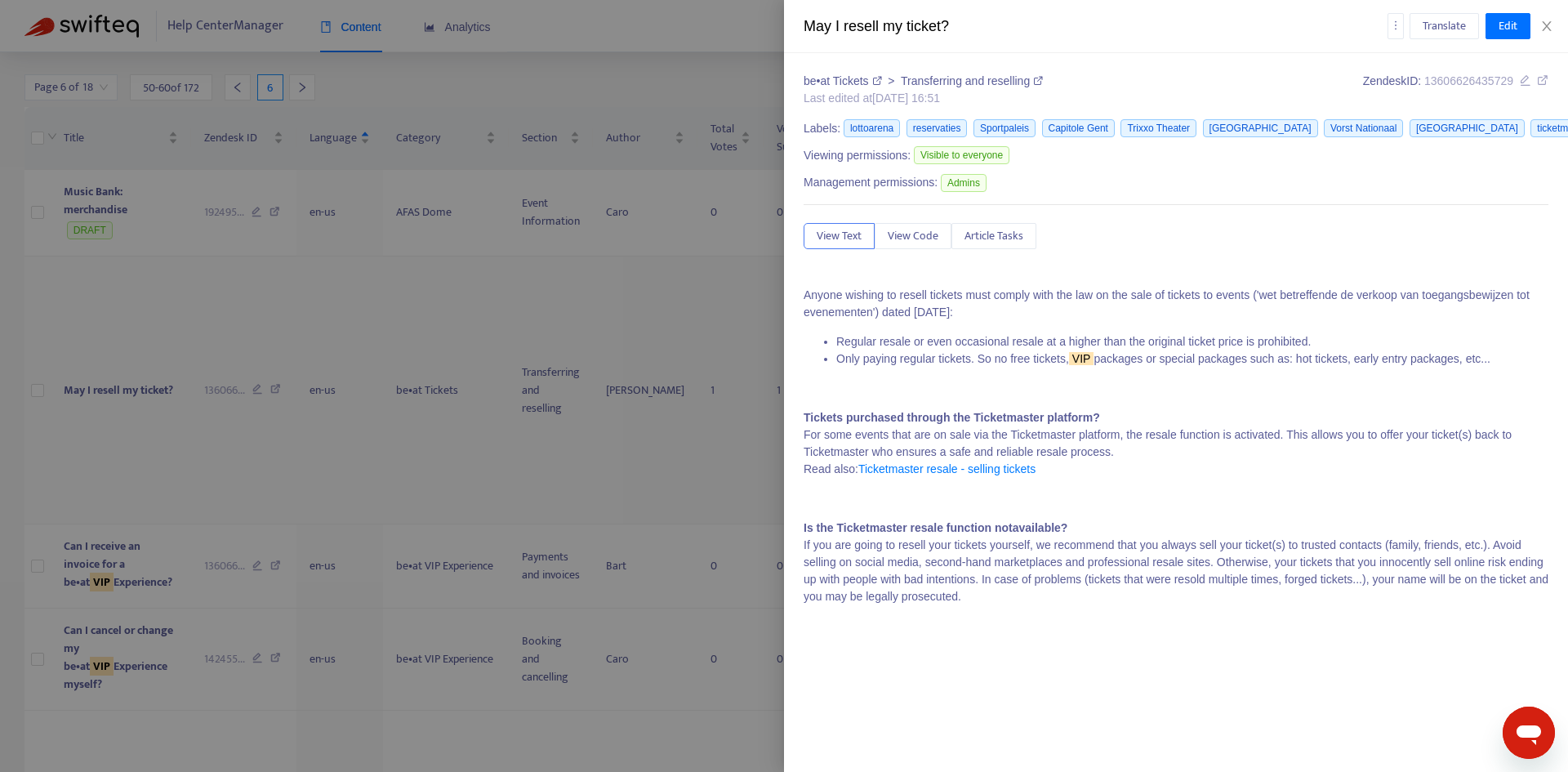
click at [113, 384] on div at bounding box center [784, 386] width 1568 height 772
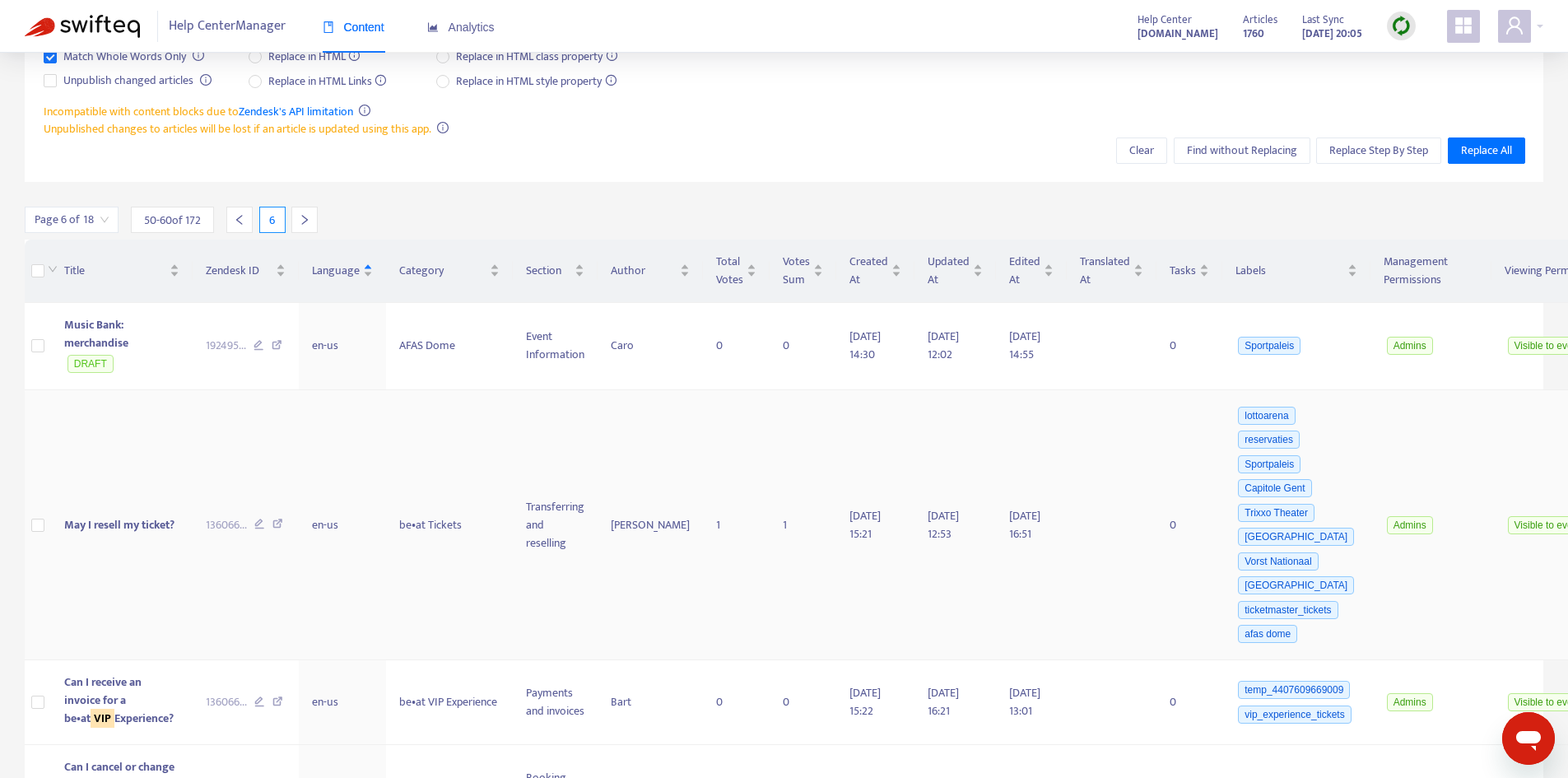
scroll to position [0, 0]
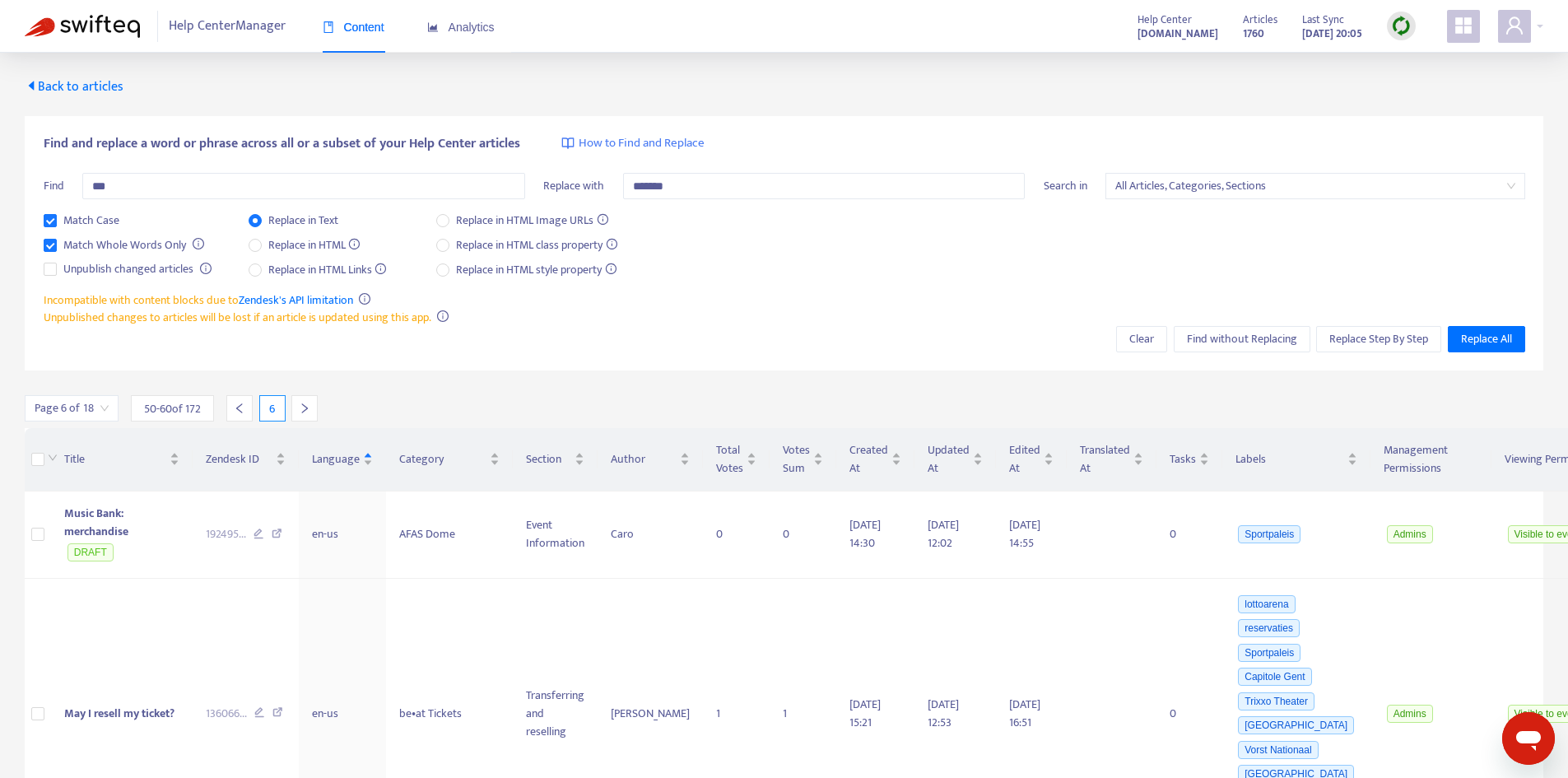
click at [245, 413] on icon "left" at bounding box center [239, 408] width 11 height 11
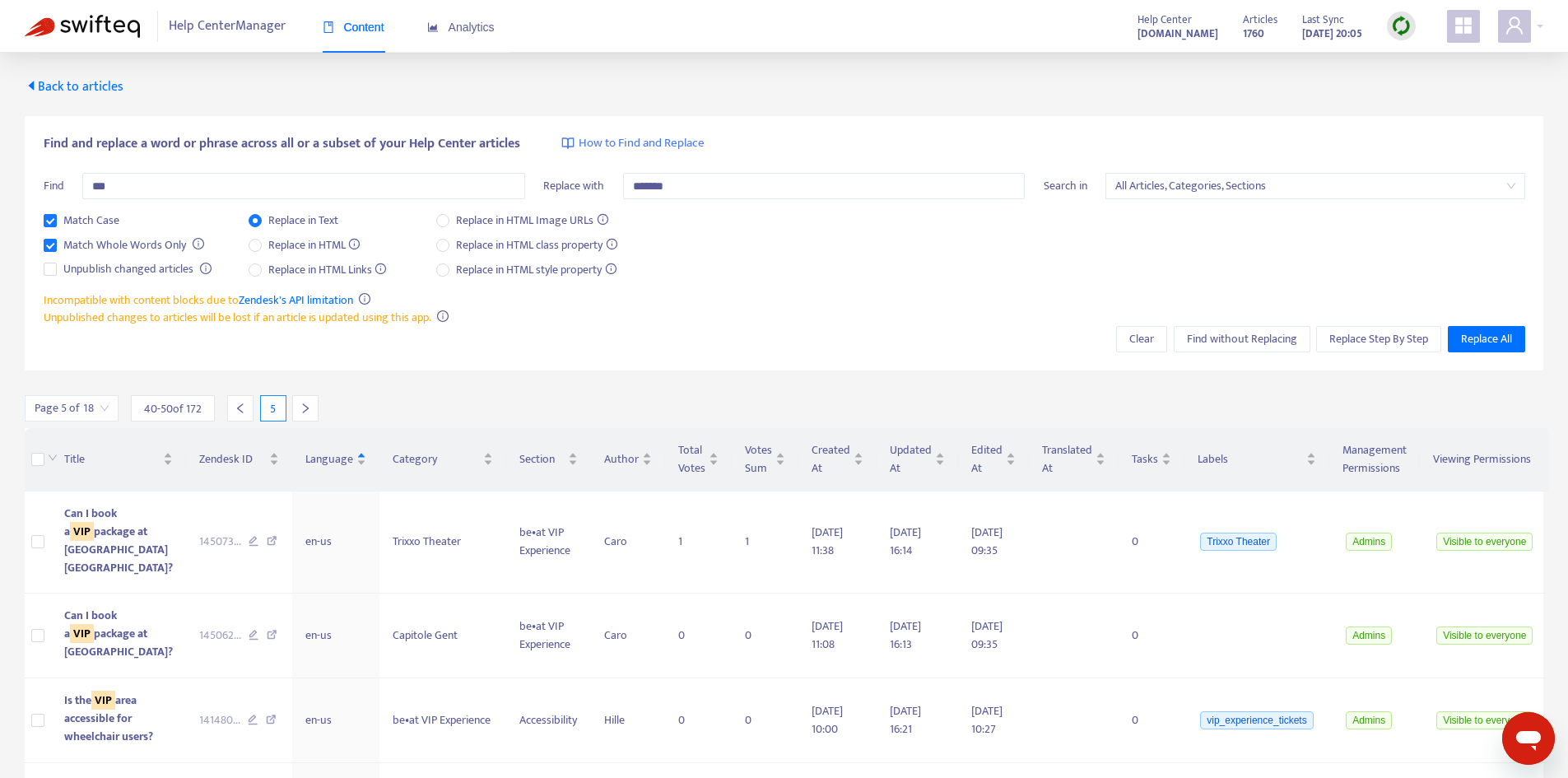
click at [245, 413] on icon "left" at bounding box center [240, 408] width 11 height 11
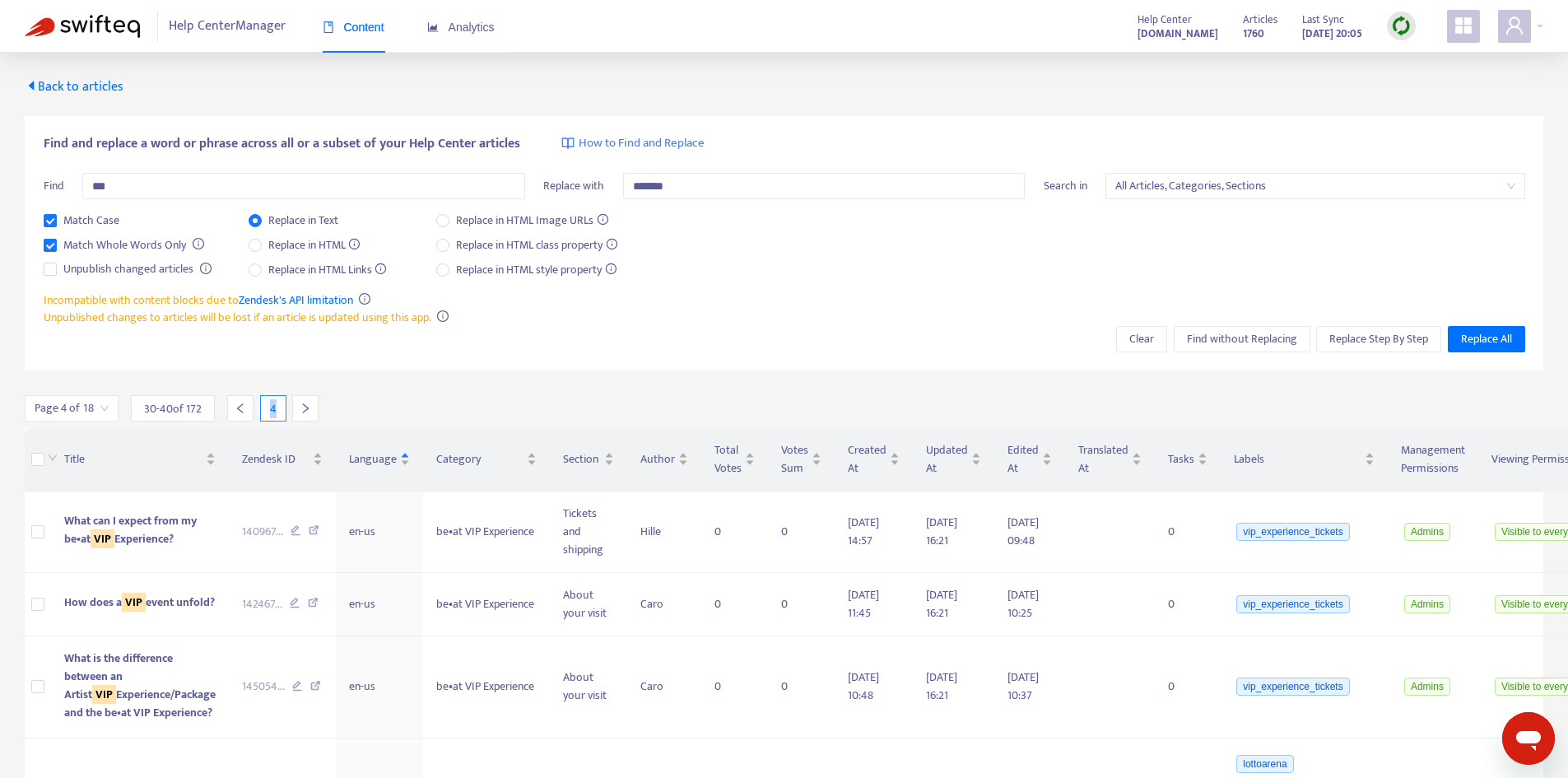
click at [245, 413] on icon "left" at bounding box center [240, 408] width 11 height 11
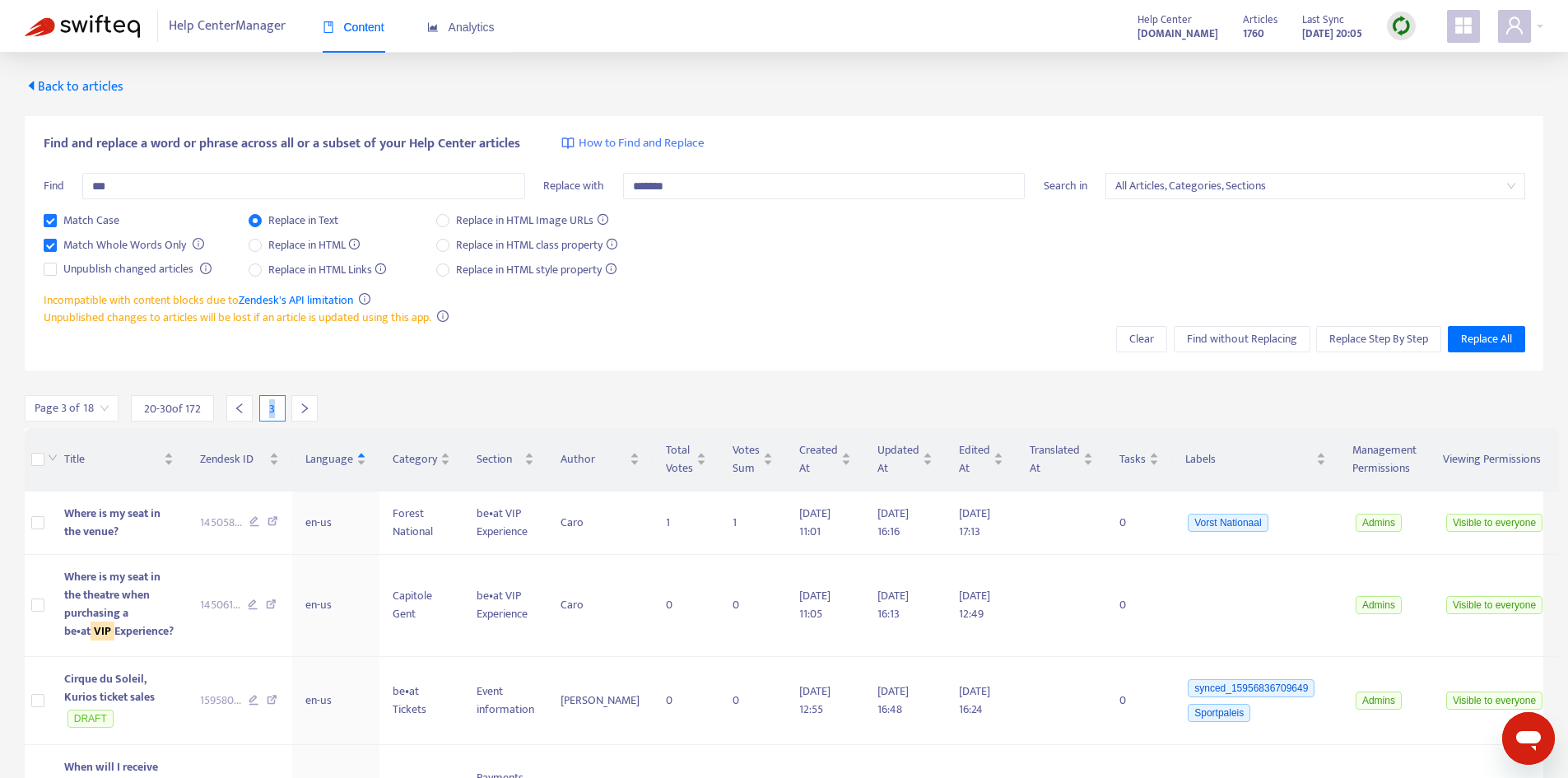
click at [245, 413] on icon "left" at bounding box center [239, 408] width 11 height 11
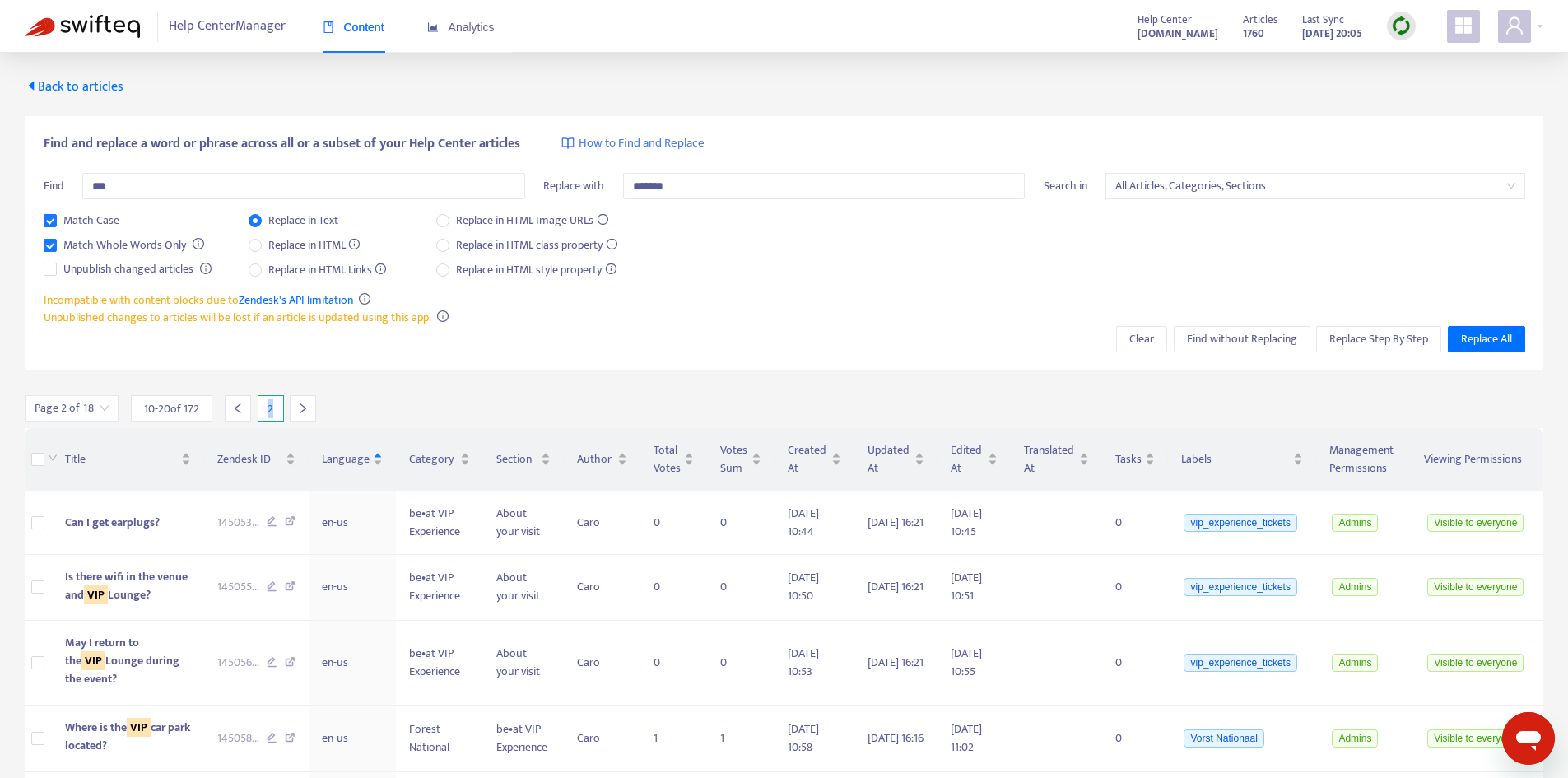
click at [245, 413] on div at bounding box center [238, 408] width 26 height 26
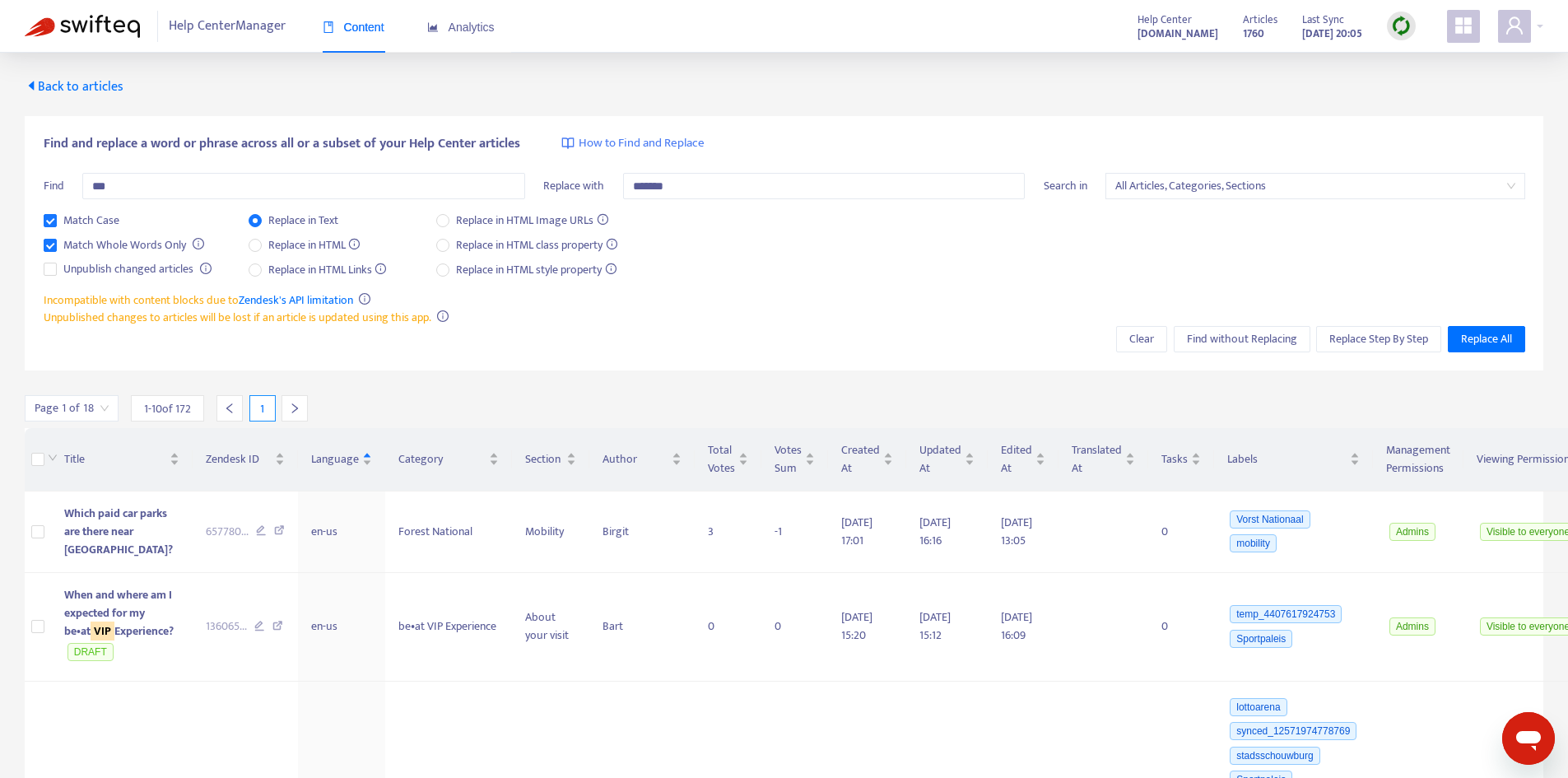
click at [245, 413] on div "1" at bounding box center [260, 408] width 98 height 26
click at [1481, 340] on span "Replace All" at bounding box center [1486, 339] width 51 height 18
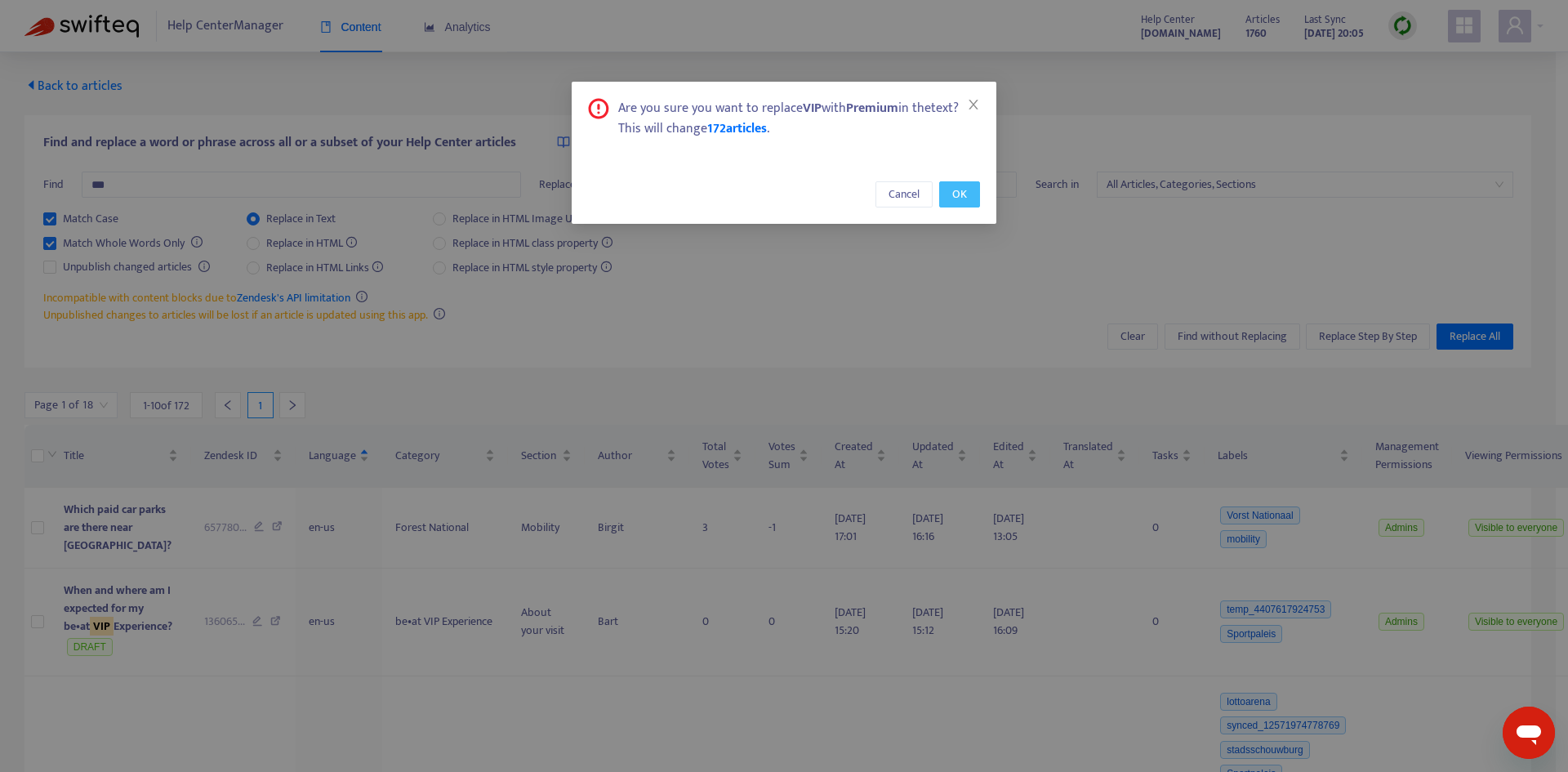
click at [972, 193] on button "OK" at bounding box center [959, 195] width 41 height 26
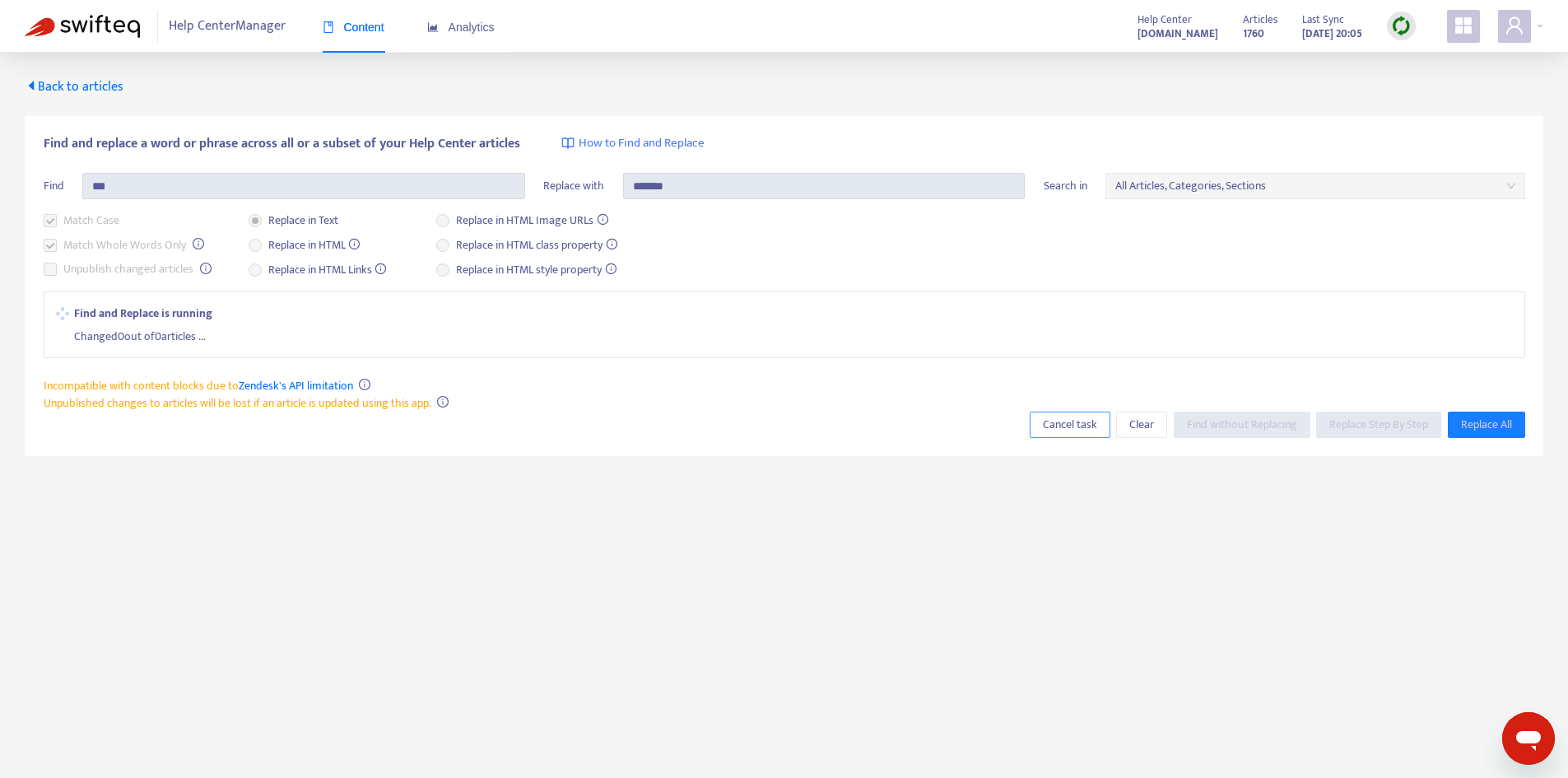
click at [1094, 426] on span "Cancel task" at bounding box center [1070, 424] width 54 height 18
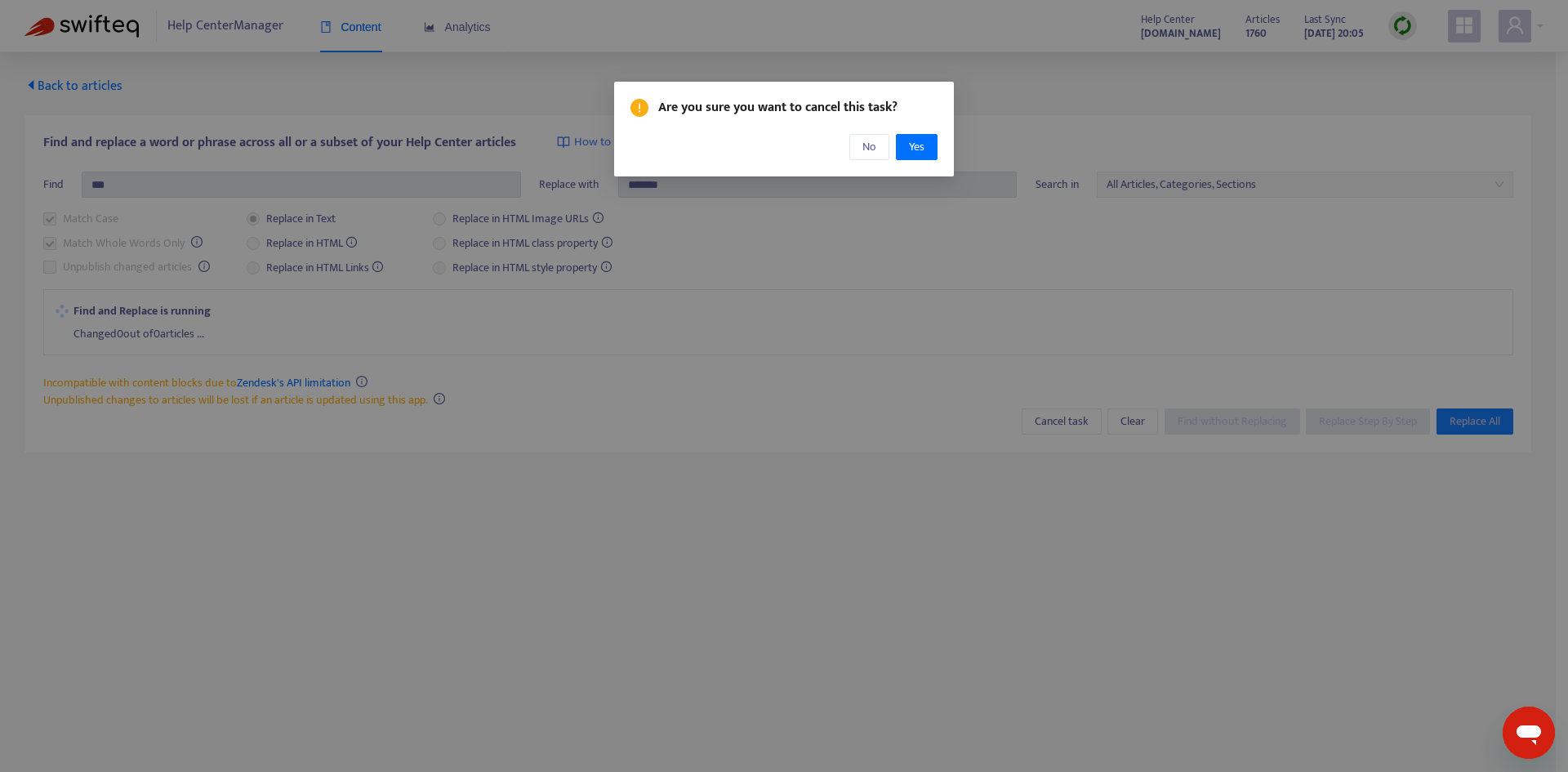
click at [912, 124] on div "Are you sure you want to cancel this task? No Yes" at bounding box center [784, 129] width 307 height 62
click at [918, 164] on div "Are you sure you want to cancel this task? No Yes" at bounding box center [783, 129] width 339 height 95
click at [912, 149] on span "Yes" at bounding box center [917, 147] width 16 height 18
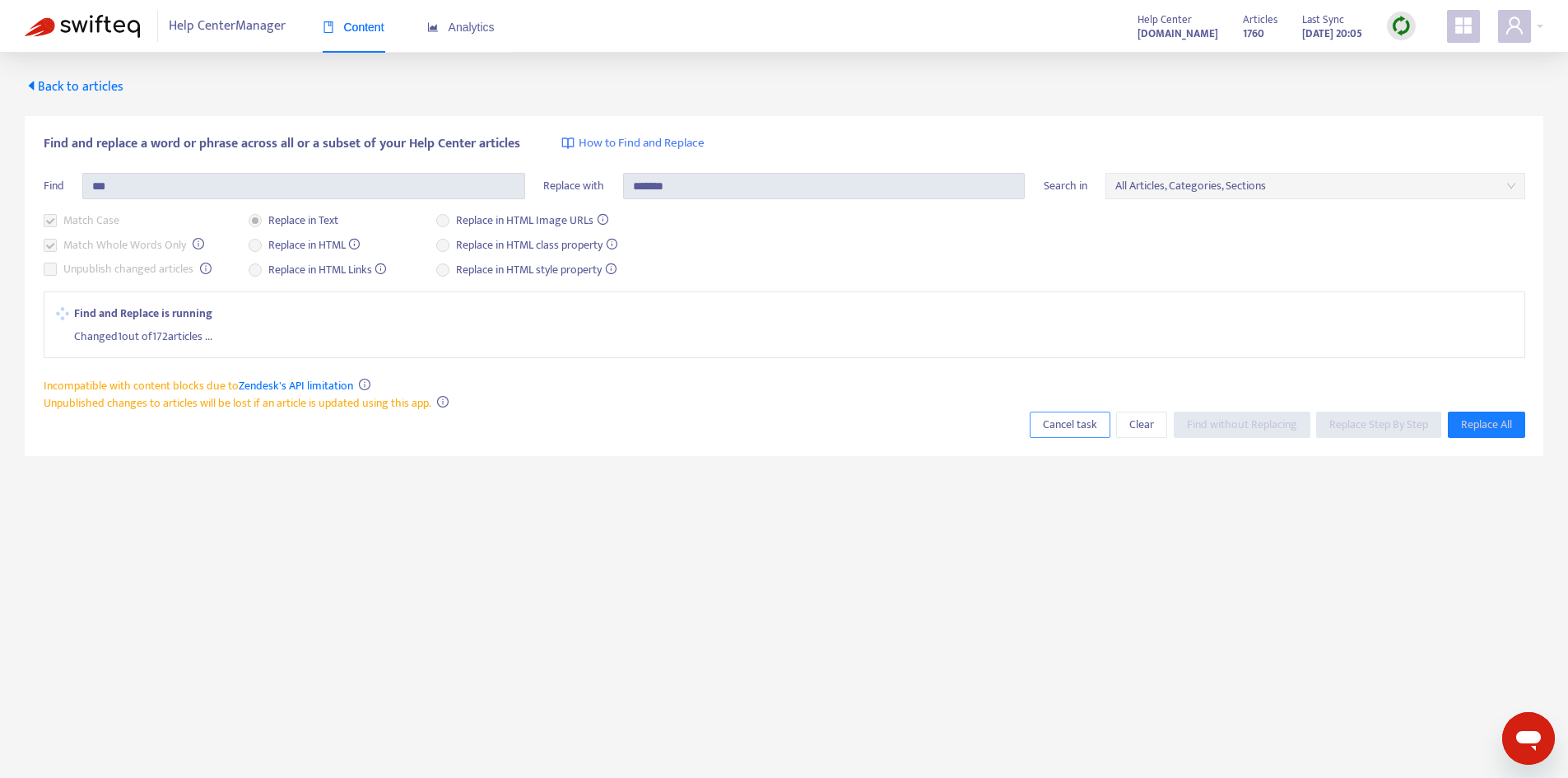
click at [1049, 417] on span "Cancel task" at bounding box center [1070, 424] width 54 height 18
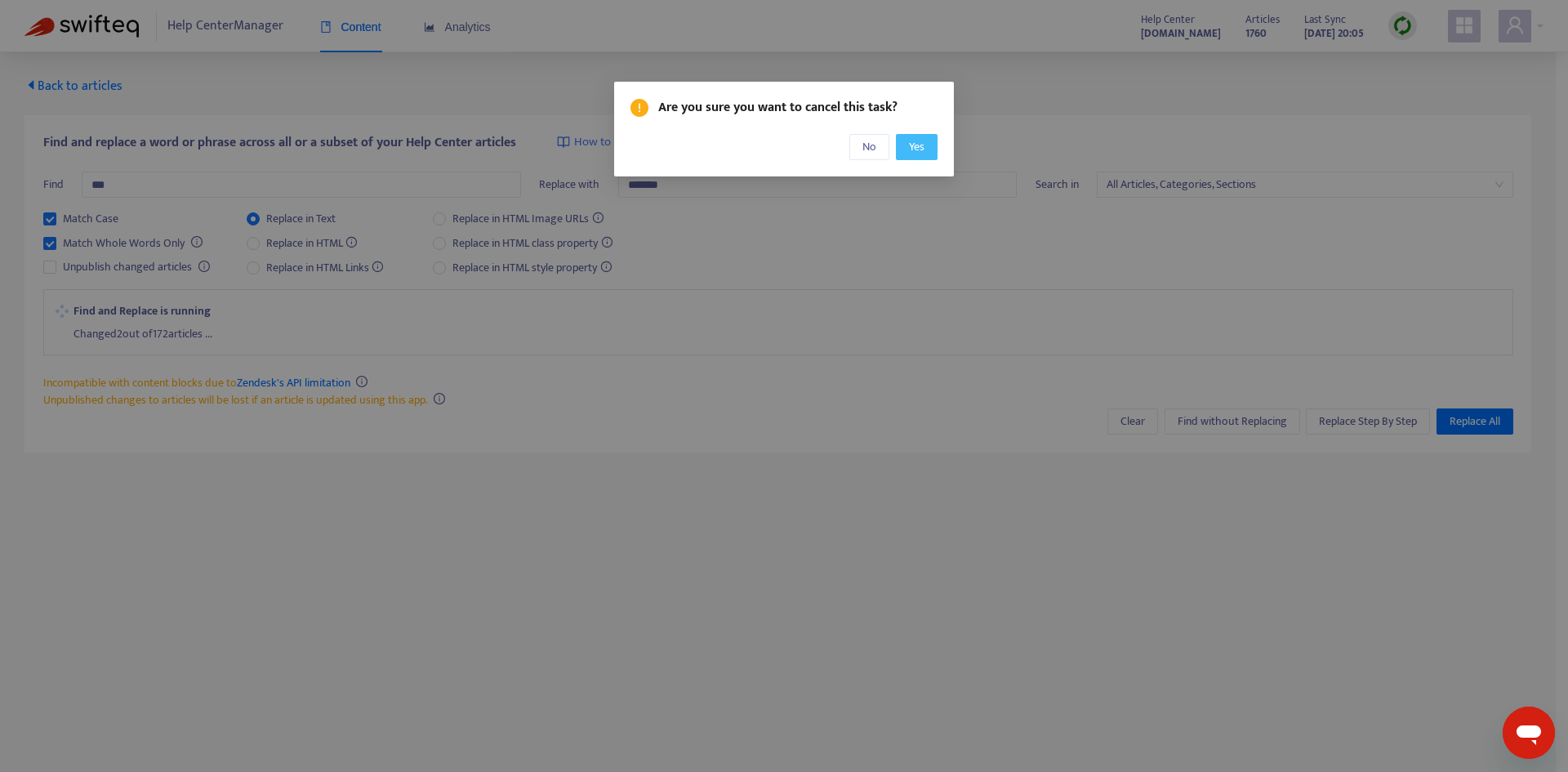
click at [931, 136] on button "Yes" at bounding box center [917, 147] width 42 height 26
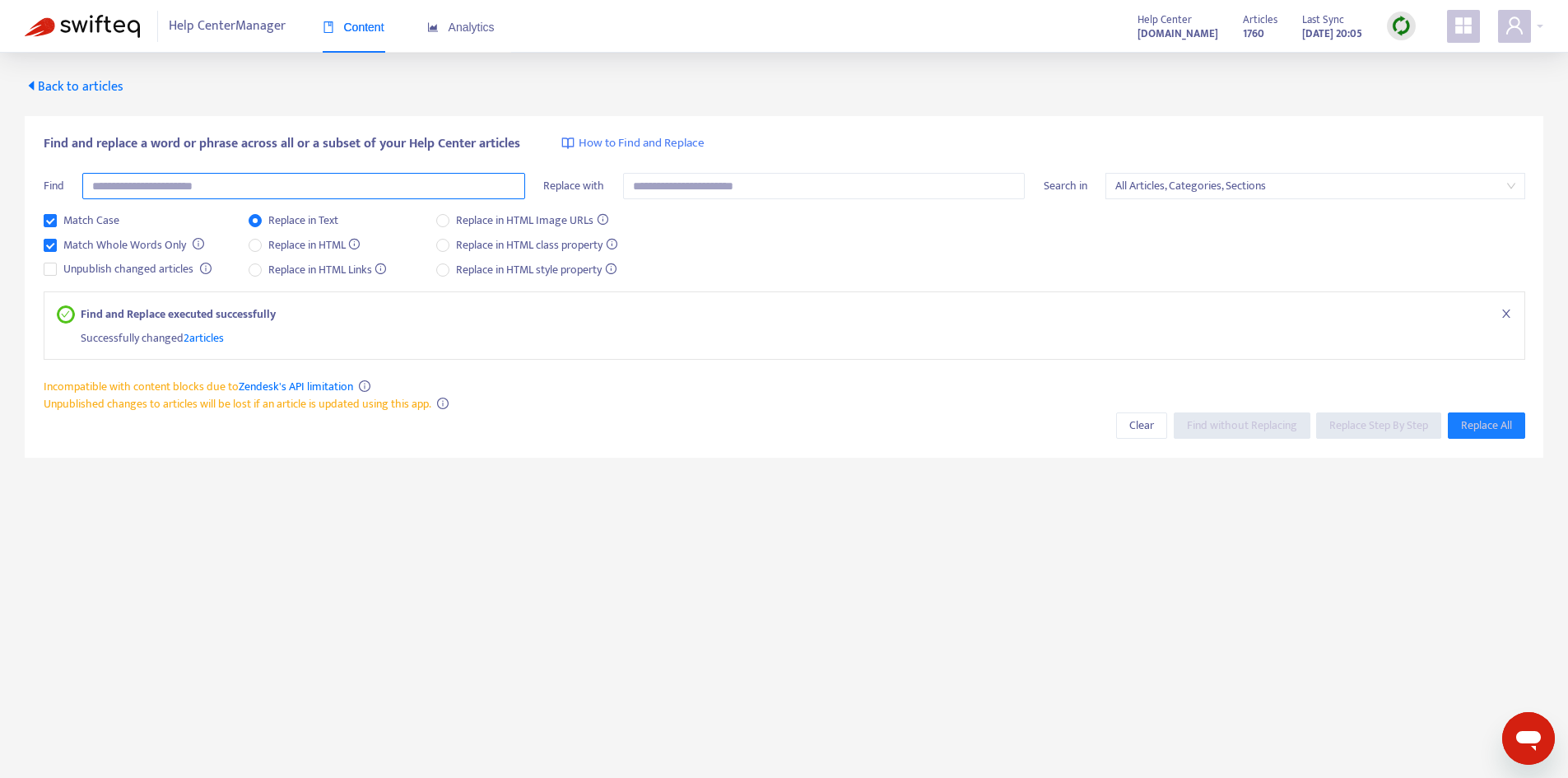
click at [244, 177] on input "text" at bounding box center [304, 186] width 443 height 26
type input "***"
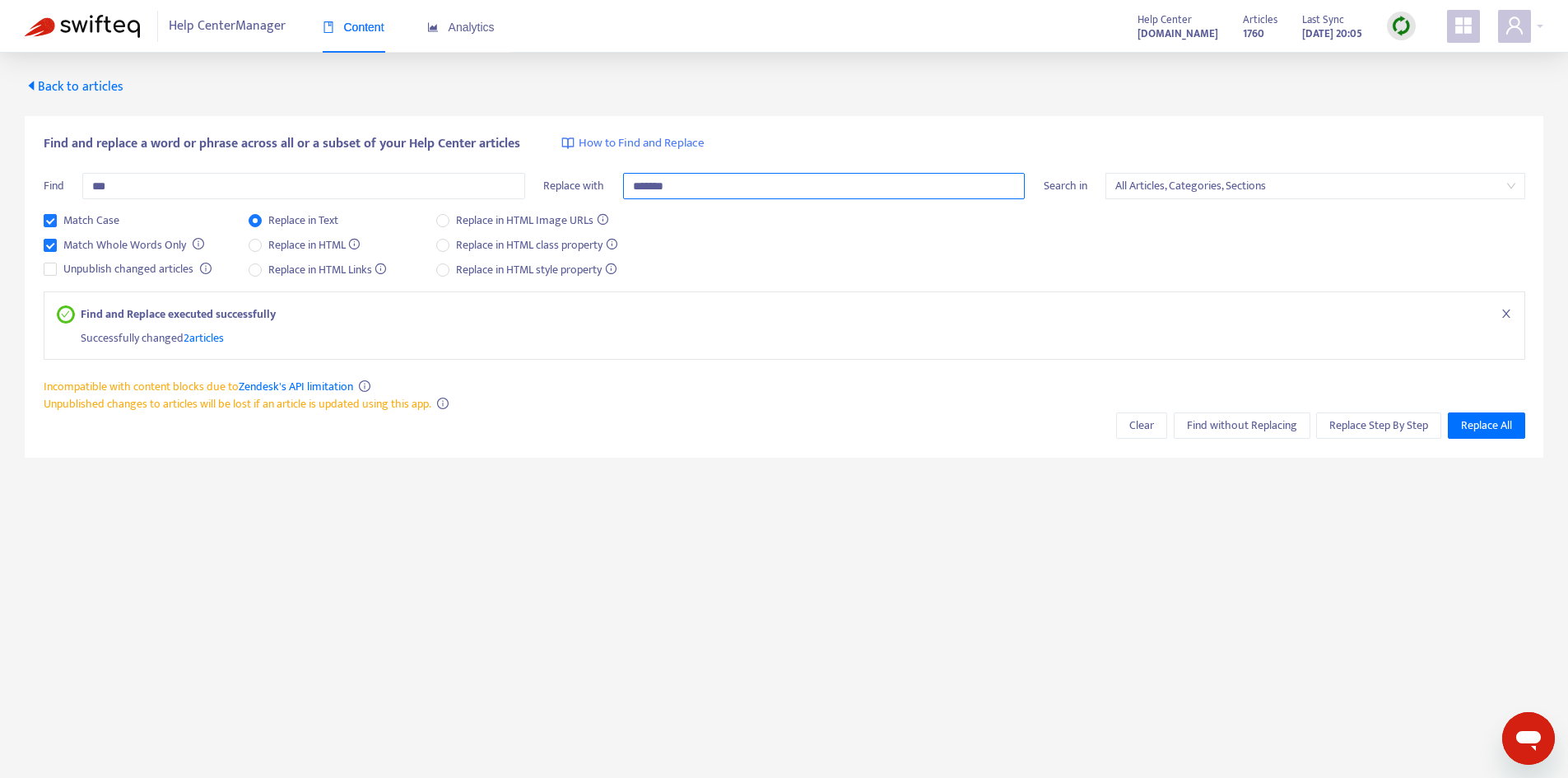
click at [1188, 187] on span "All Articles, Categories, Sections" at bounding box center [1314, 186] width 400 height 25
type input "*******"
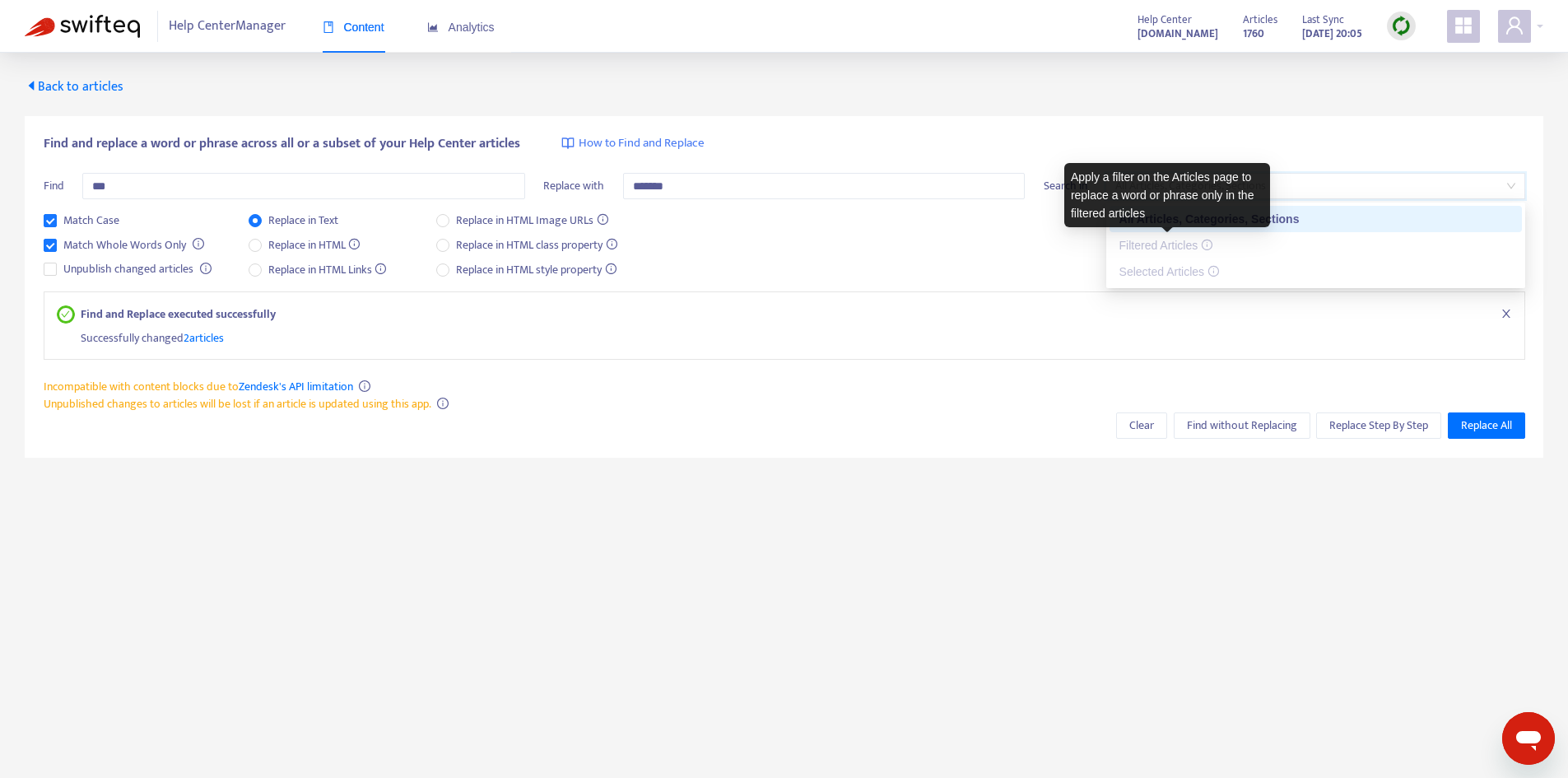
click at [1233, 214] on div "Apply a filter on the Articles page to replace a word or phrase only in the fil…" at bounding box center [1166, 194] width 206 height 64
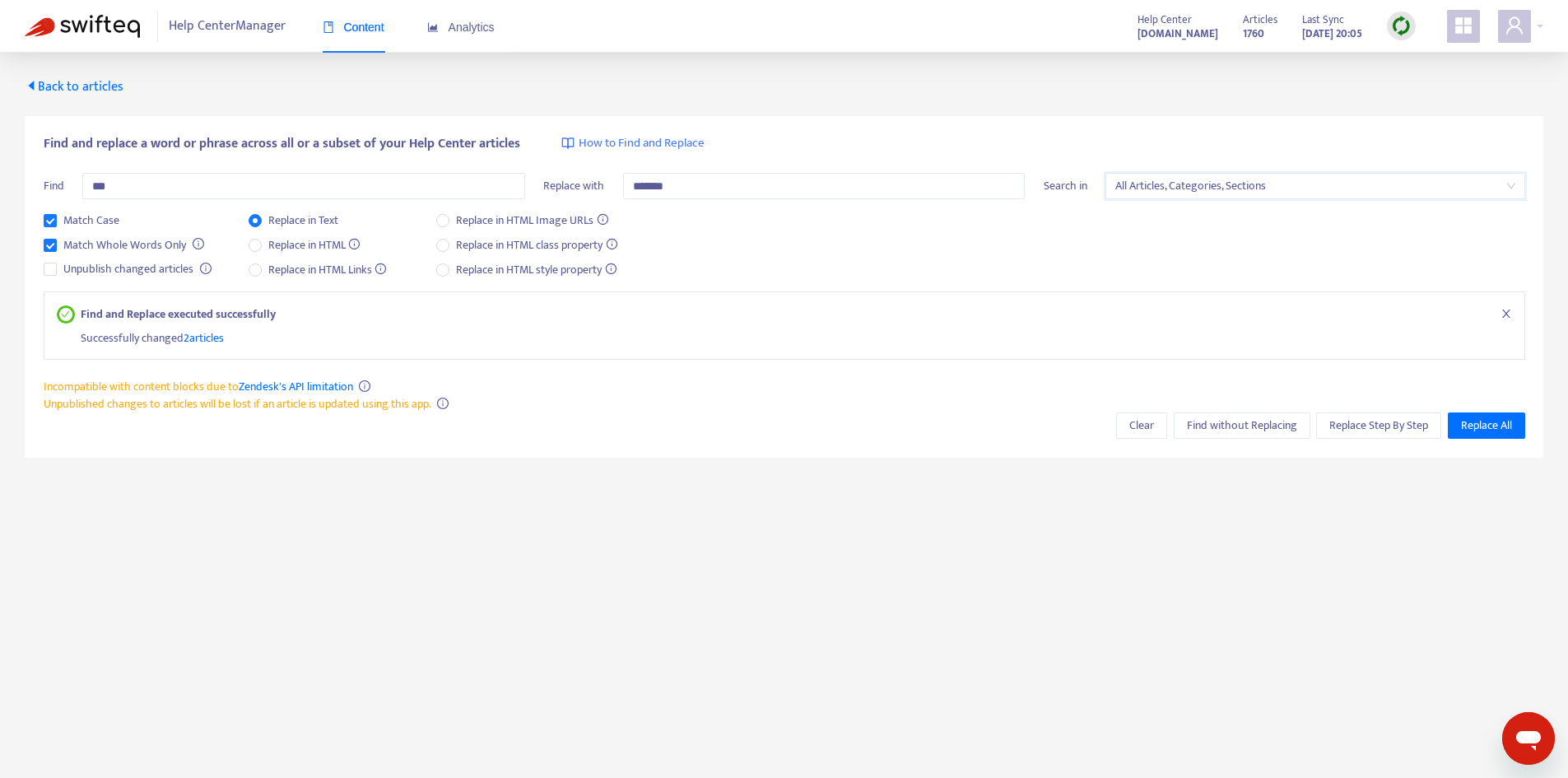
click at [1283, 214] on div "Match Case Match Whole Words Only Unpublish changed articles Replace in Text Re…" at bounding box center [784, 251] width 1481 height 80
click at [1491, 427] on span "Replace All" at bounding box center [1486, 425] width 51 height 18
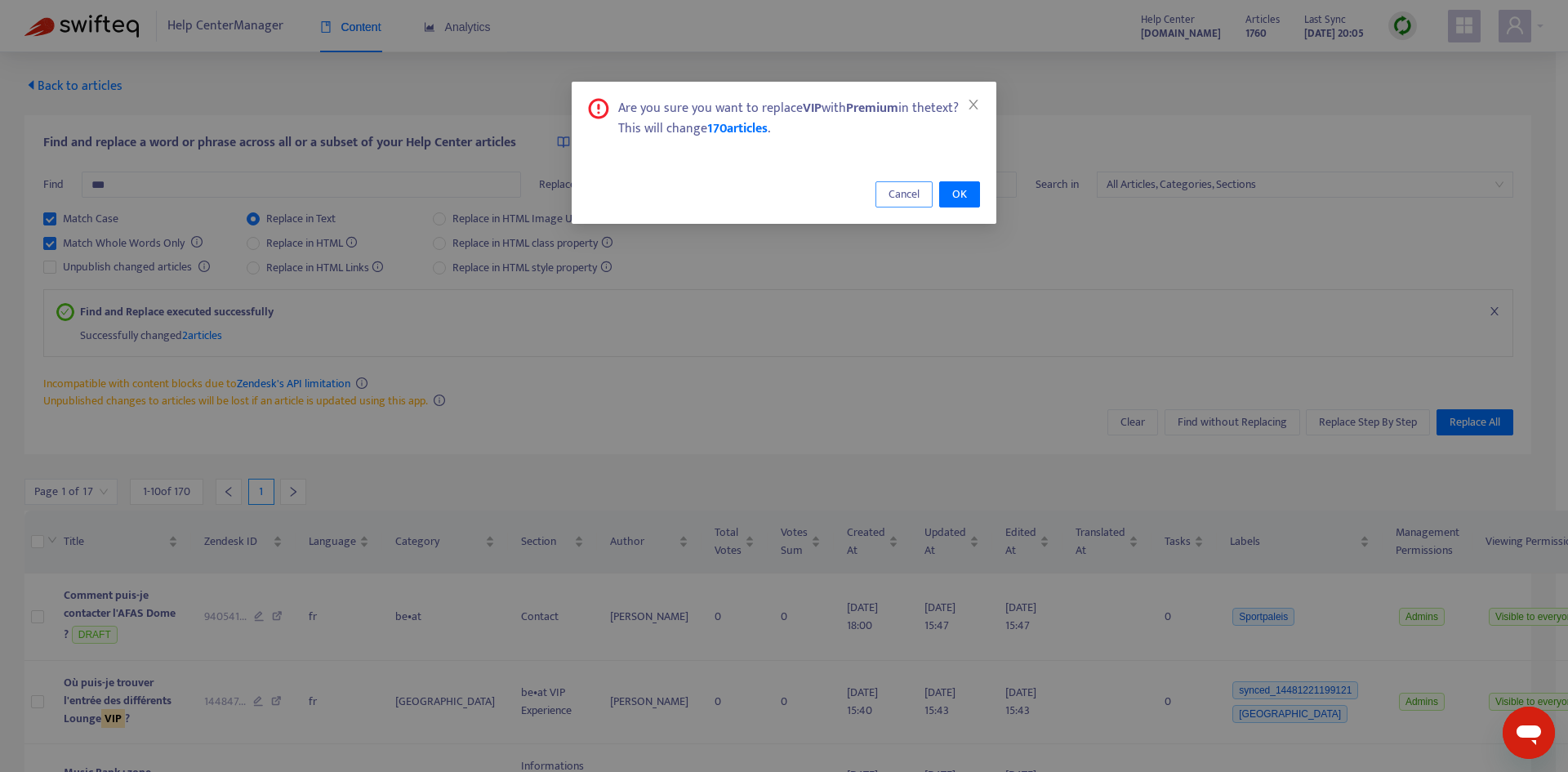
click at [932, 206] on button "Cancel" at bounding box center [904, 195] width 57 height 26
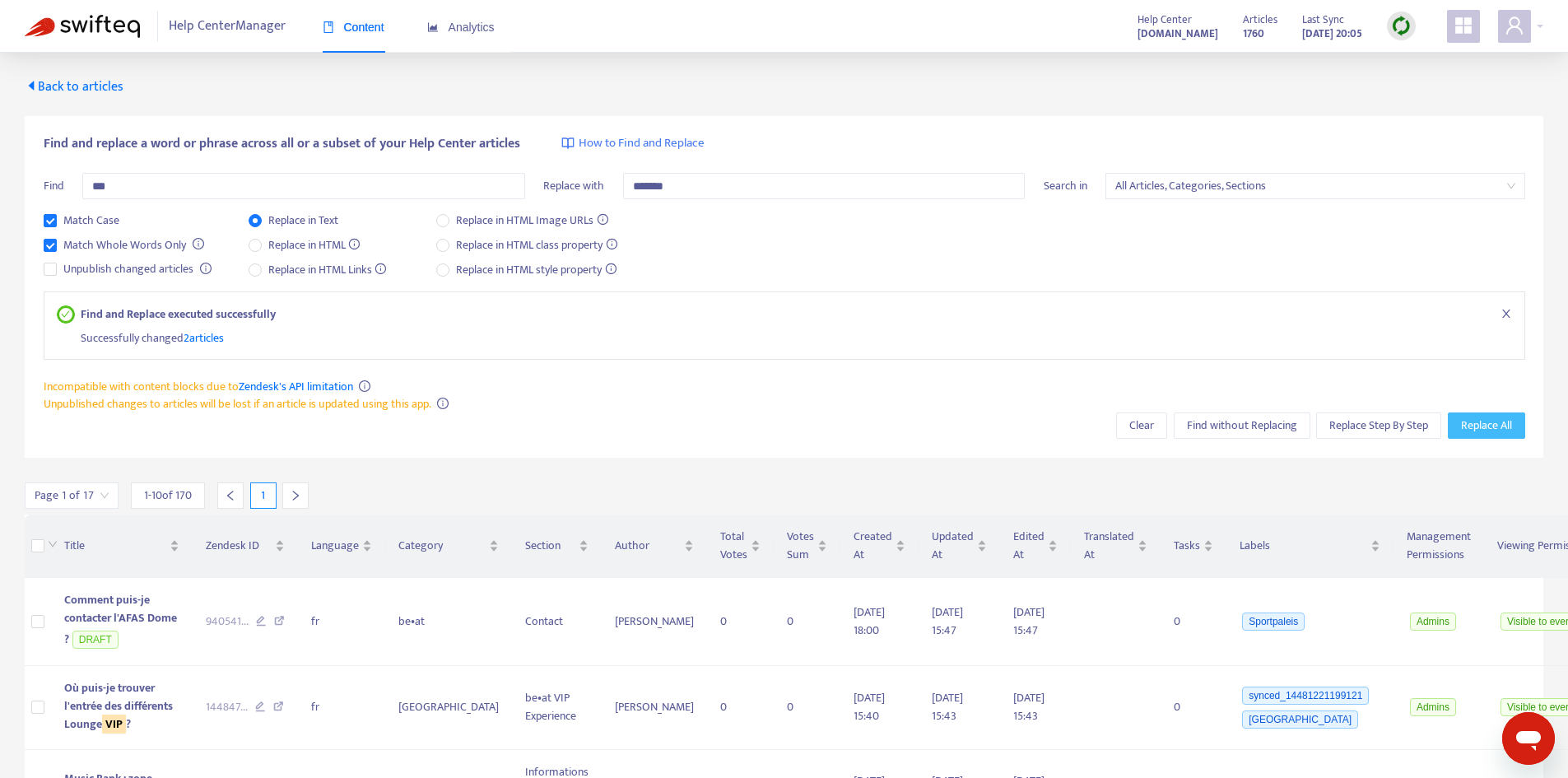
click at [1477, 432] on span "Replace All" at bounding box center [1486, 425] width 51 height 18
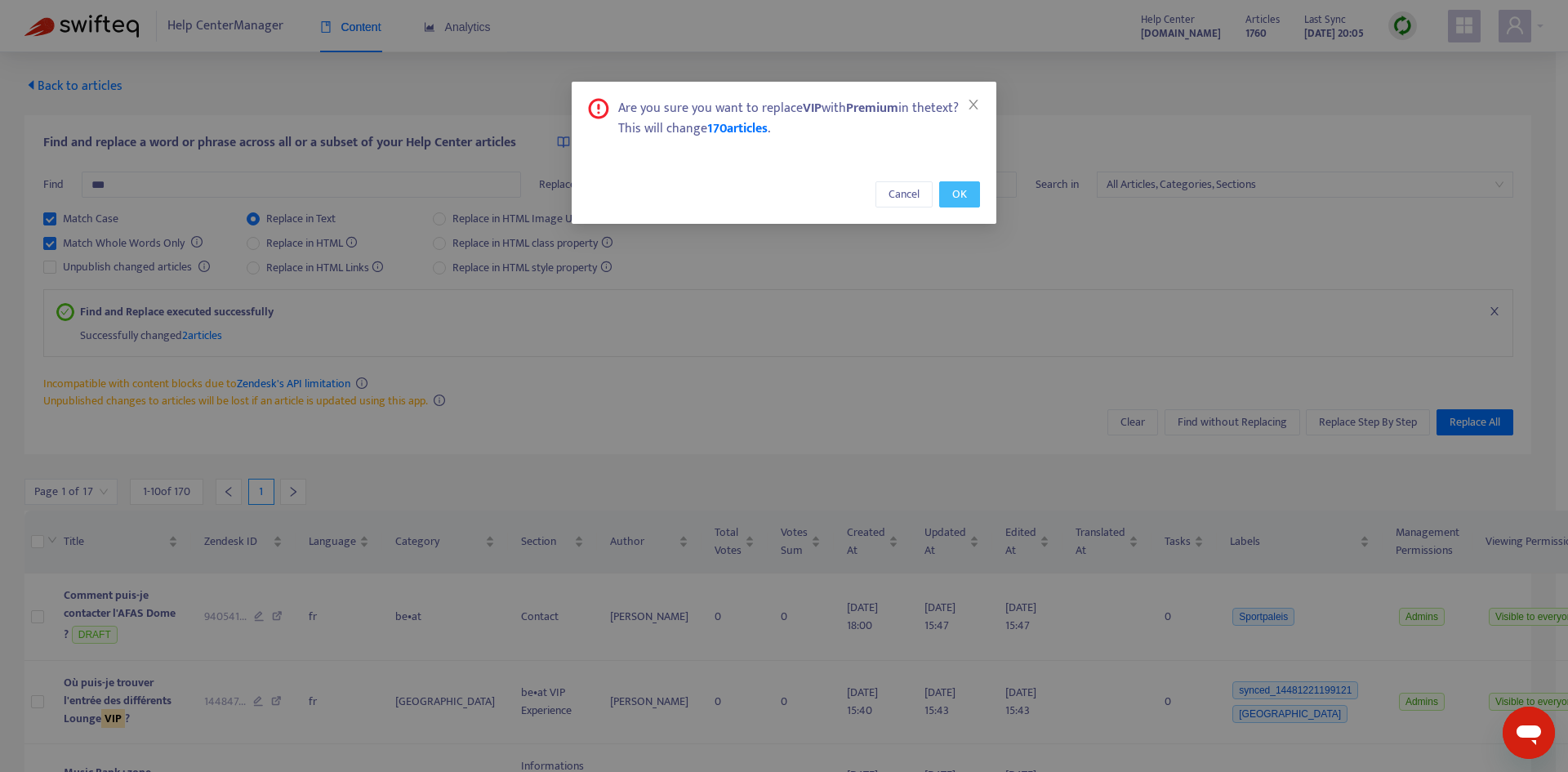
click at [949, 201] on button "OK" at bounding box center [959, 195] width 41 height 26
